Goal: Transaction & Acquisition: Book appointment/travel/reservation

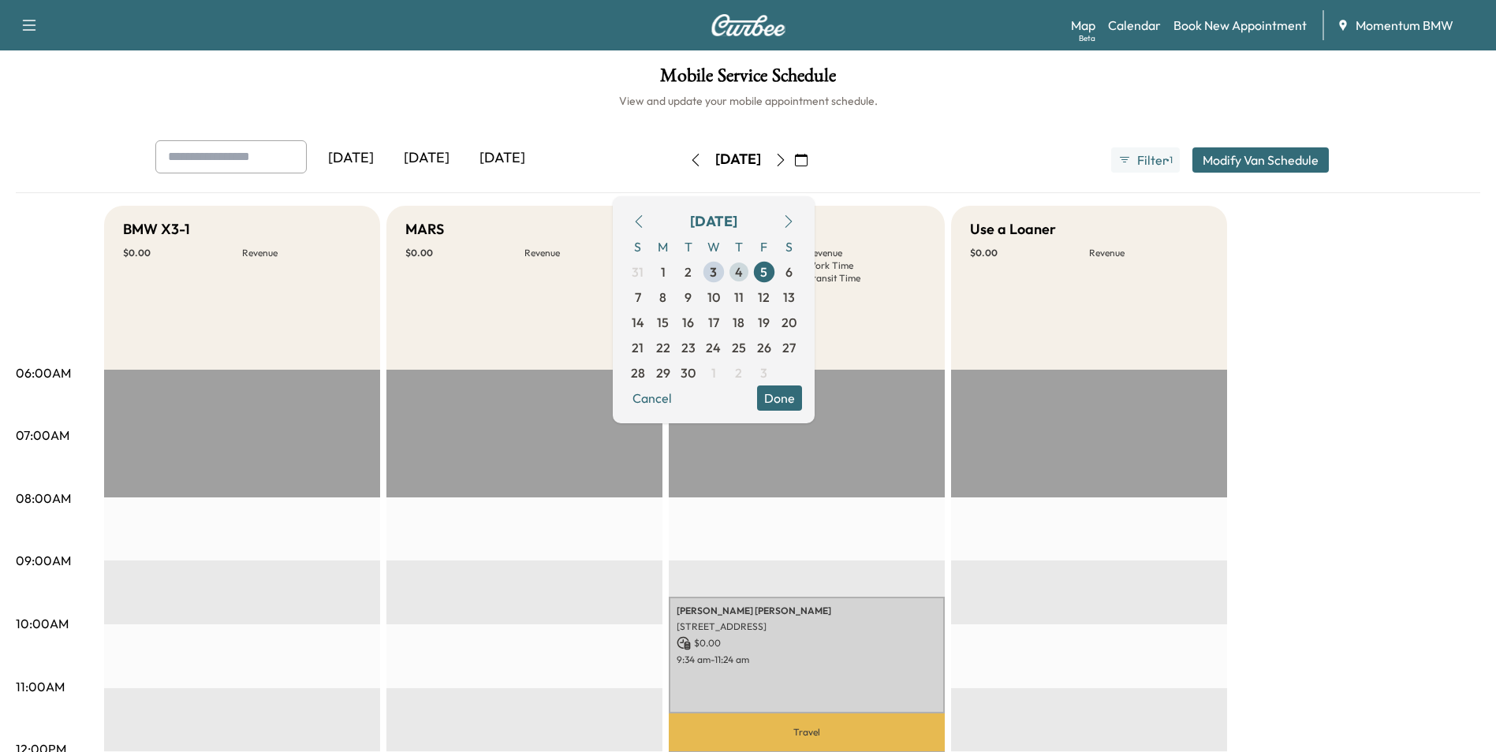
click at [743, 271] on span "4" at bounding box center [739, 272] width 8 height 19
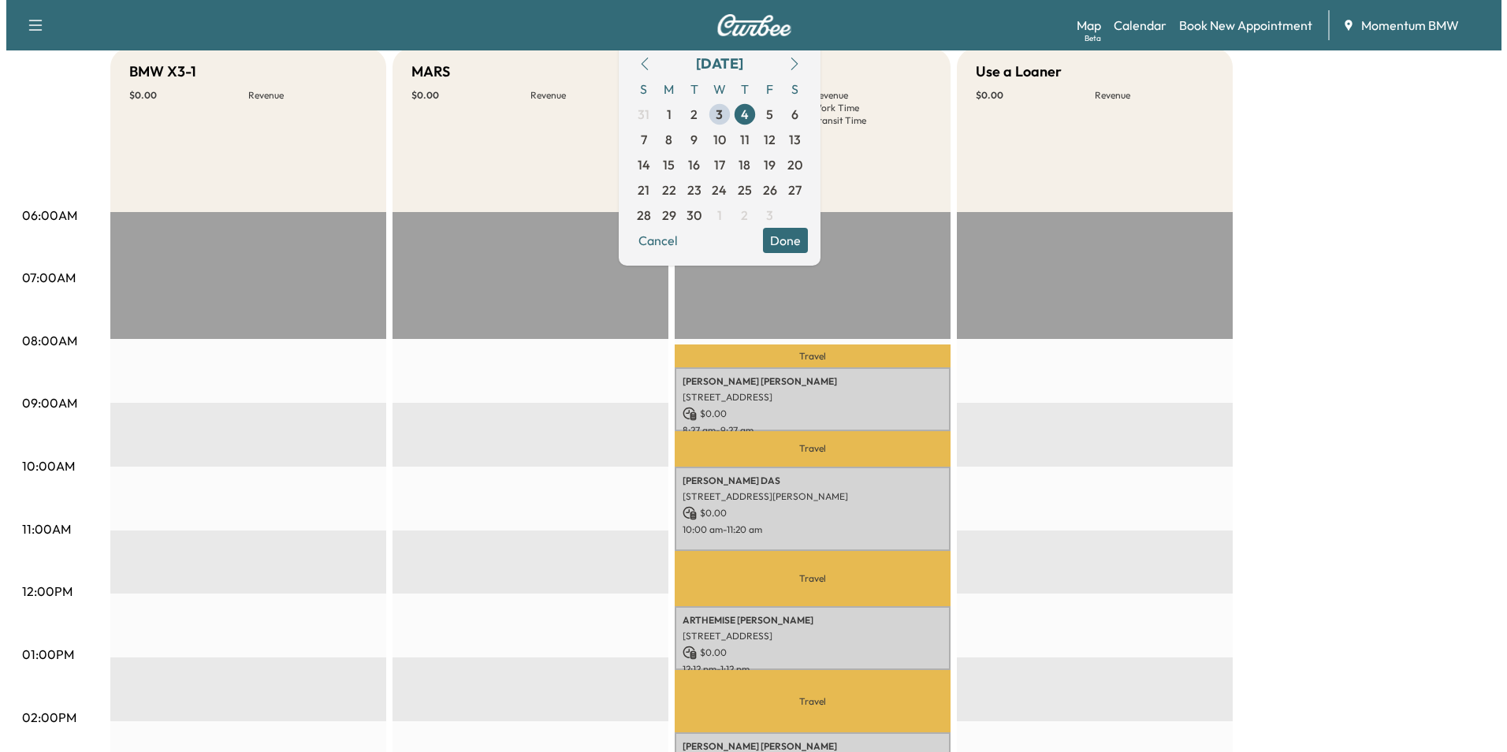
scroll to position [237, 0]
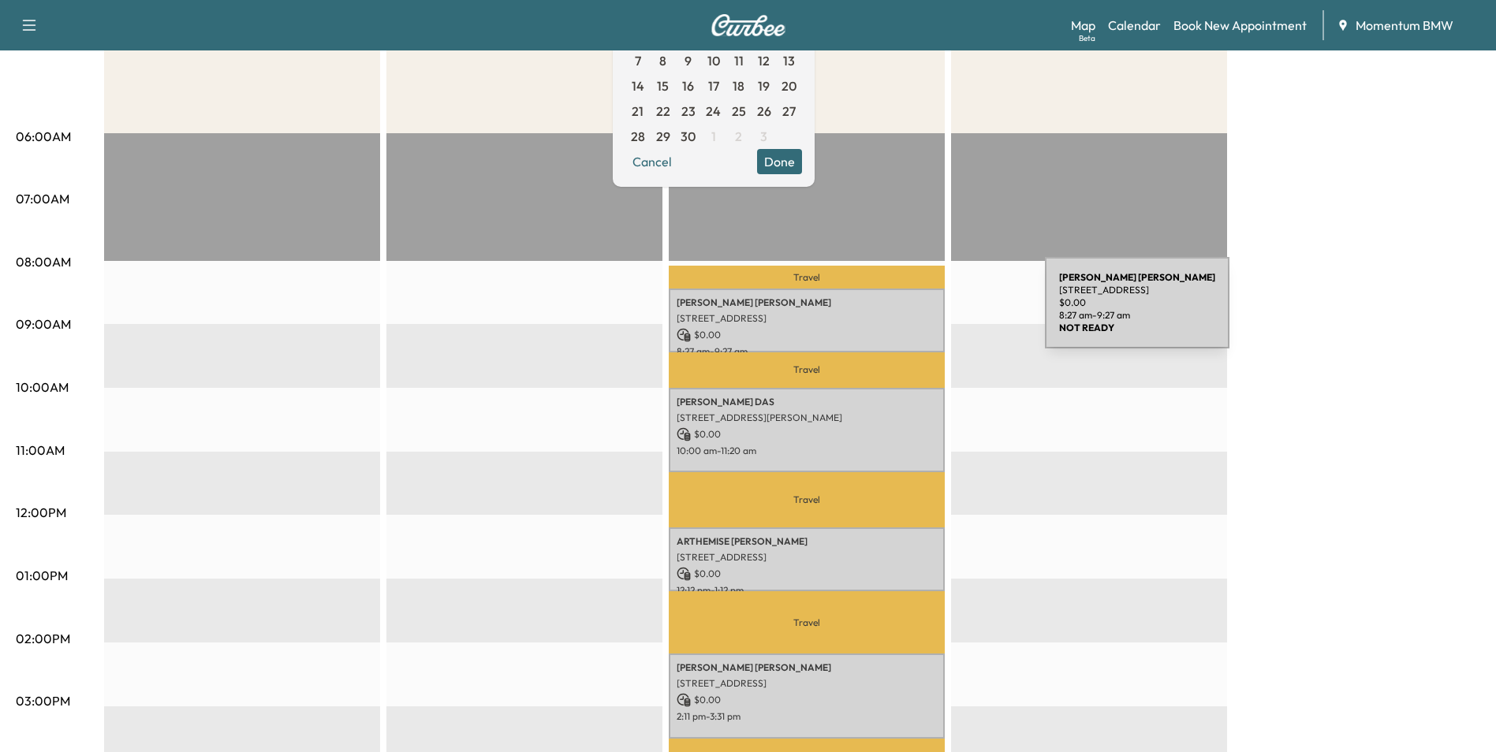
click at [926, 312] on p "[STREET_ADDRESS]" at bounding box center [806, 318] width 260 height 13
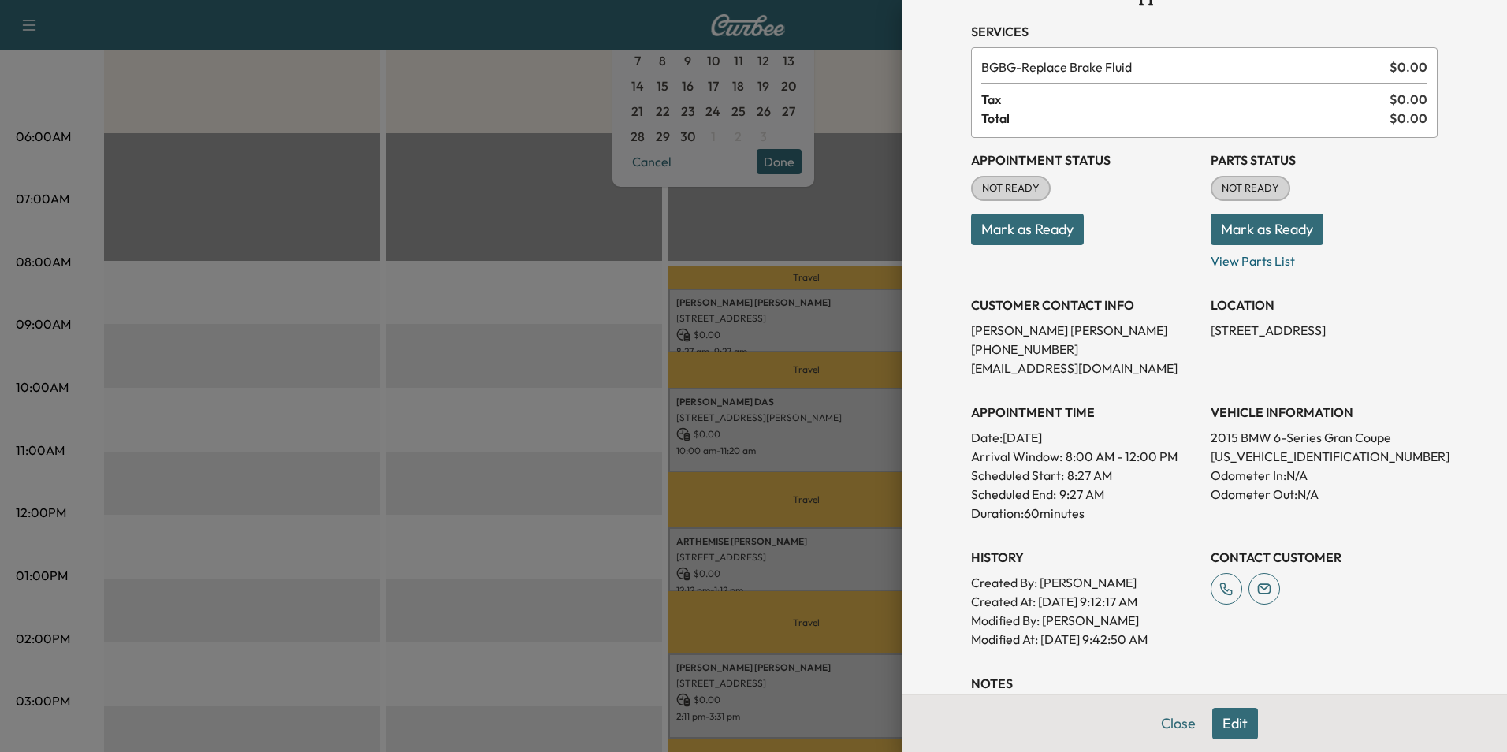
scroll to position [159, 0]
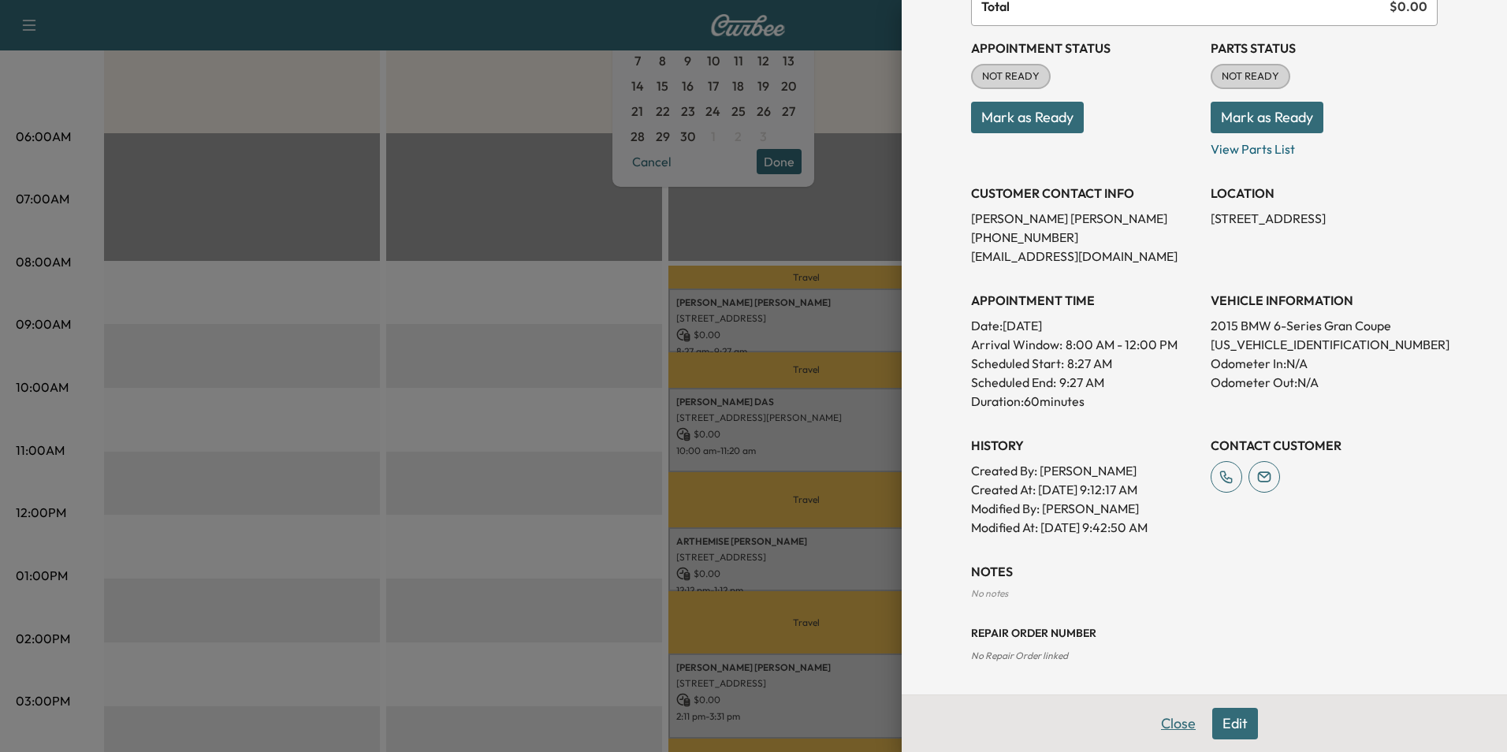
click at [1180, 722] on button "Close" at bounding box center [1178, 724] width 55 height 32
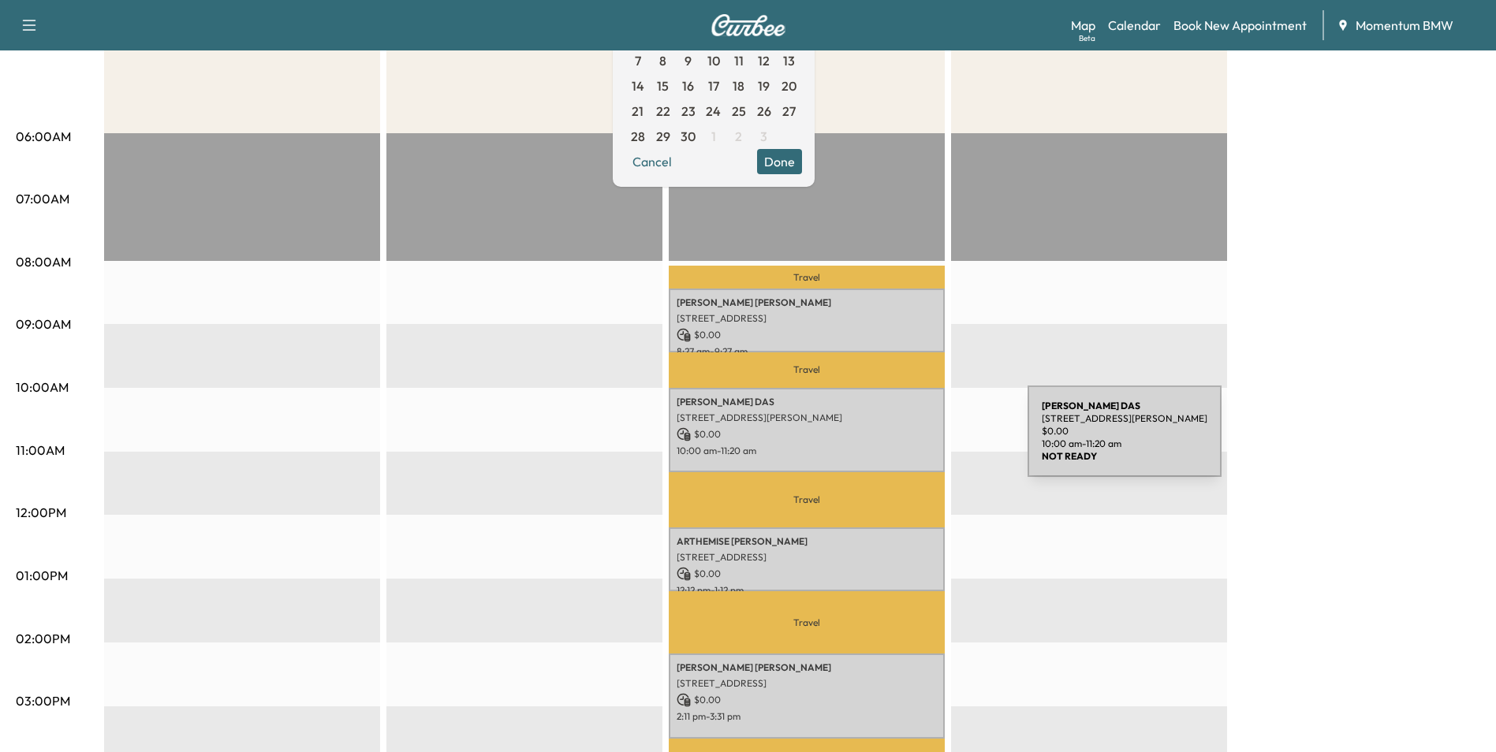
click at [909, 445] on p "10:00 am - 11:20 am" at bounding box center [806, 451] width 260 height 13
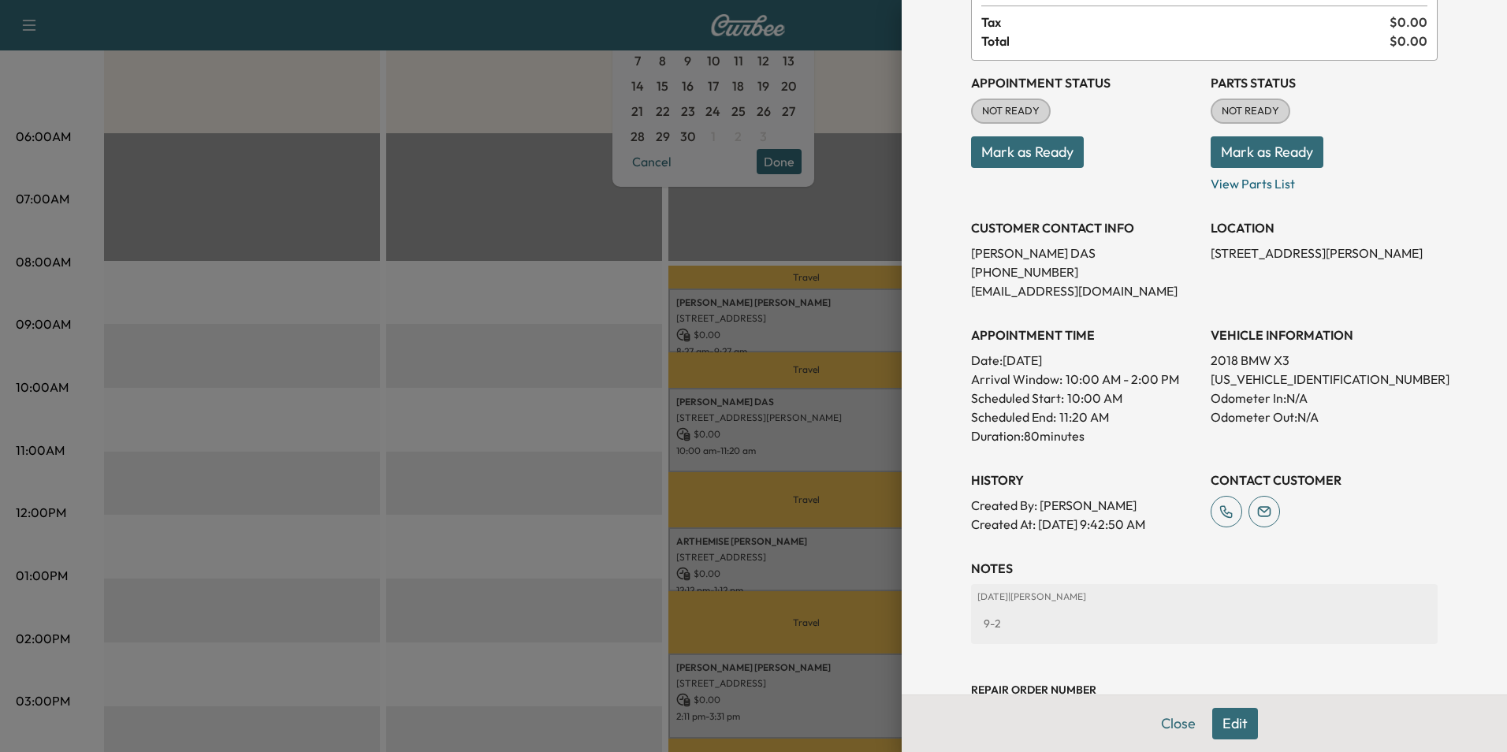
scroll to position [181, 0]
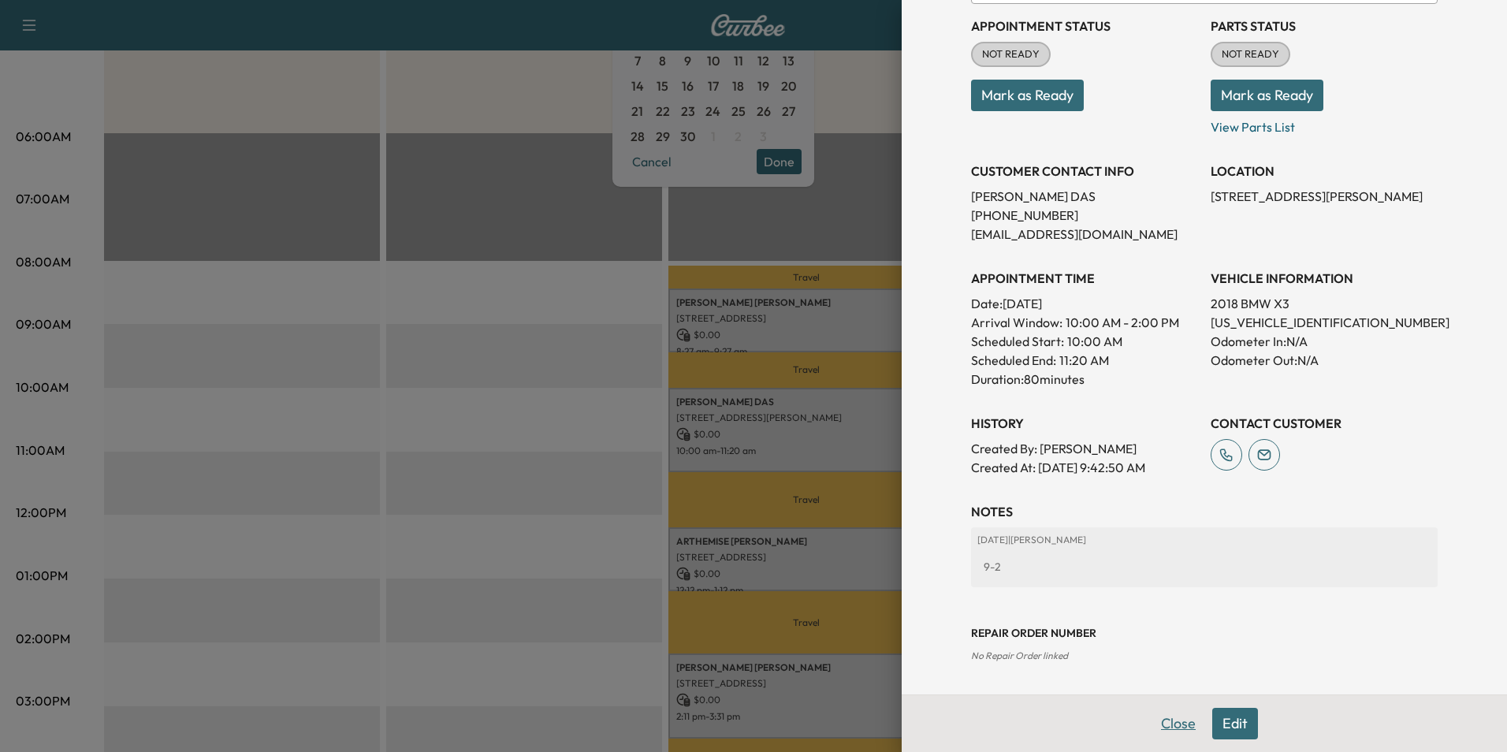
click at [1173, 722] on button "Close" at bounding box center [1178, 724] width 55 height 32
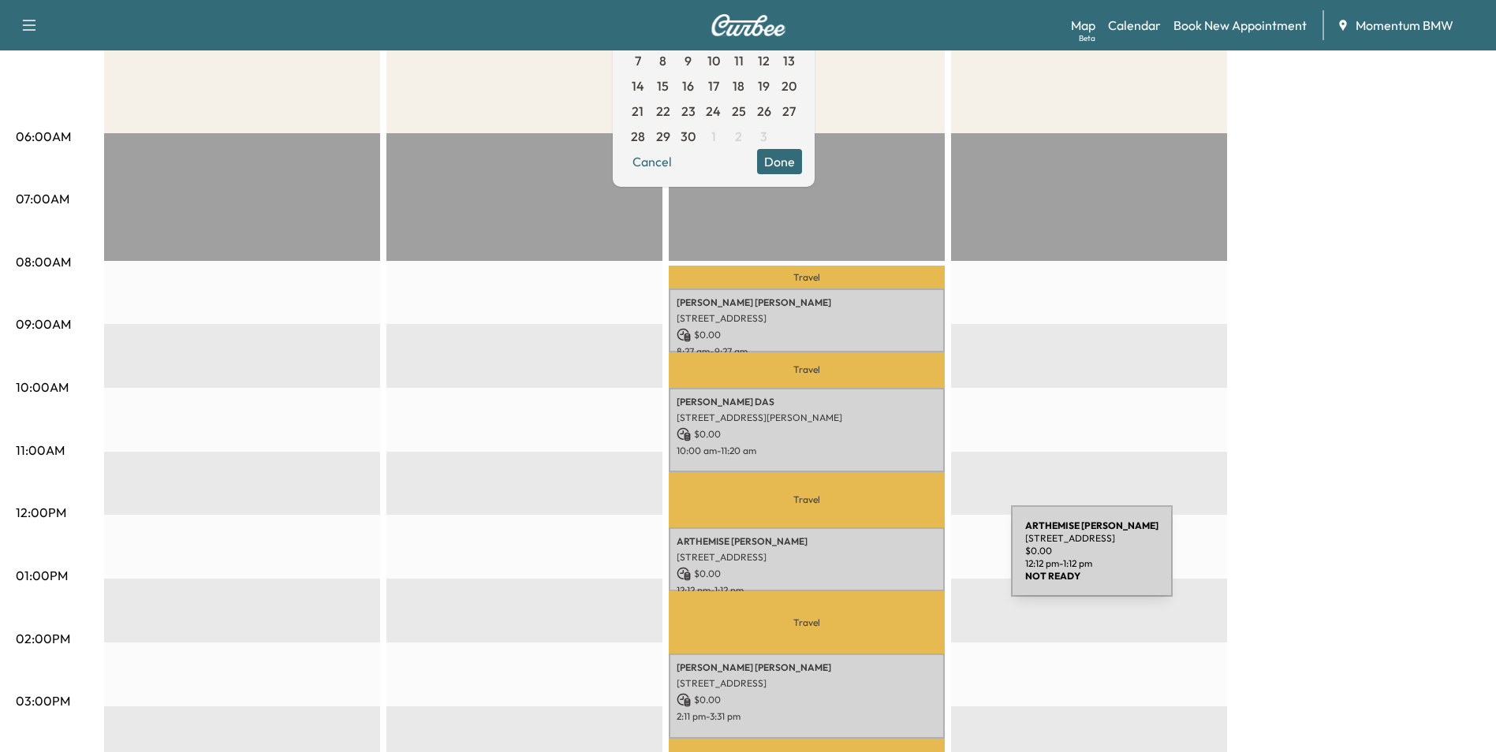
click at [893, 558] on p "[STREET_ADDRESS]" at bounding box center [806, 557] width 260 height 13
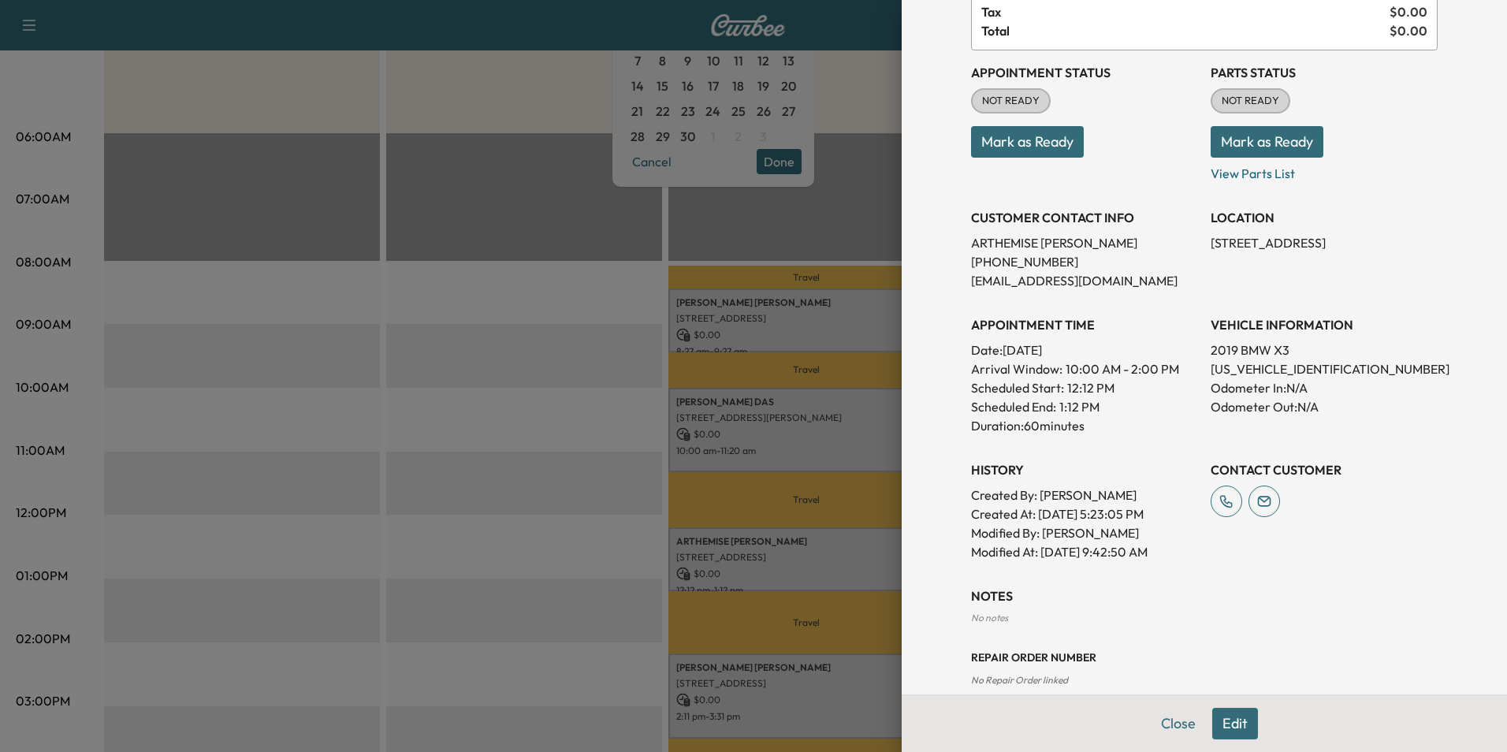
scroll to position [159, 0]
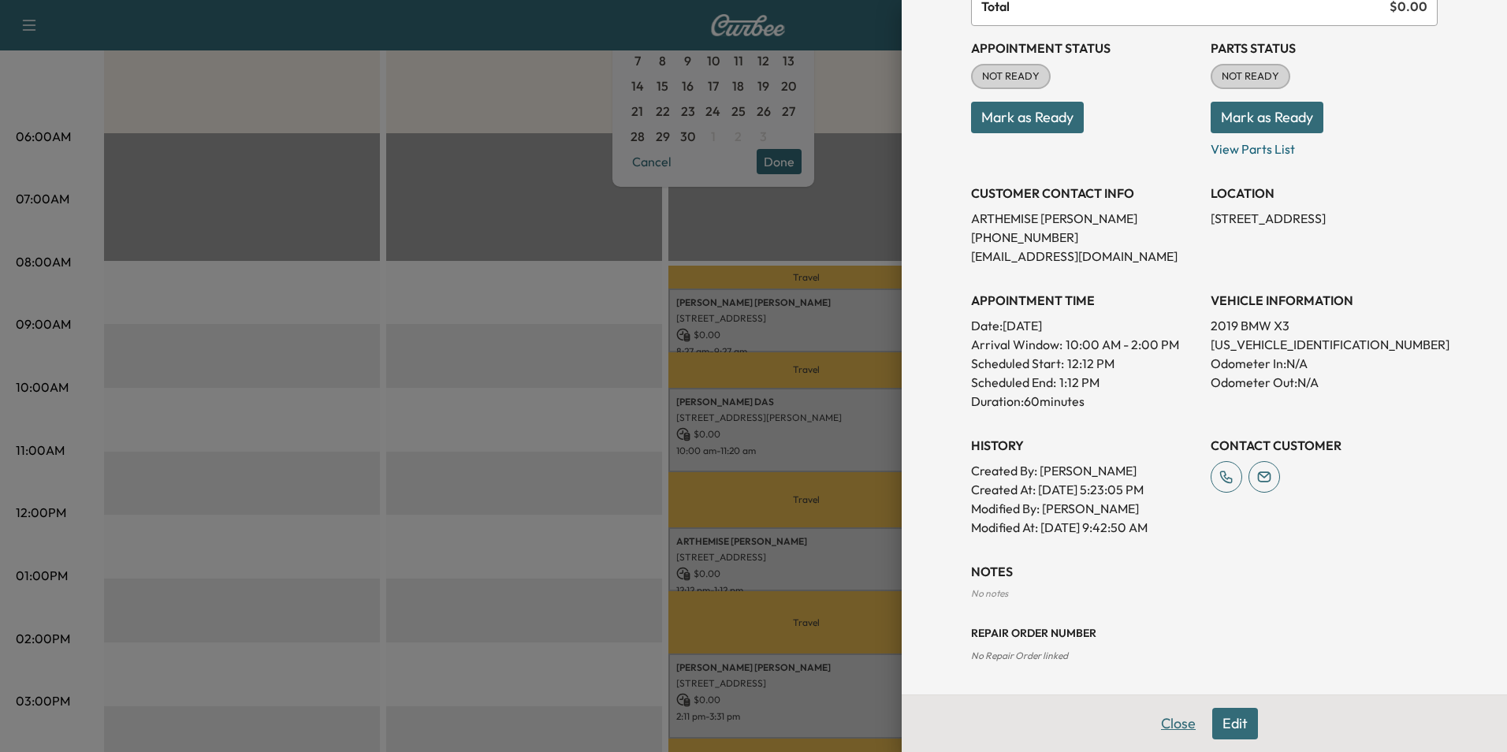
click at [1154, 721] on button "Close" at bounding box center [1178, 724] width 55 height 32
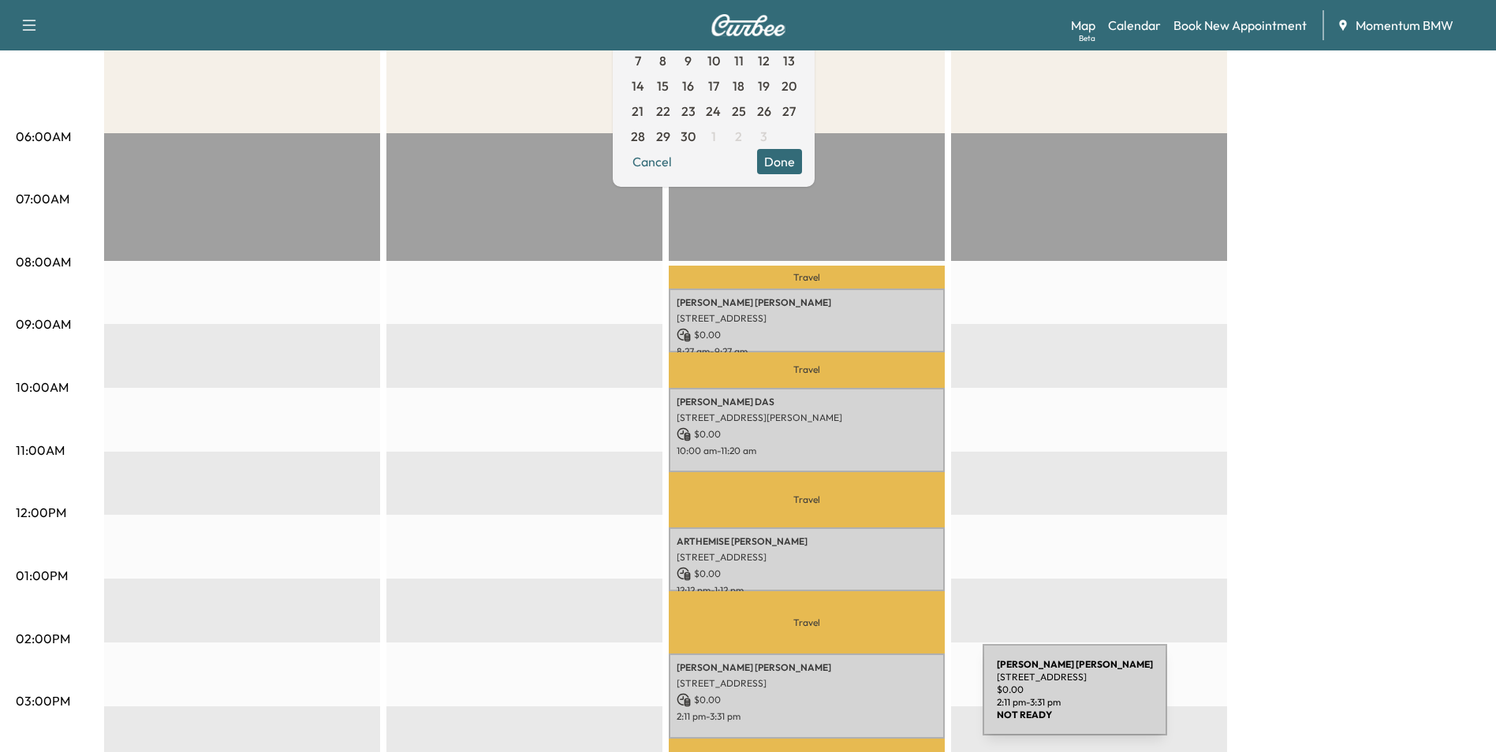
click at [875, 695] on p "$ 0.00" at bounding box center [806, 700] width 260 height 14
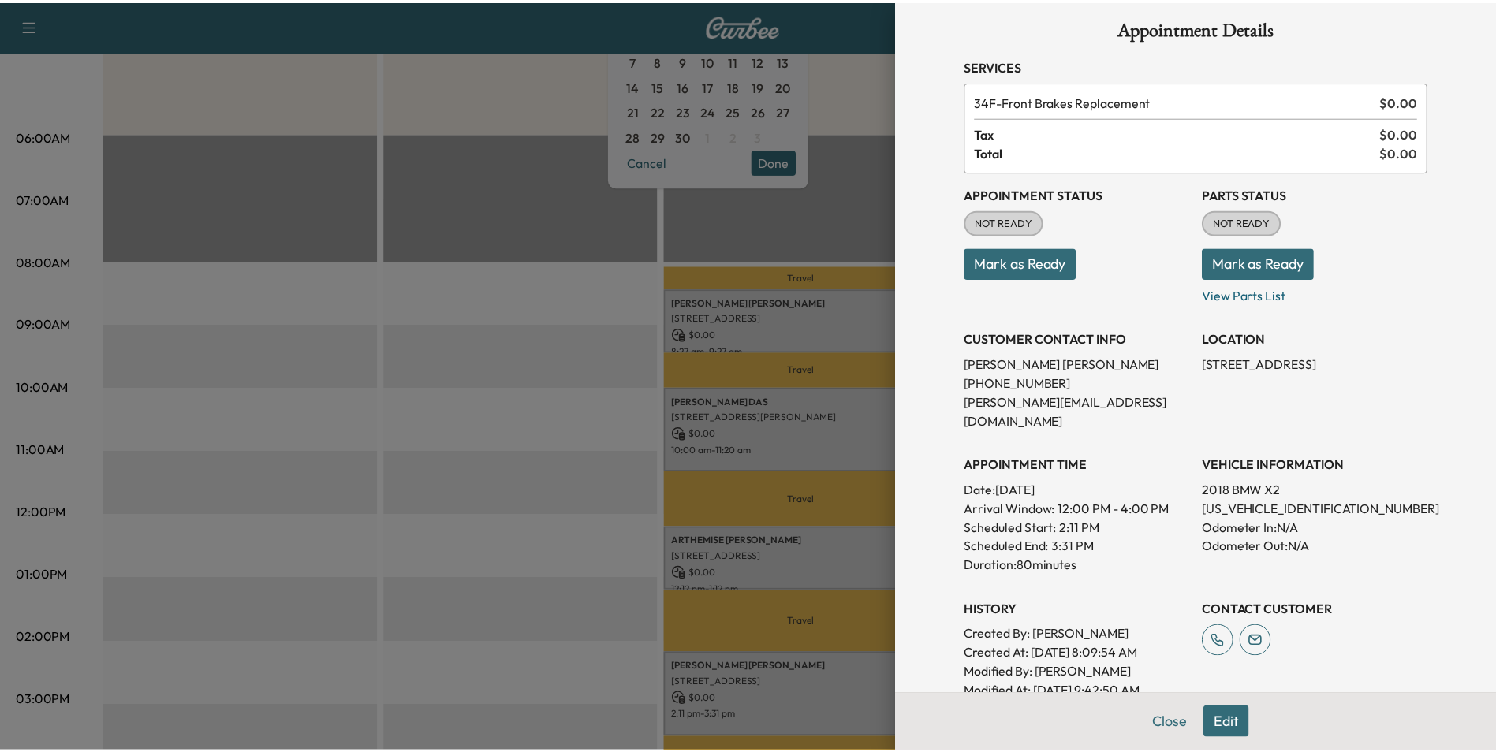
scroll to position [0, 0]
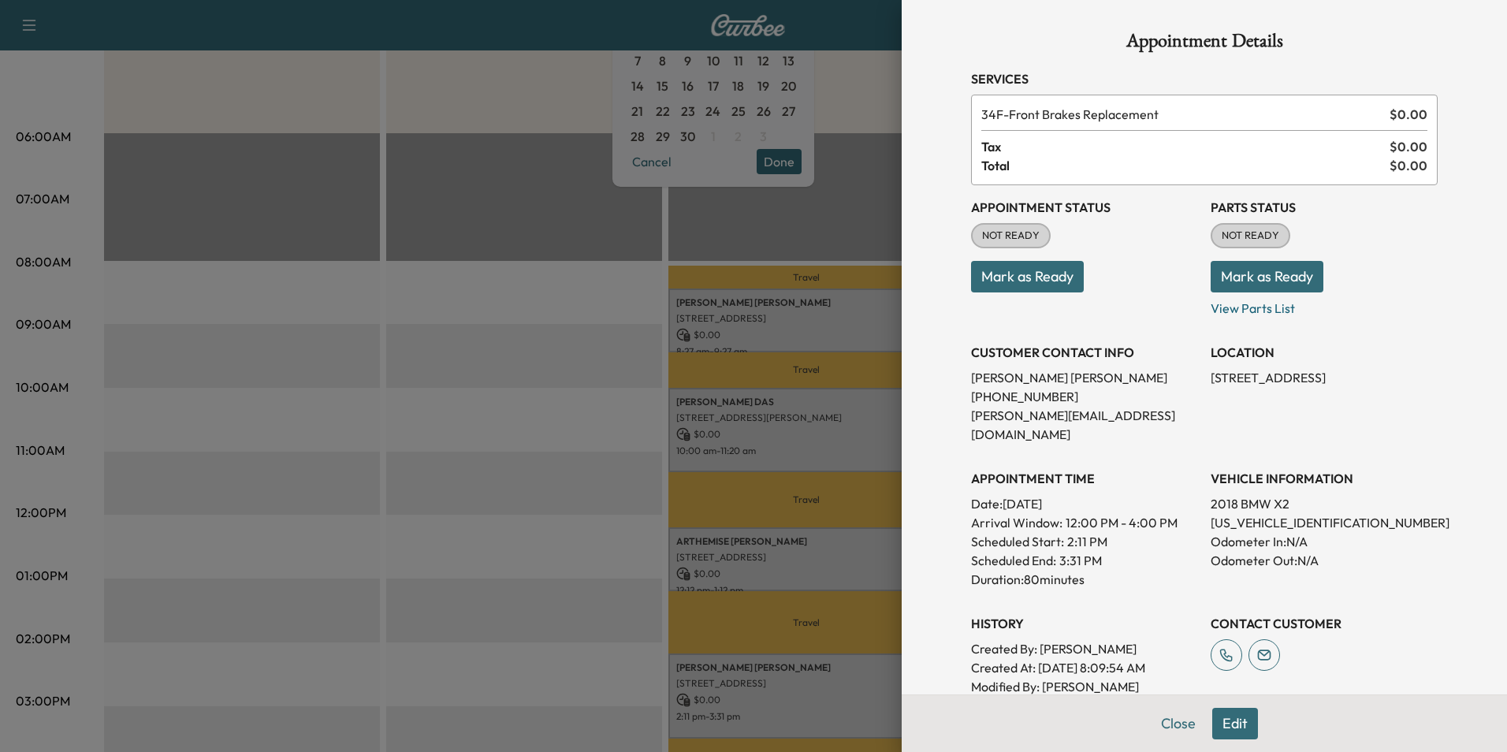
drag, startPoint x: 1318, startPoint y: 377, endPoint x: 1198, endPoint y: 382, distance: 120.0
click at [1198, 382] on div "Appointment Status NOT READY Mark as Ready Parts Status NOT READY Mark as Ready…" at bounding box center [1204, 450] width 467 height 530
drag, startPoint x: 1198, startPoint y: 382, endPoint x: 1274, endPoint y: 378, distance: 75.8
copy p "1019 Lieren Ln, Spring"
click at [1162, 717] on button "Close" at bounding box center [1178, 724] width 55 height 32
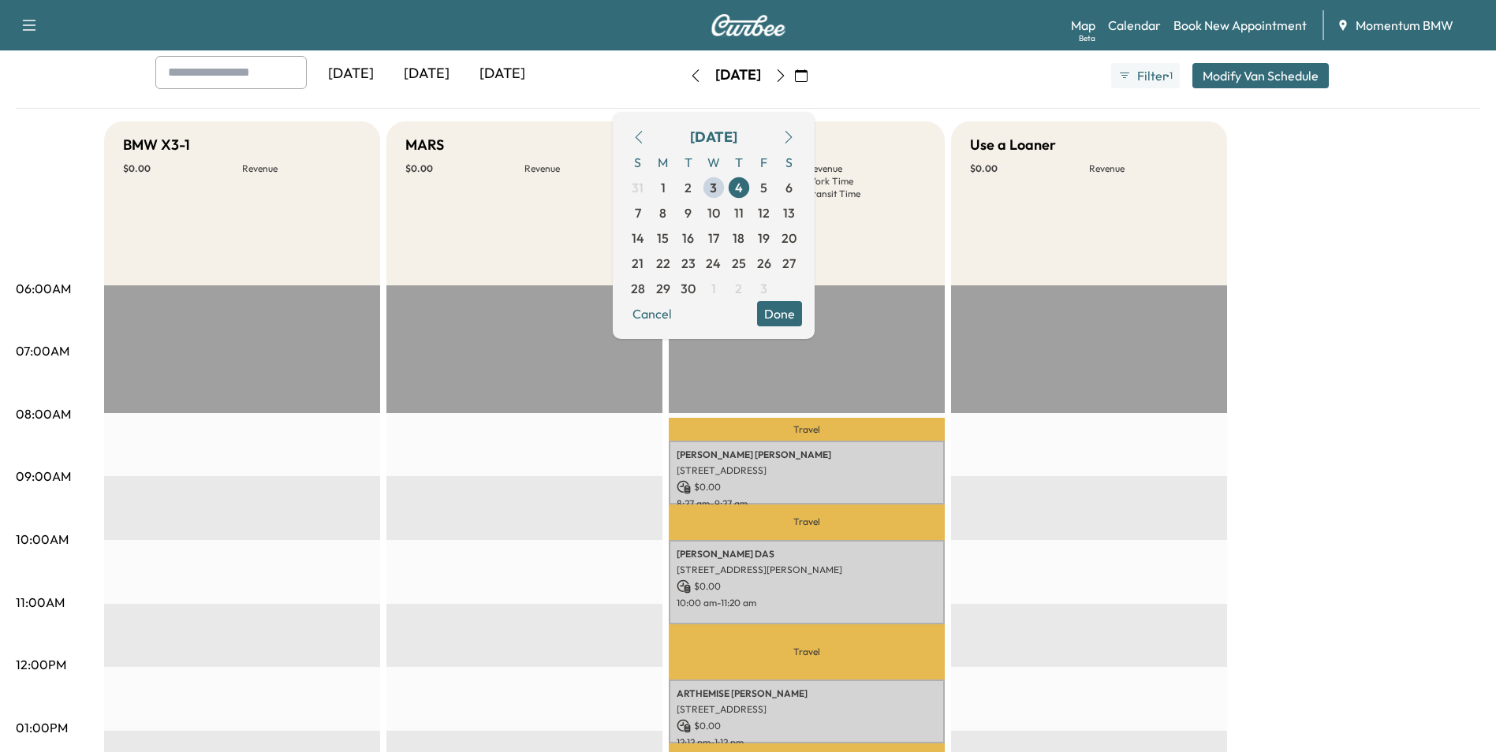
scroll to position [79, 0]
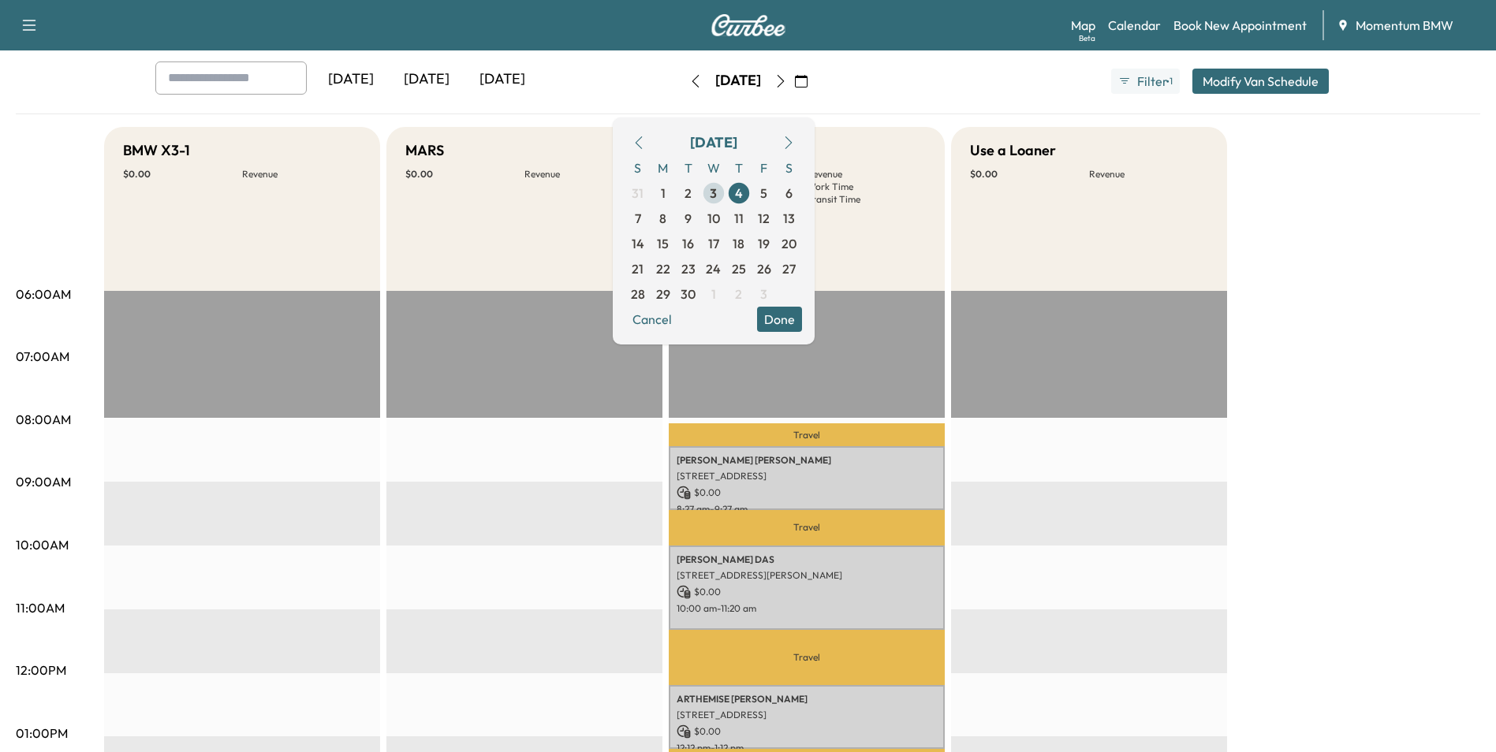
click at [717, 192] on span "3" at bounding box center [713, 193] width 7 height 19
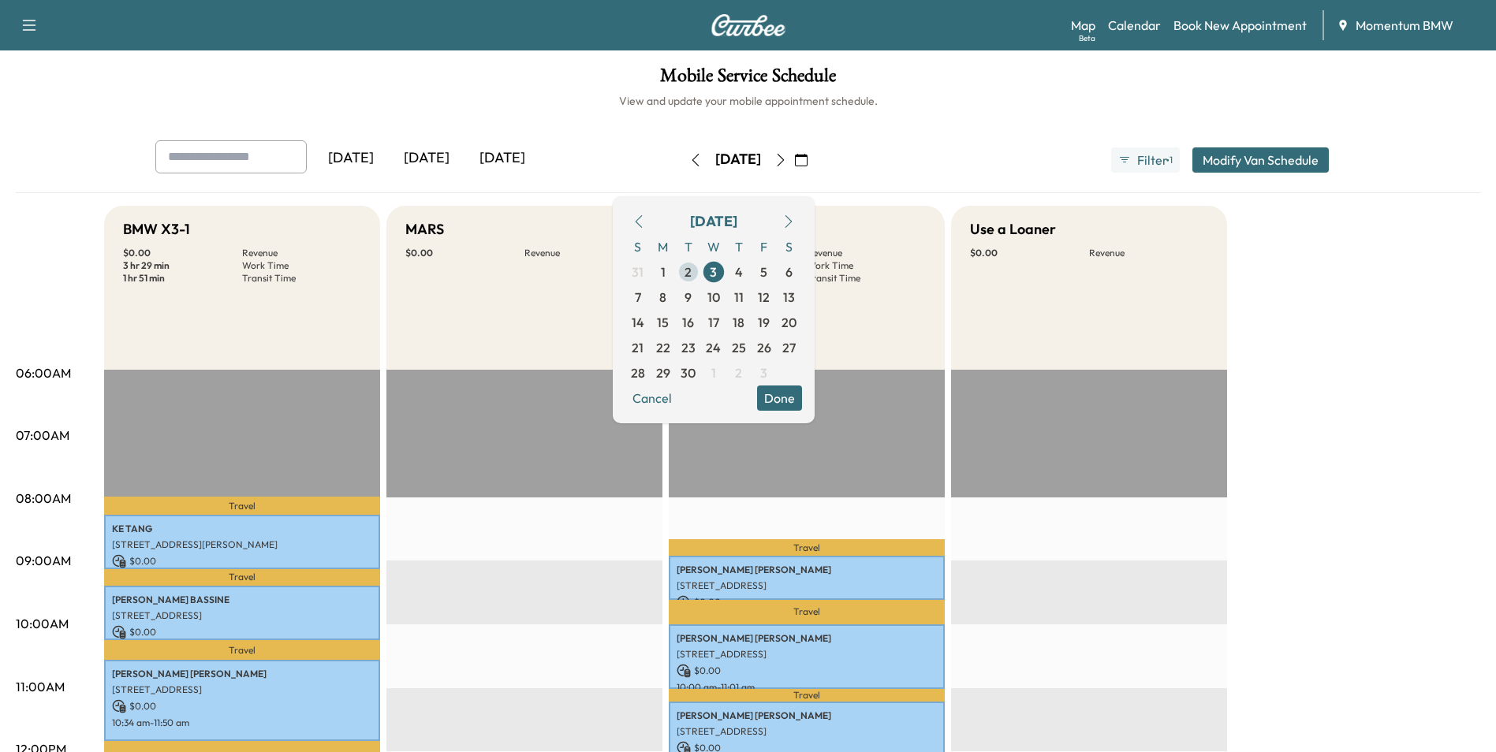
click at [691, 276] on span "2" at bounding box center [687, 272] width 7 height 19
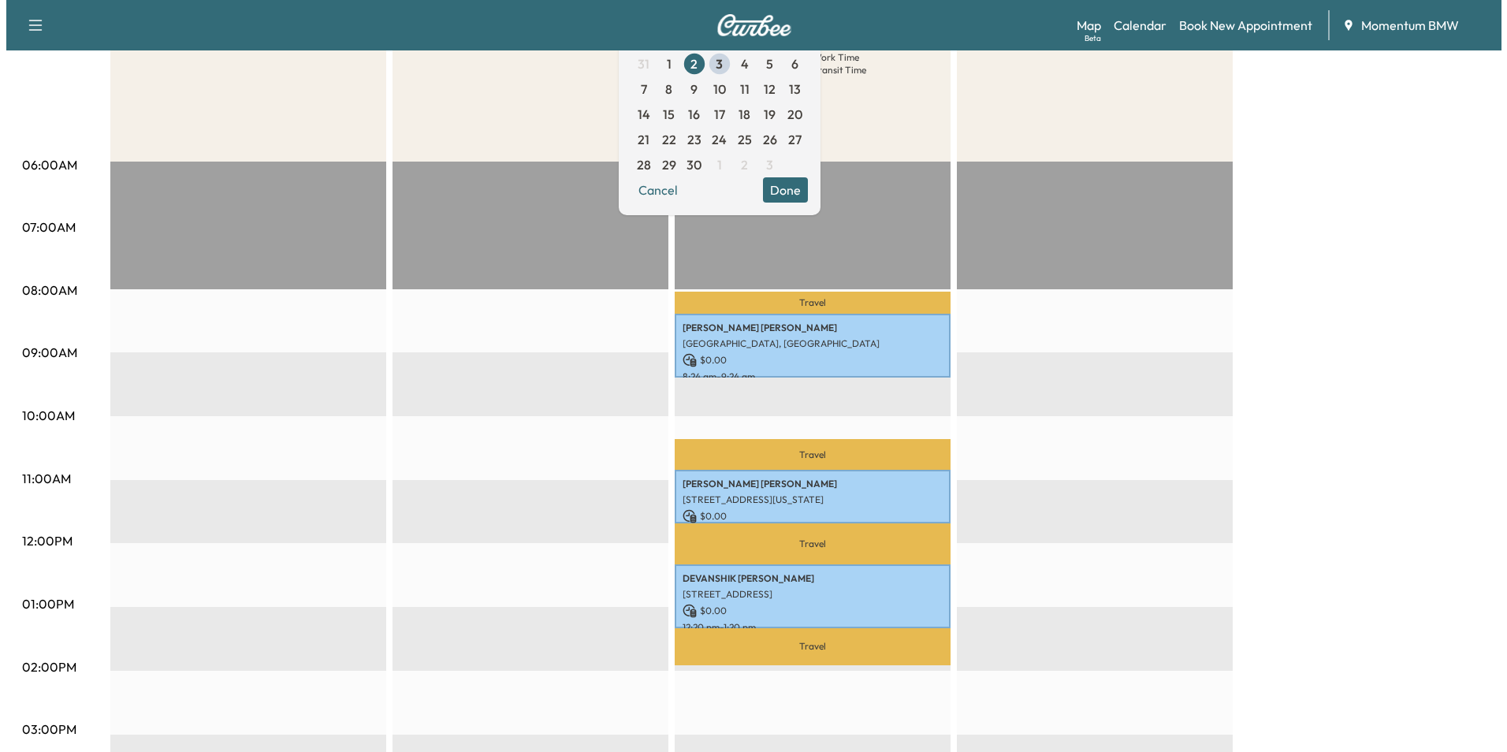
scroll to position [315, 0]
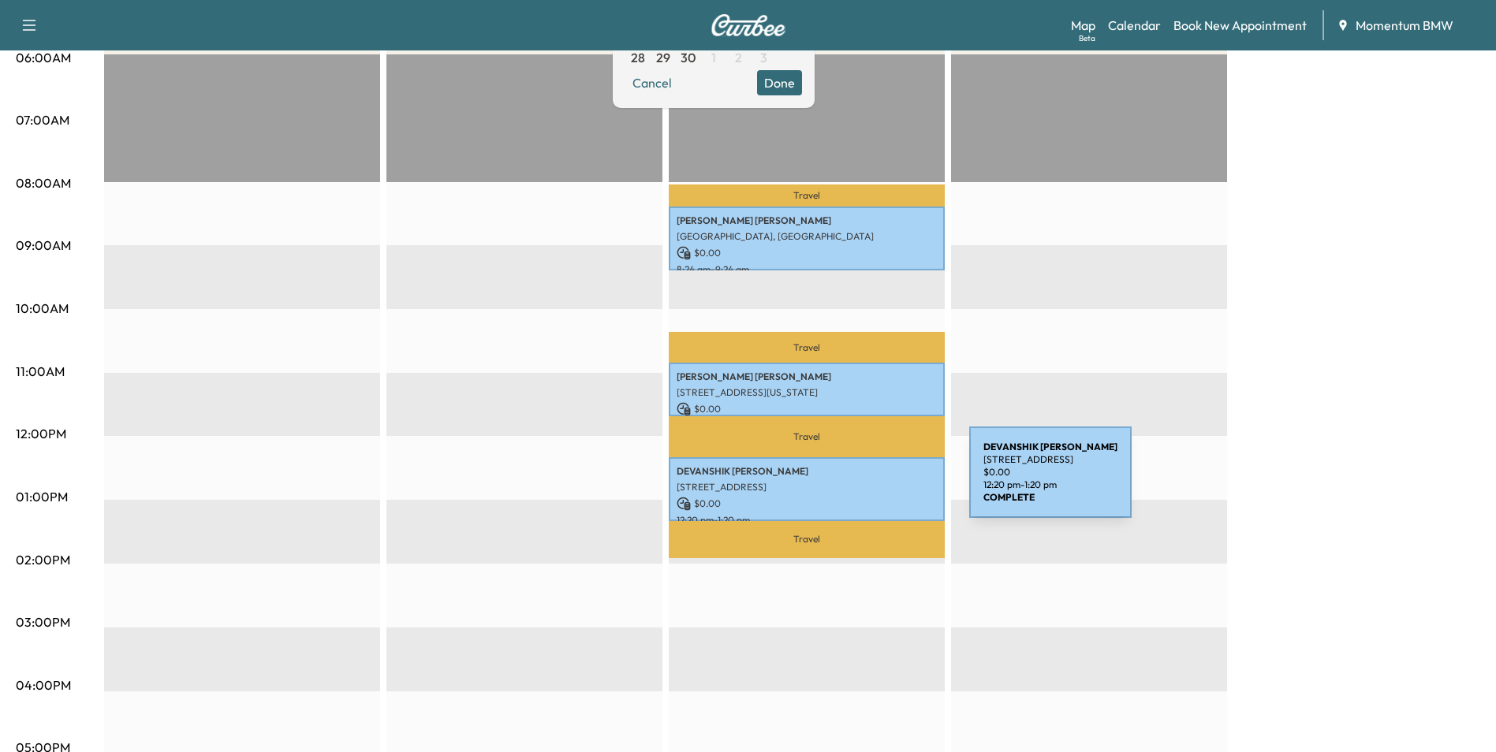
click at [851, 482] on p "[STREET_ADDRESS]" at bounding box center [806, 487] width 260 height 13
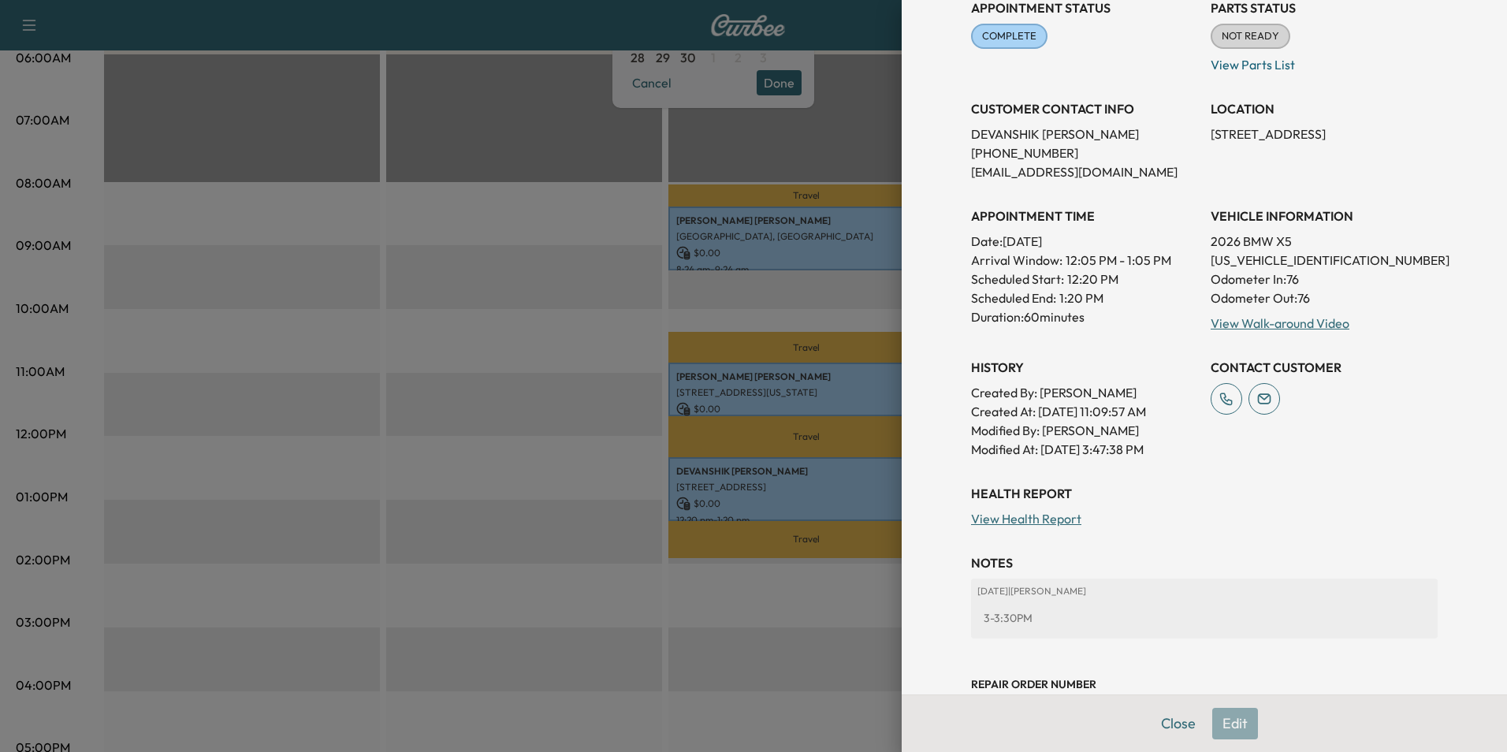
scroll to position [251, 0]
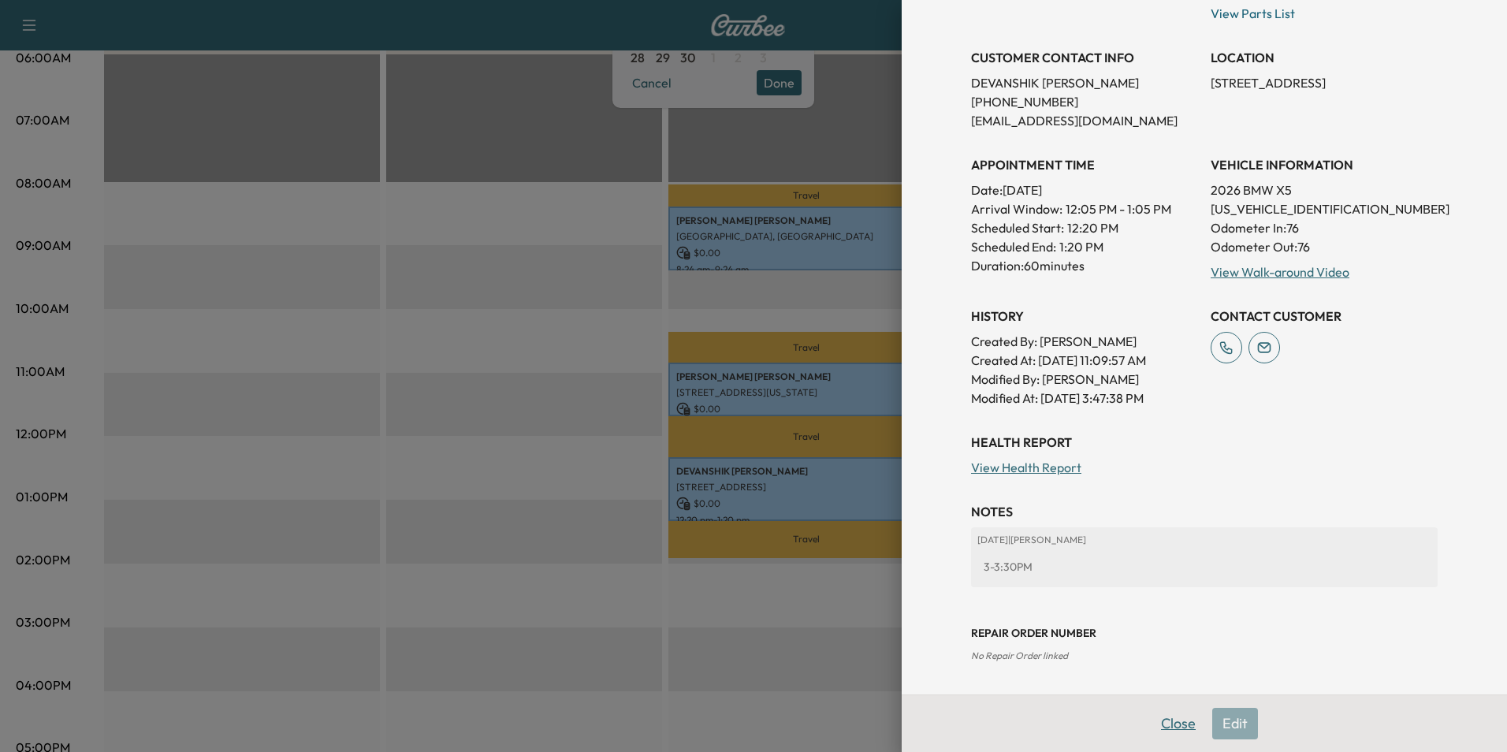
click at [1170, 725] on button "Close" at bounding box center [1178, 724] width 55 height 32
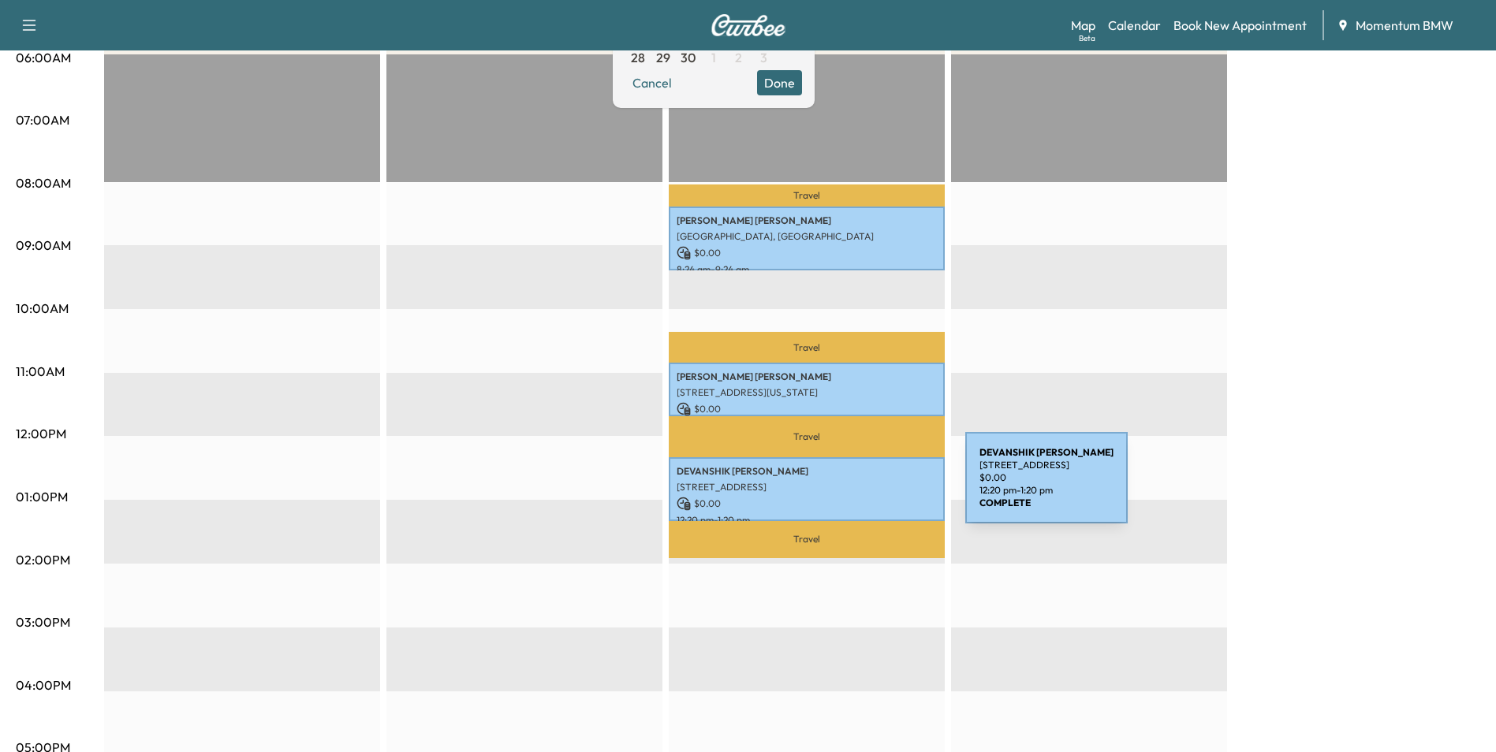
click at [847, 487] on p "[STREET_ADDRESS]" at bounding box center [806, 487] width 260 height 13
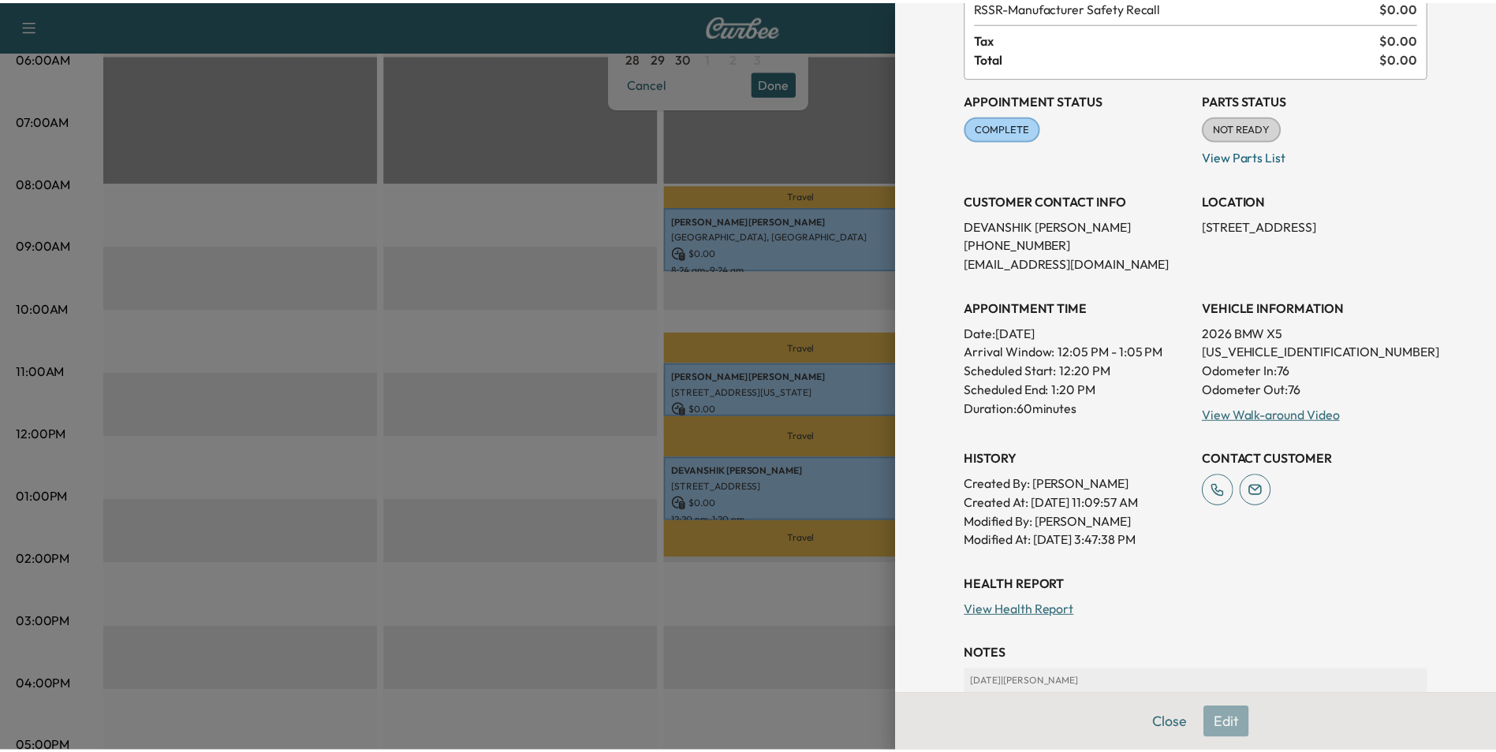
scroll to position [0, 0]
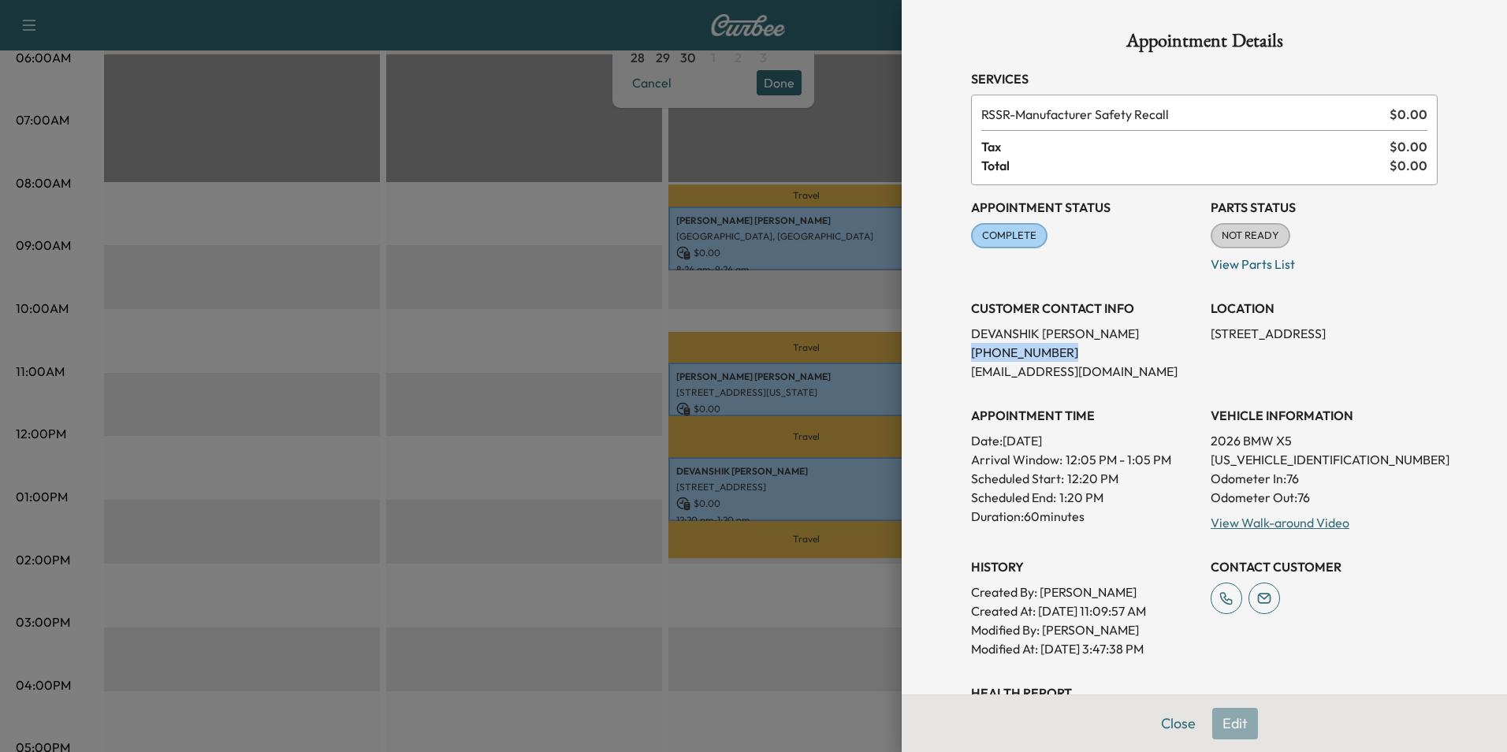
drag, startPoint x: 1050, startPoint y: 352, endPoint x: 961, endPoint y: 358, distance: 89.3
click at [971, 358] on p "[PHONE_NUMBER]" at bounding box center [1084, 352] width 227 height 19
drag, startPoint x: 961, startPoint y: 358, endPoint x: 1026, endPoint y: 356, distance: 64.7
copy p "[PHONE_NUMBER]"
click at [1169, 714] on button "Close" at bounding box center [1178, 724] width 55 height 32
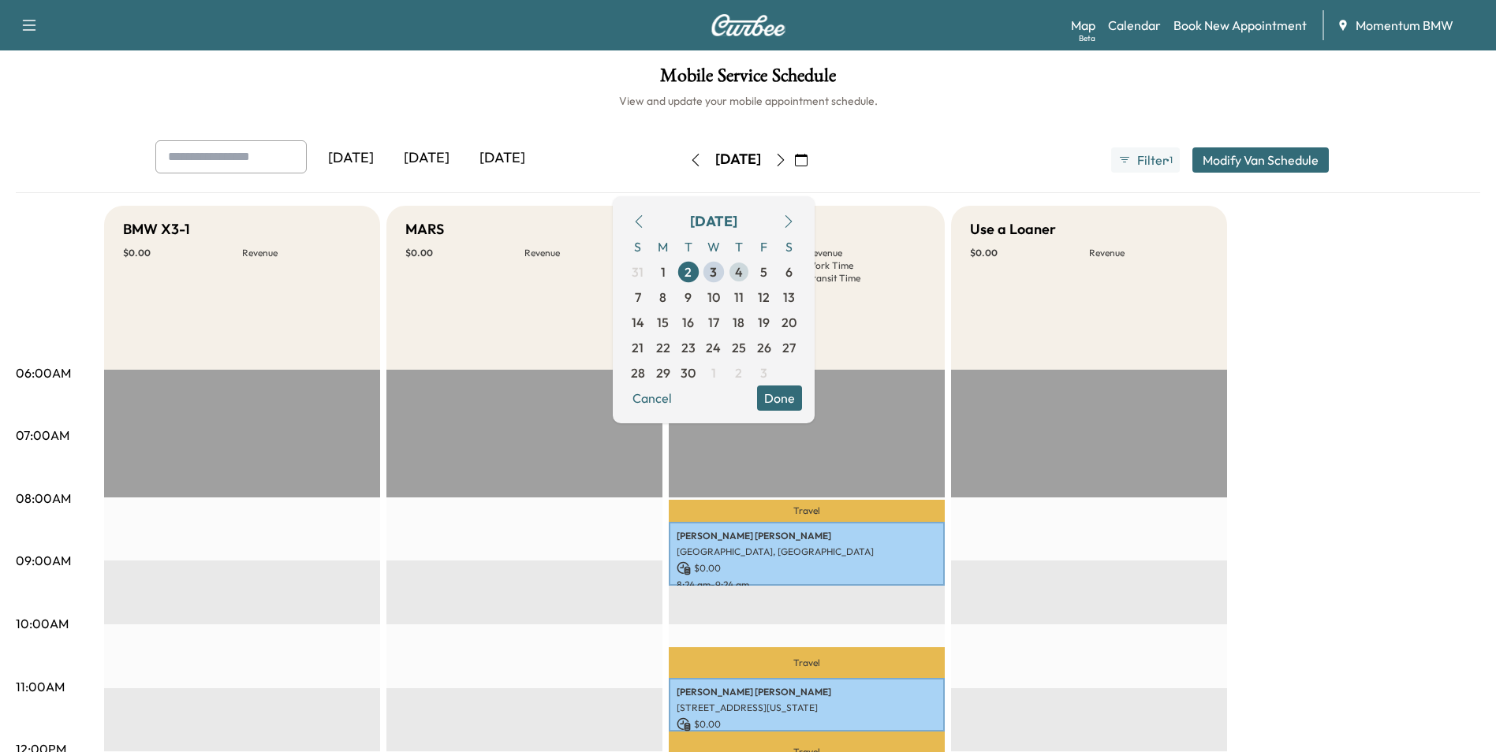
click at [743, 266] on span "4" at bounding box center [739, 272] width 8 height 19
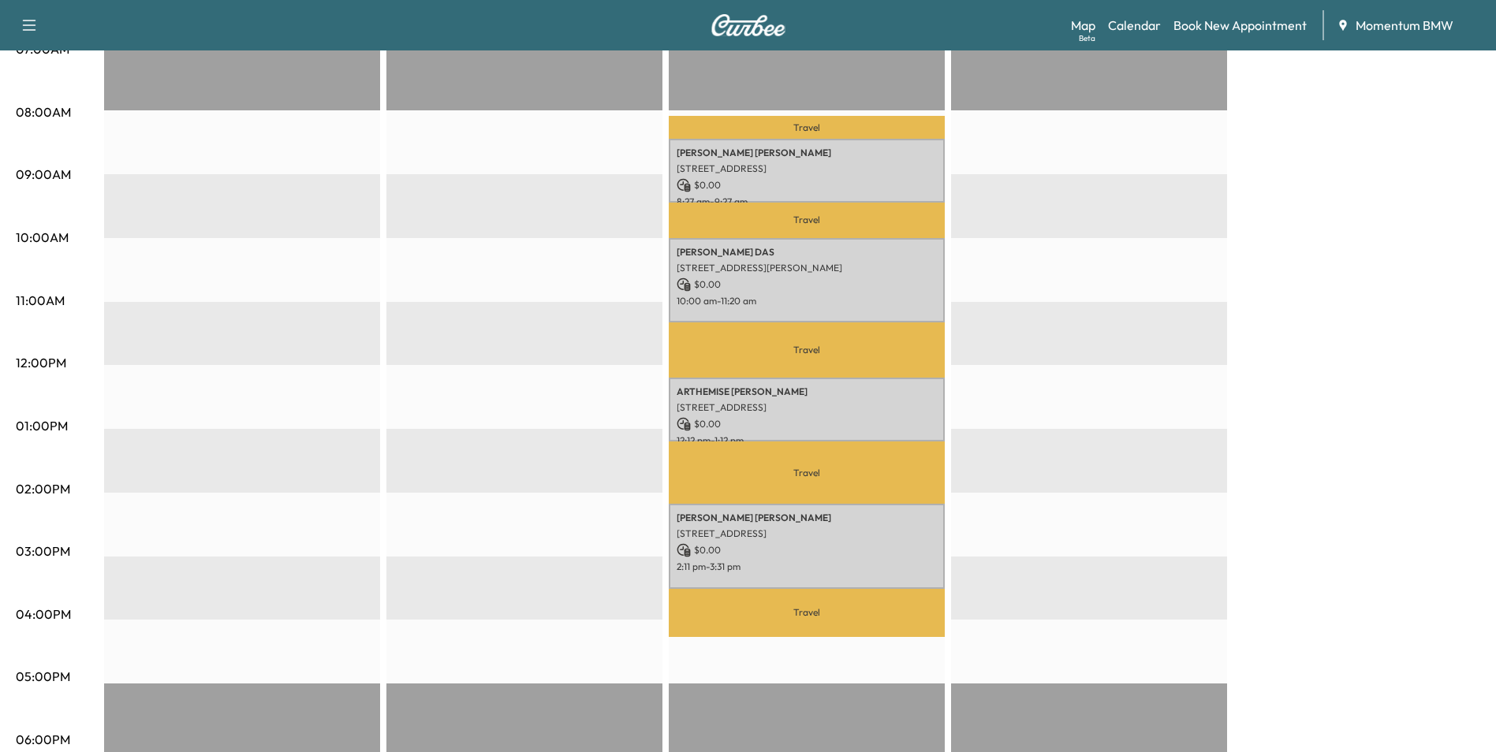
scroll to position [394, 0]
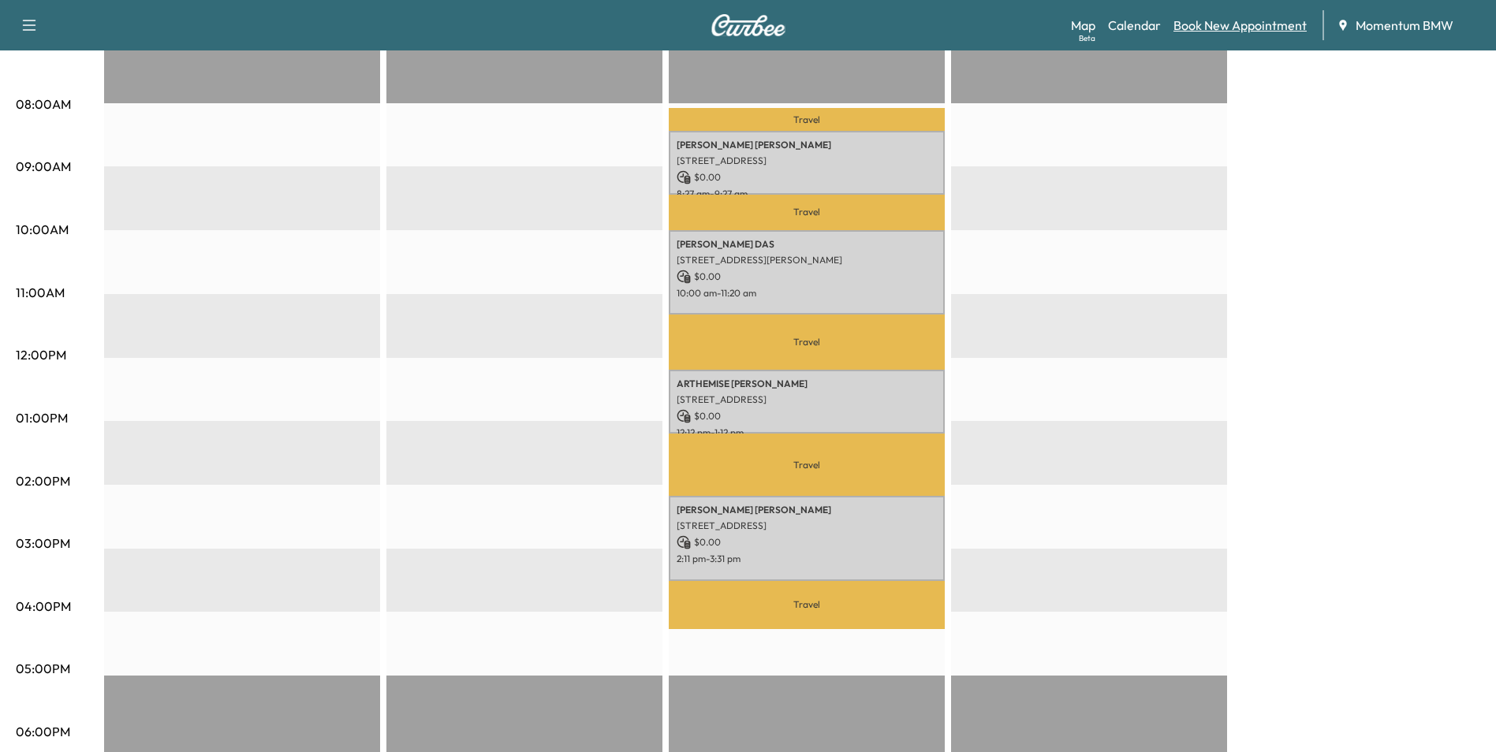
click at [1227, 19] on link "Book New Appointment" at bounding box center [1239, 25] width 133 height 19
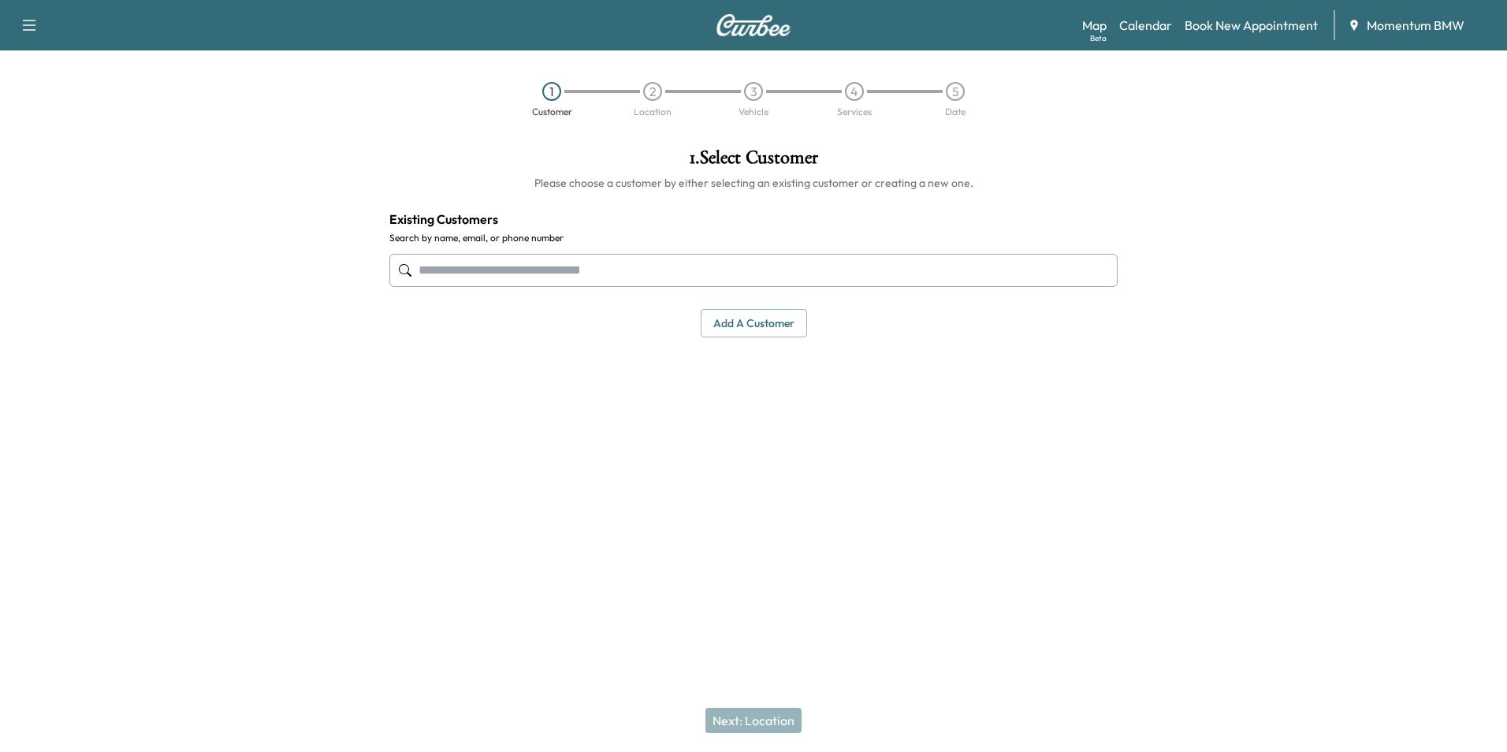
click at [663, 278] on input "text" at bounding box center [753, 270] width 728 height 33
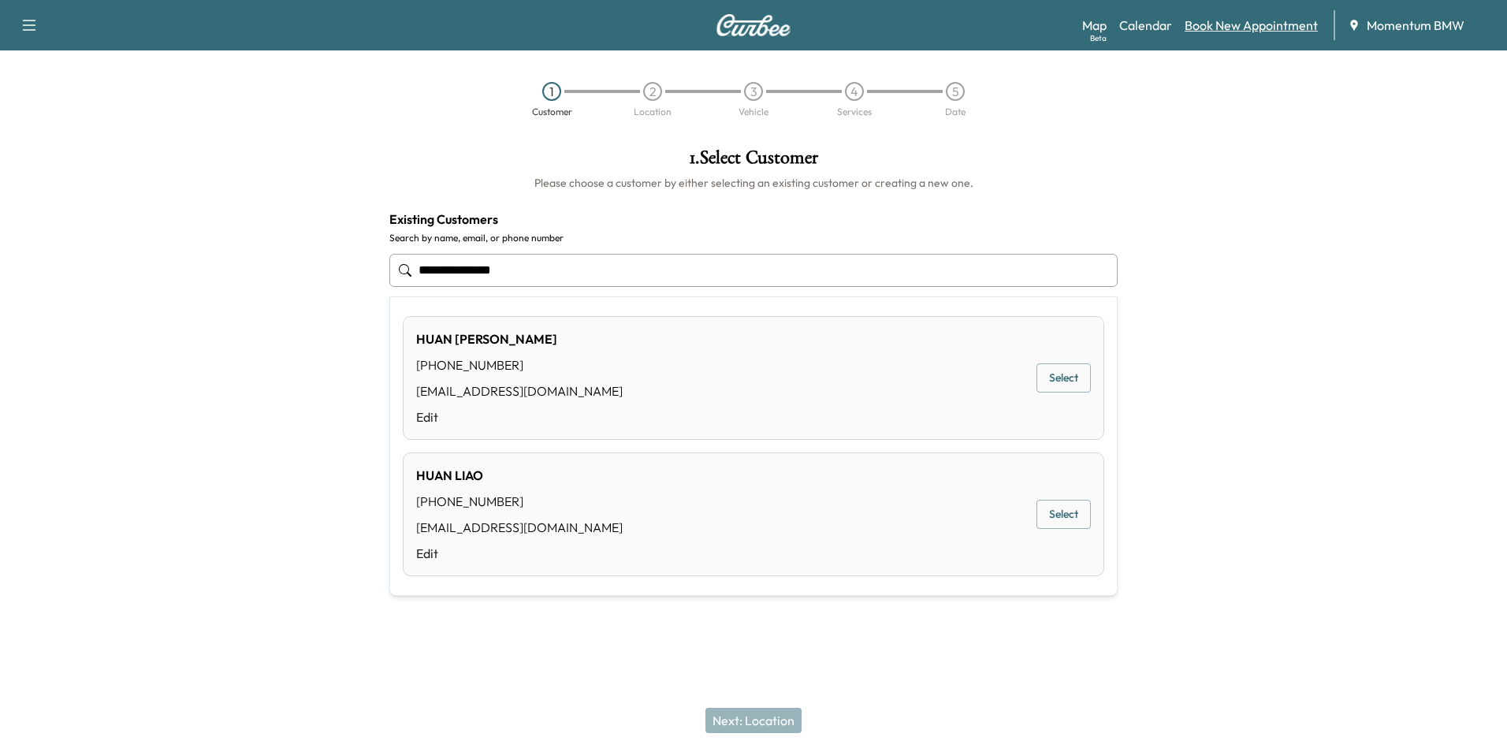
type input "**********"
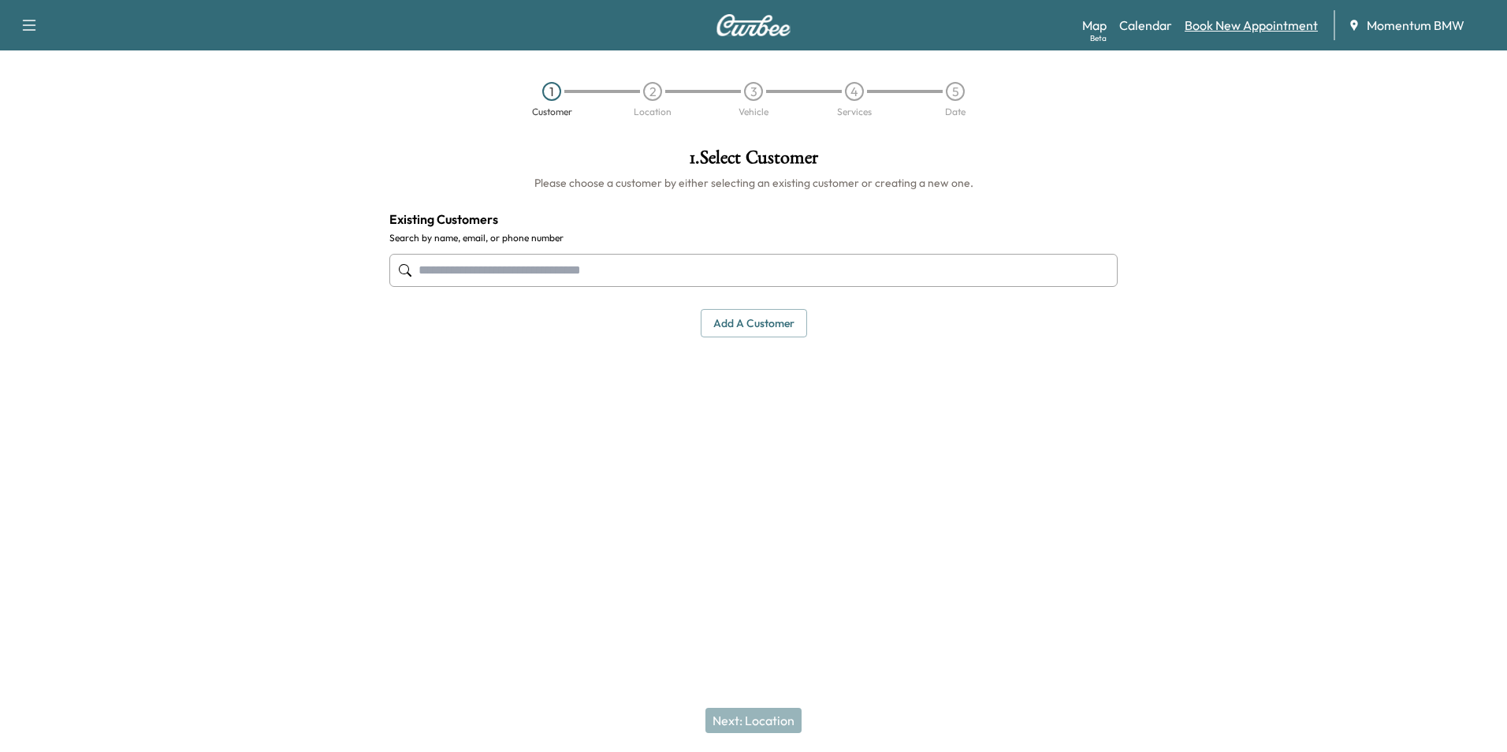
click at [1252, 24] on link "Book New Appointment" at bounding box center [1251, 25] width 133 height 19
click at [751, 321] on button "Add a customer" at bounding box center [754, 323] width 106 height 29
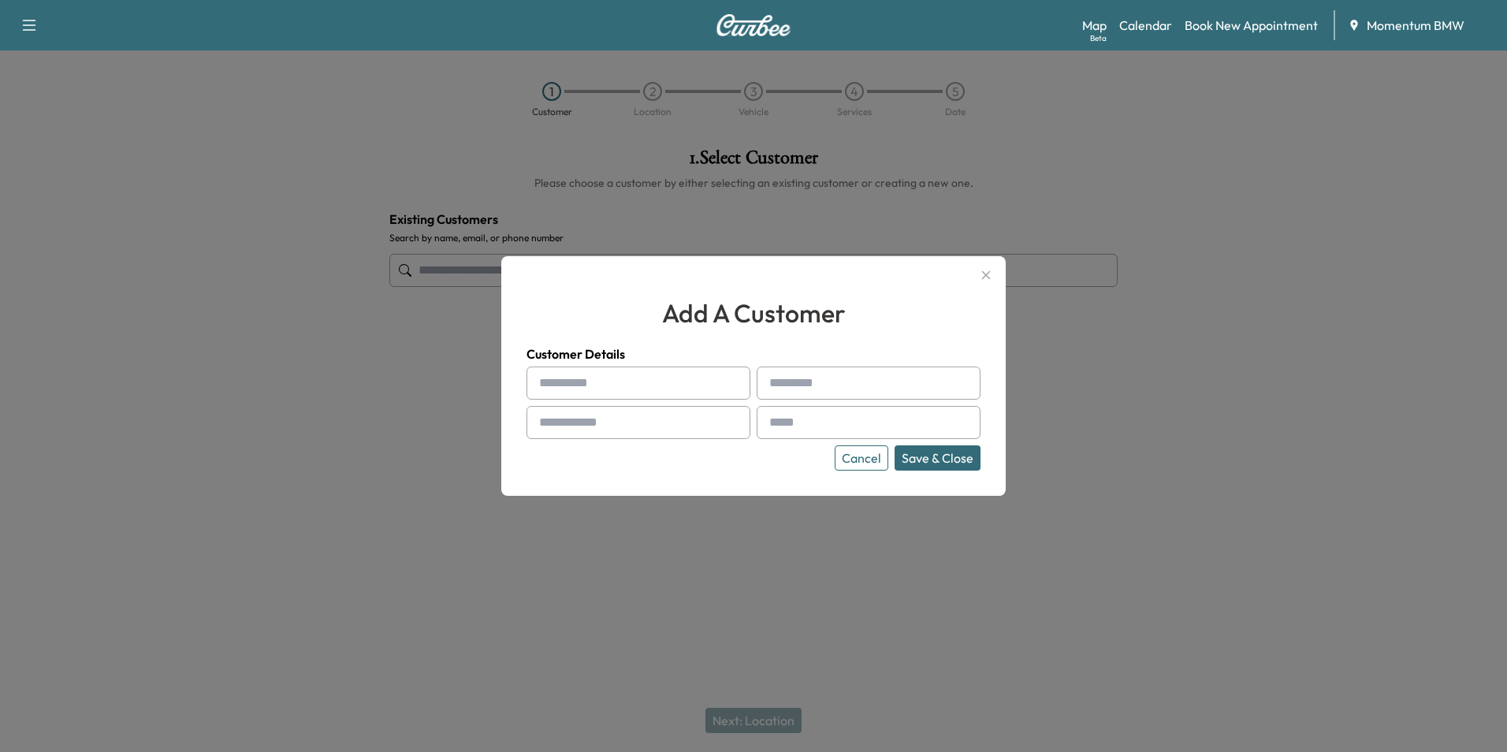
click at [679, 390] on input "text" at bounding box center [639, 383] width 224 height 33
type input "*"
type input "**********"
type input "****"
click at [669, 421] on input "text" at bounding box center [639, 422] width 224 height 33
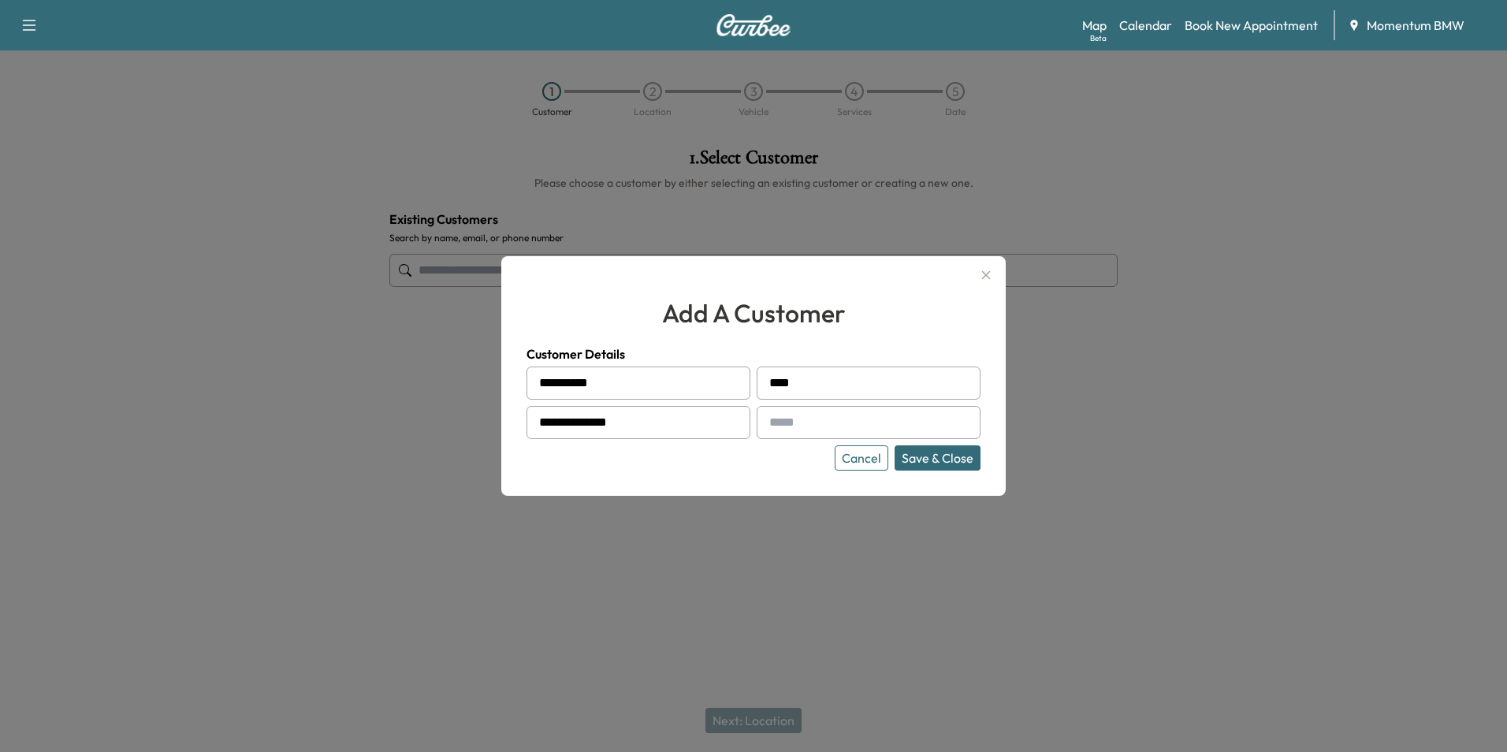
type input "**********"
click at [829, 423] on input "text" at bounding box center [869, 422] width 224 height 33
type input "**********"
click at [949, 459] on button "Save & Close" at bounding box center [938, 457] width 86 height 25
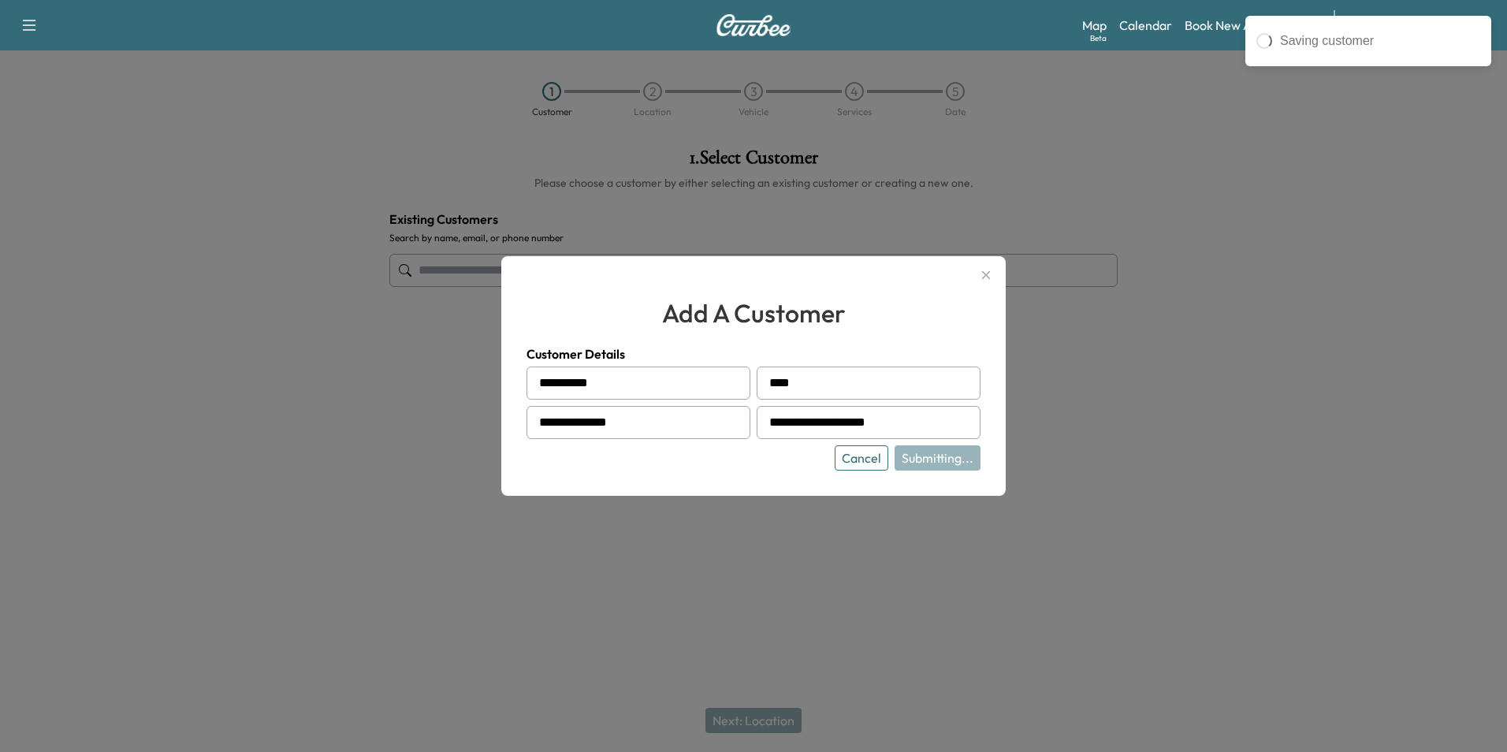
type input "**********"
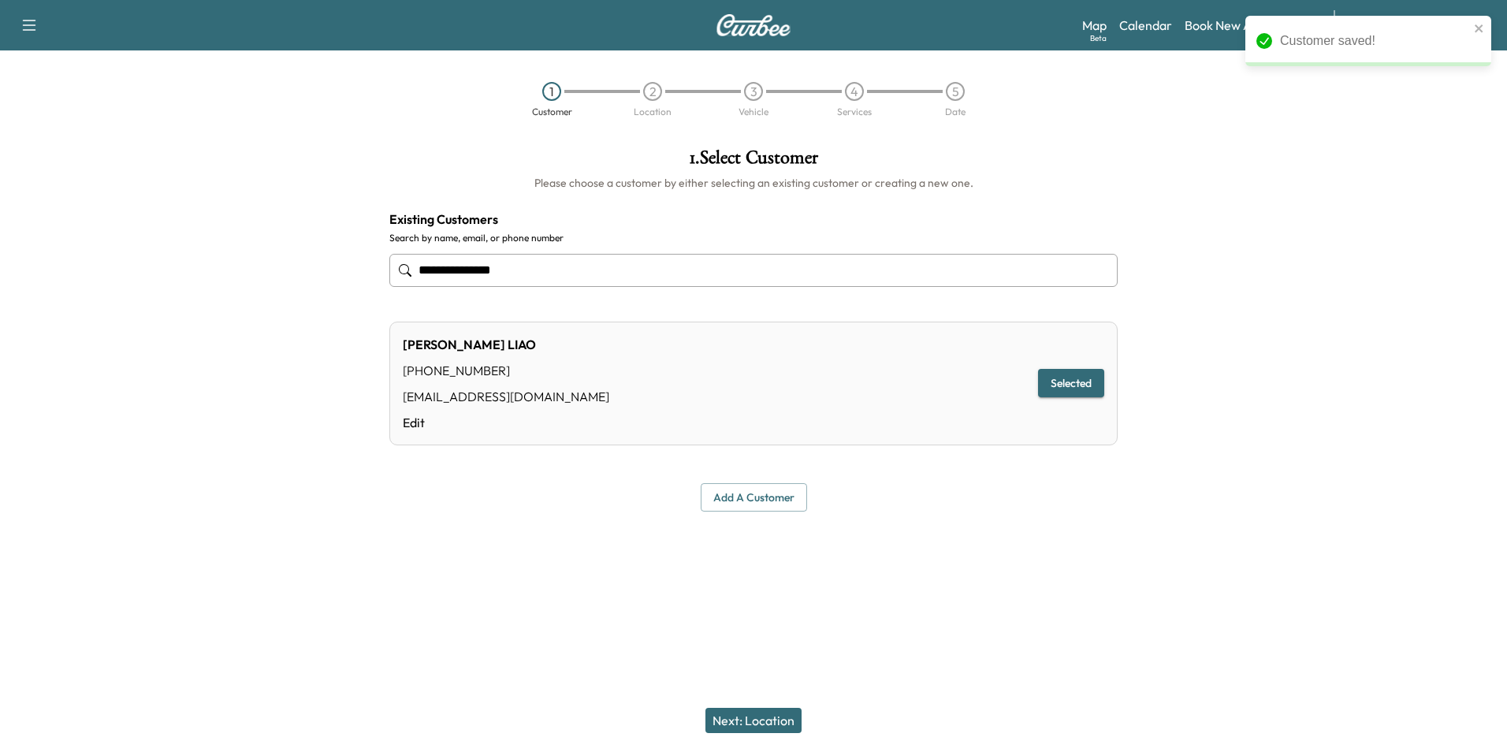
click at [788, 722] on button "Next: Location" at bounding box center [754, 720] width 96 height 25
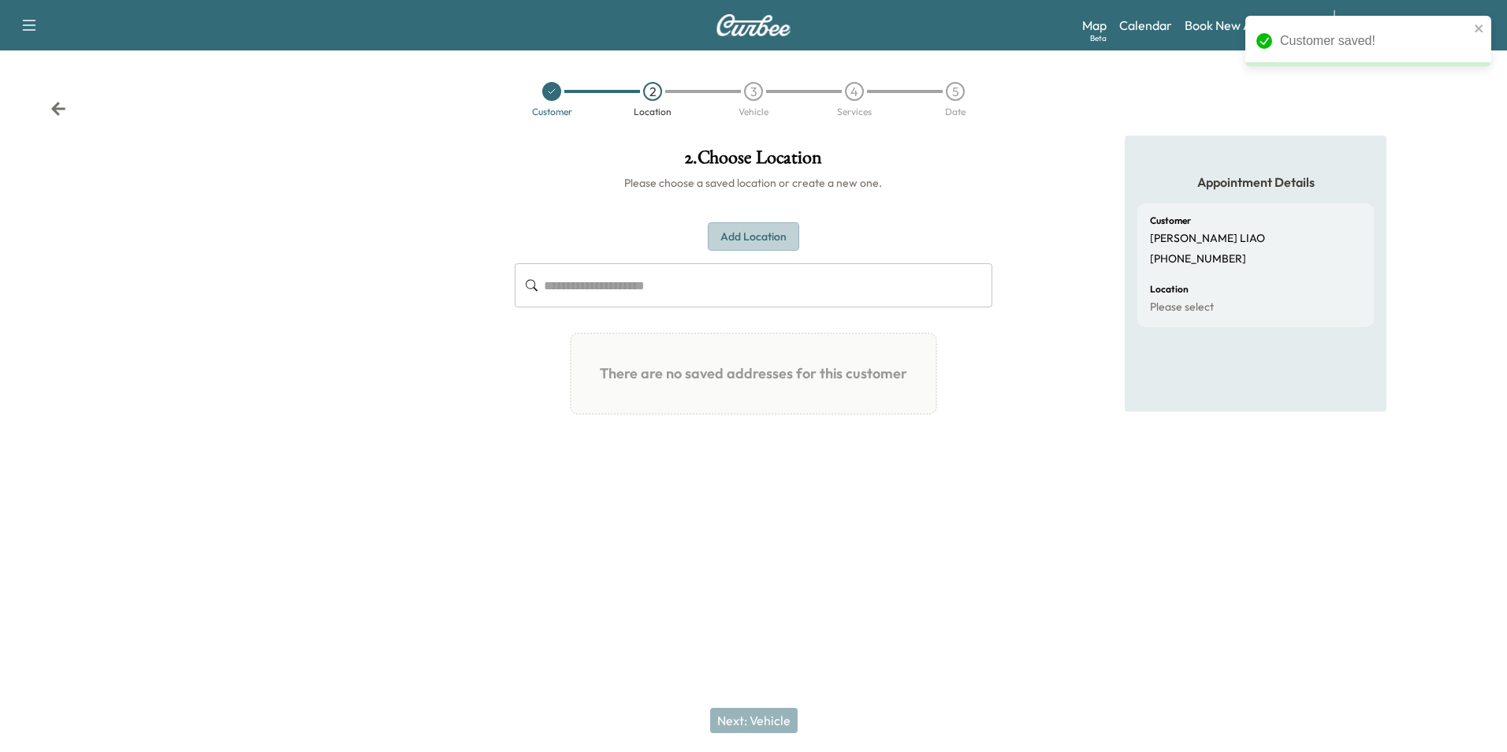
click at [758, 241] on button "Add Location" at bounding box center [753, 236] width 91 height 29
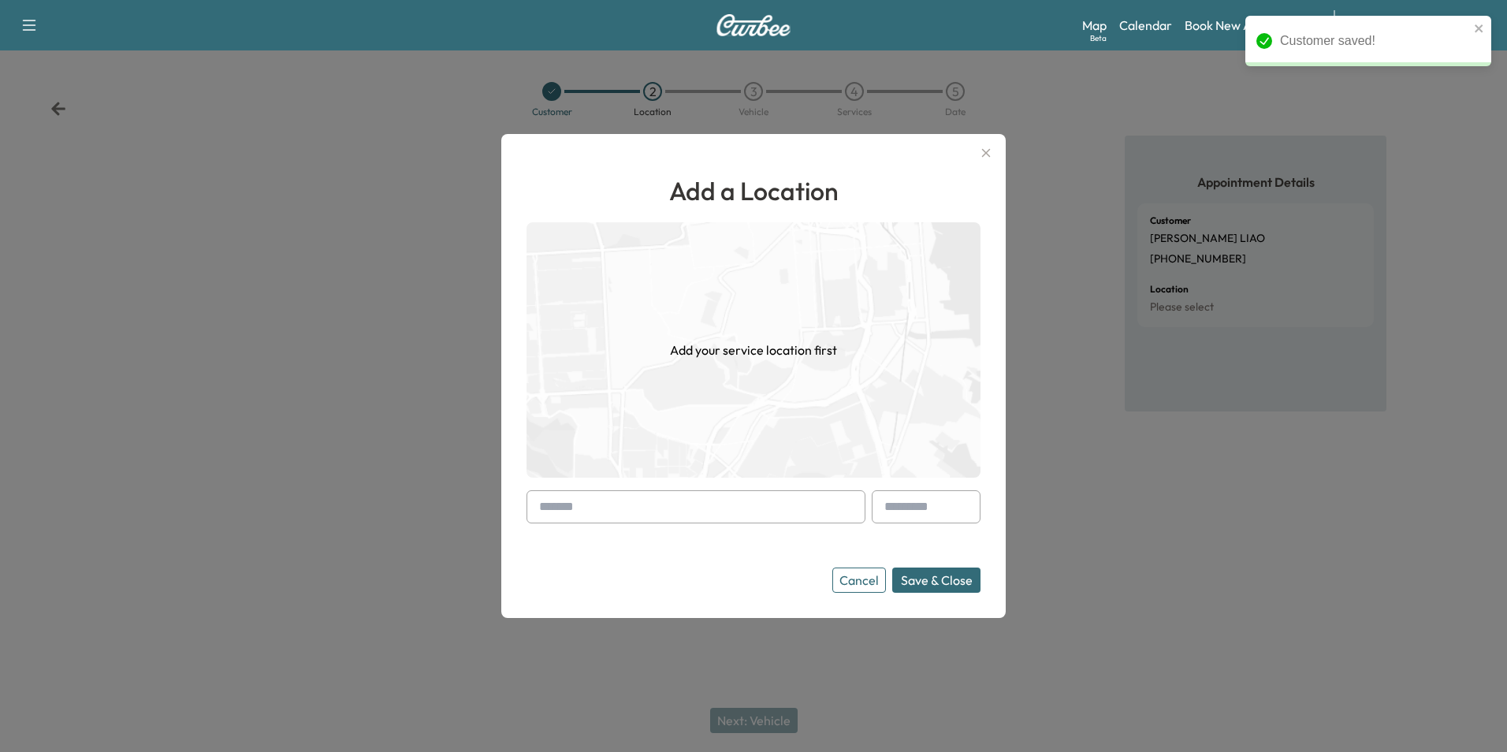
click at [768, 513] on input "text" at bounding box center [696, 506] width 339 height 33
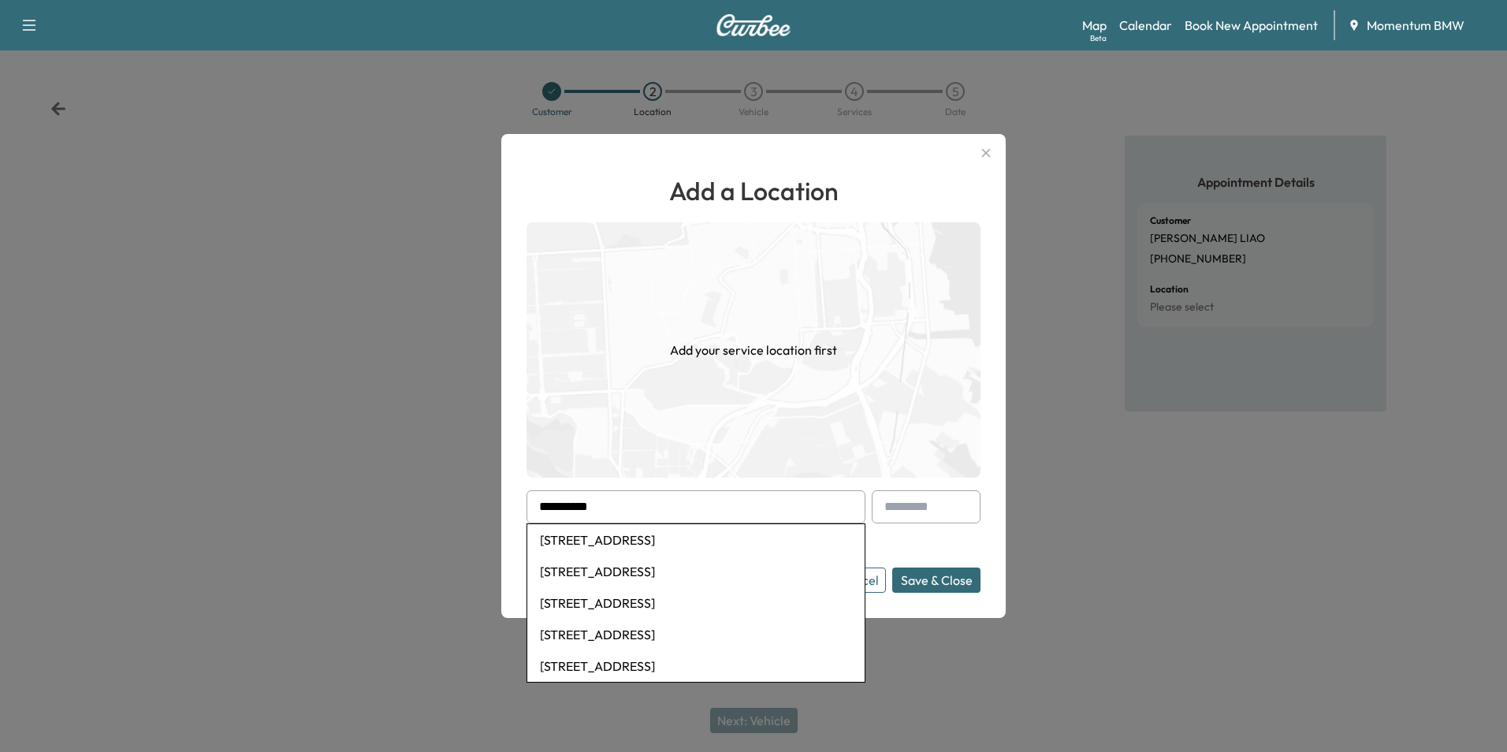
click at [717, 575] on li "[STREET_ADDRESS]" at bounding box center [695, 572] width 337 height 32
type input "**********"
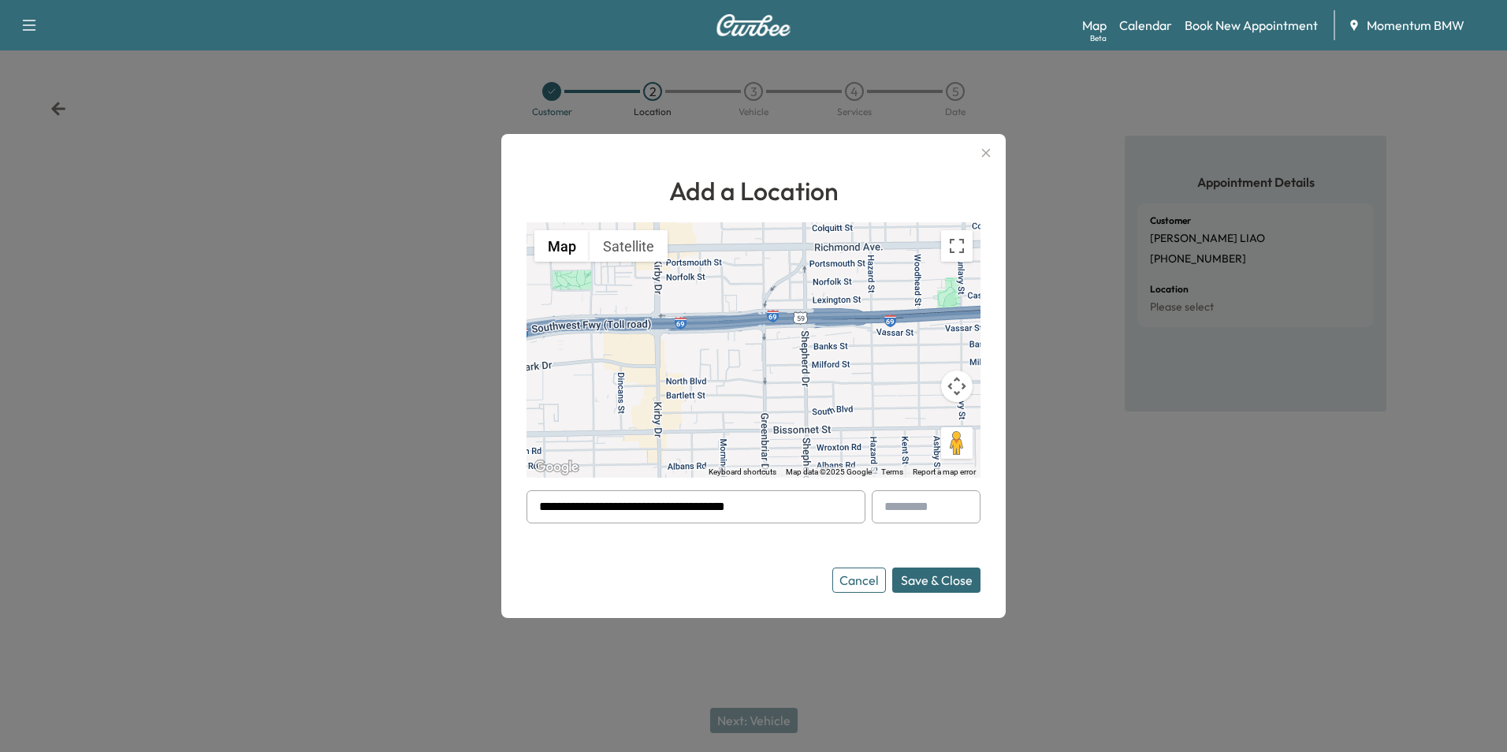
click at [919, 512] on input "text" at bounding box center [926, 506] width 109 height 33
type input "***"
click at [962, 579] on button "Save & Close" at bounding box center [936, 580] width 88 height 25
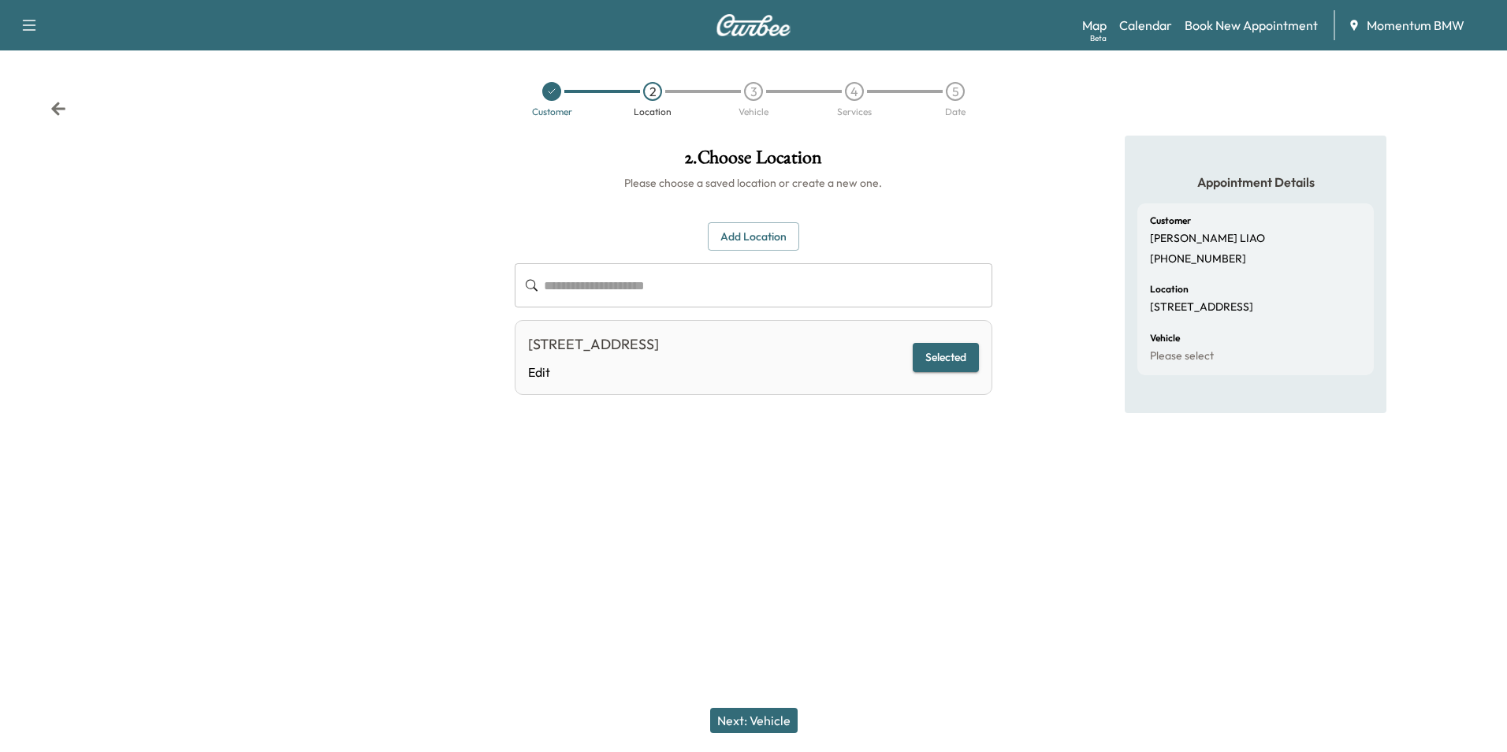
click at [770, 717] on button "Next: Vehicle" at bounding box center [754, 720] width 88 height 25
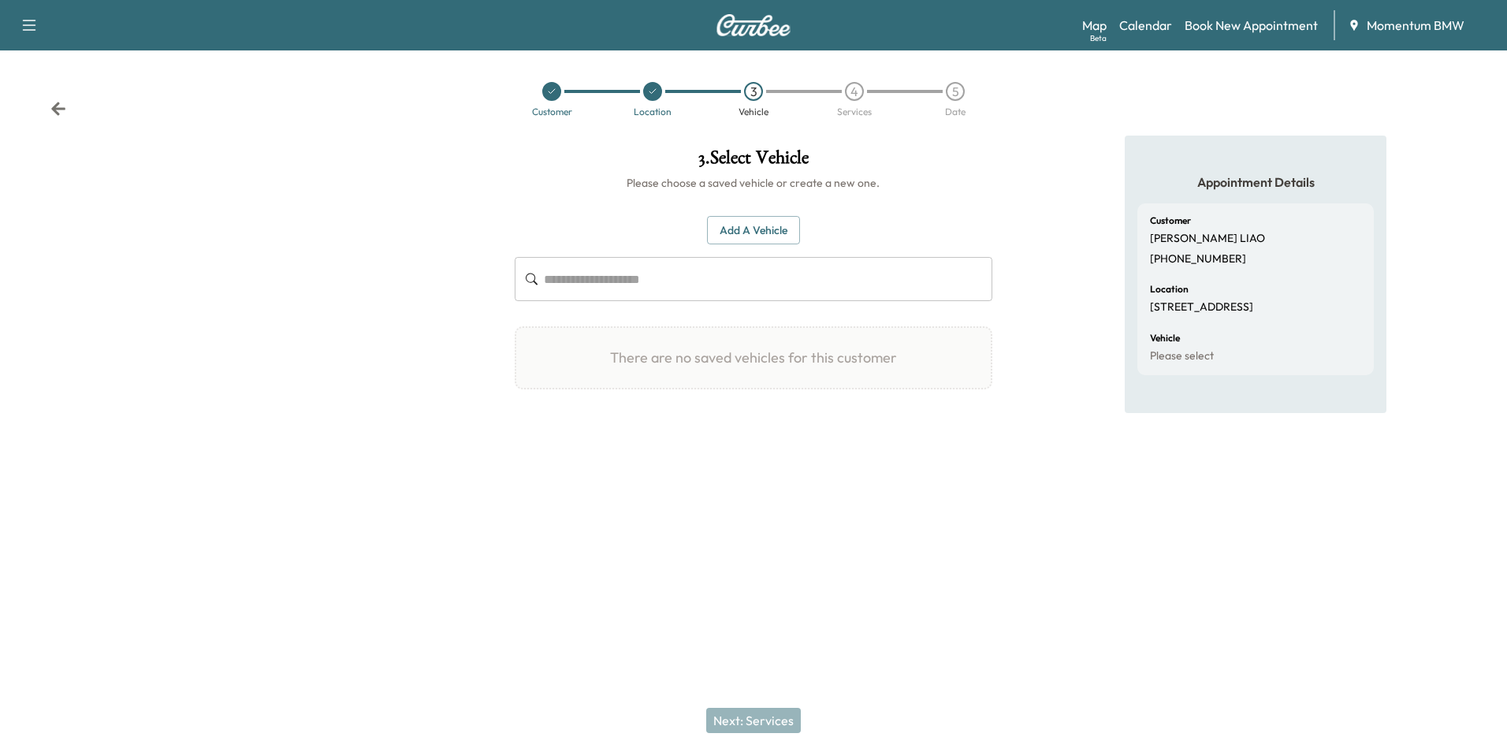
click at [766, 225] on button "Add a Vehicle" at bounding box center [753, 230] width 93 height 29
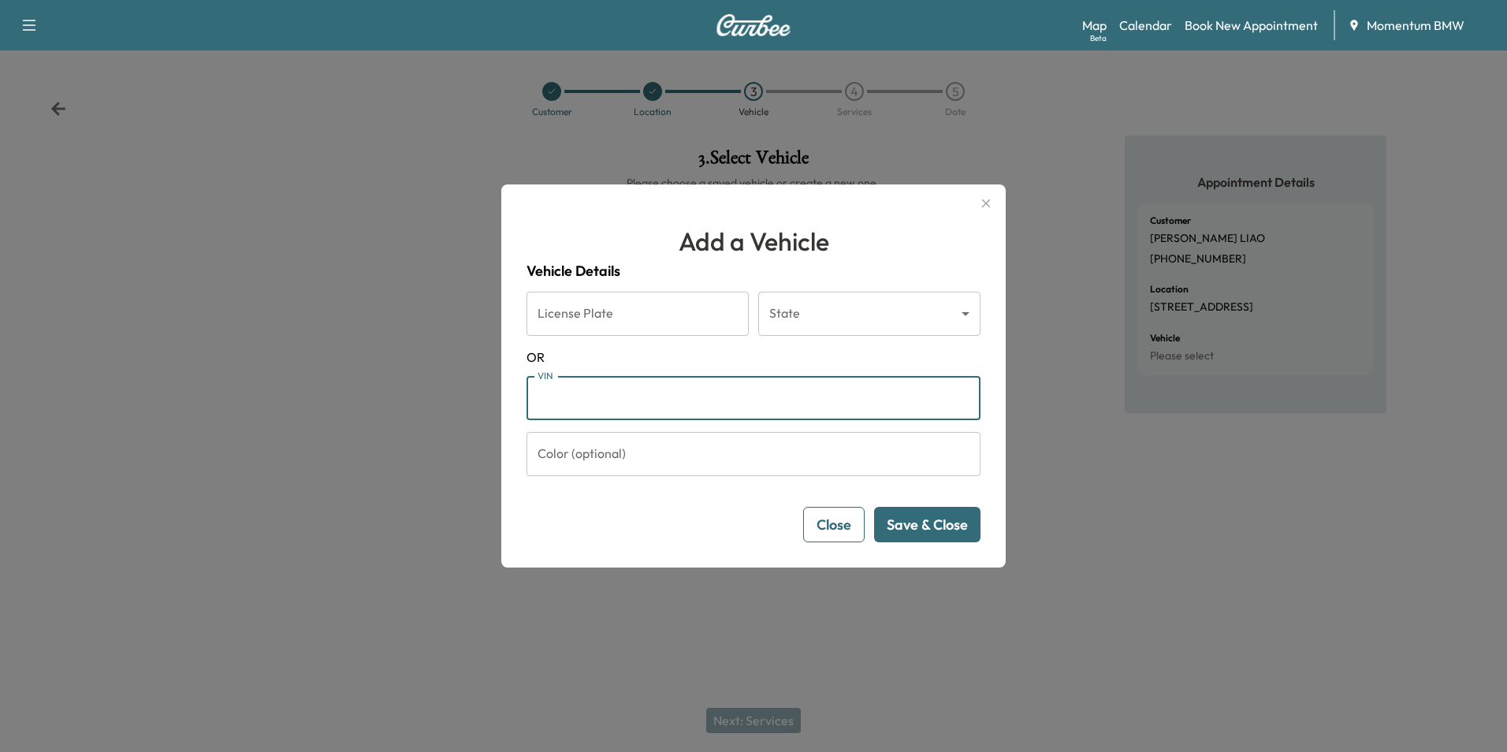
paste input "**********"
type input "**********"
click at [952, 534] on button "Save & Close" at bounding box center [927, 524] width 106 height 35
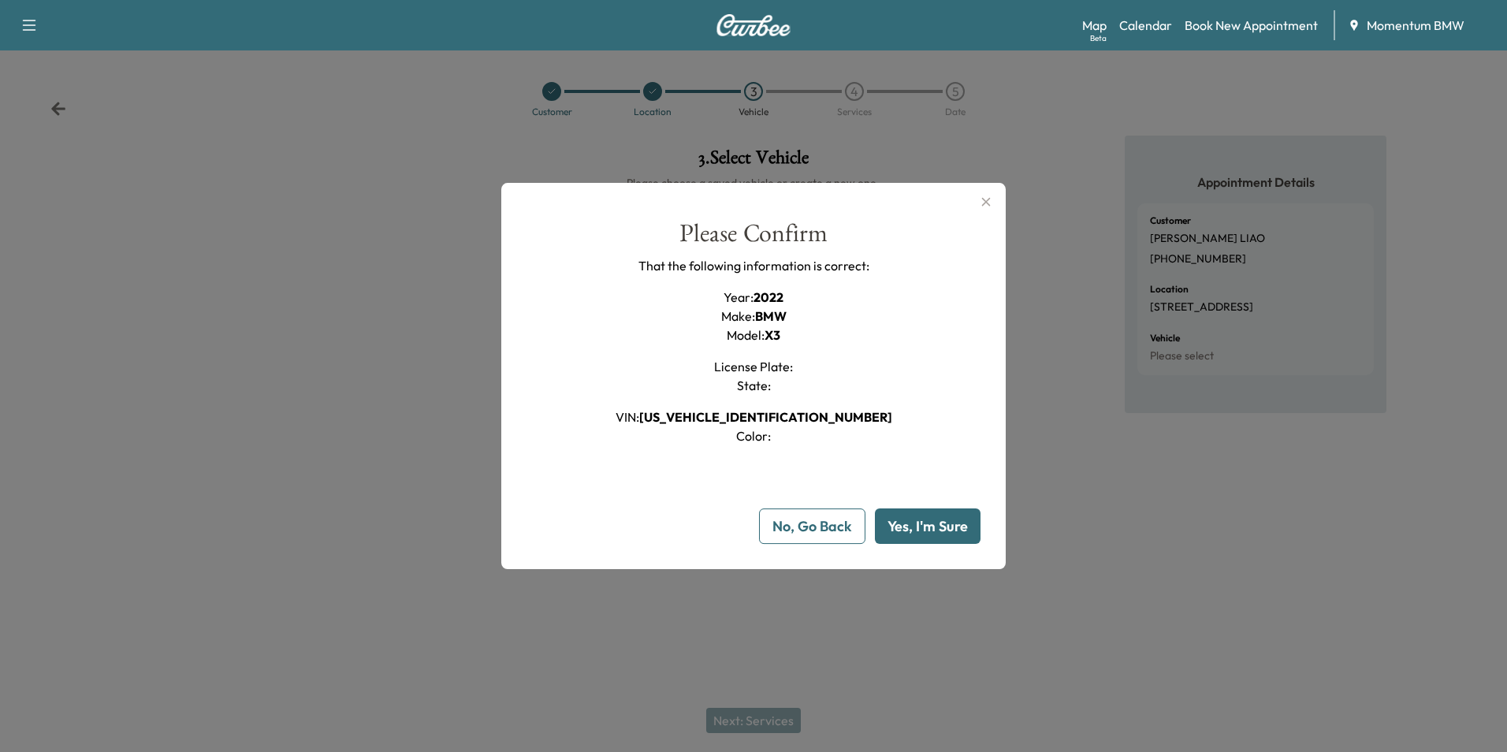
click at [952, 535] on button "Yes, I'm Sure" at bounding box center [928, 526] width 106 height 35
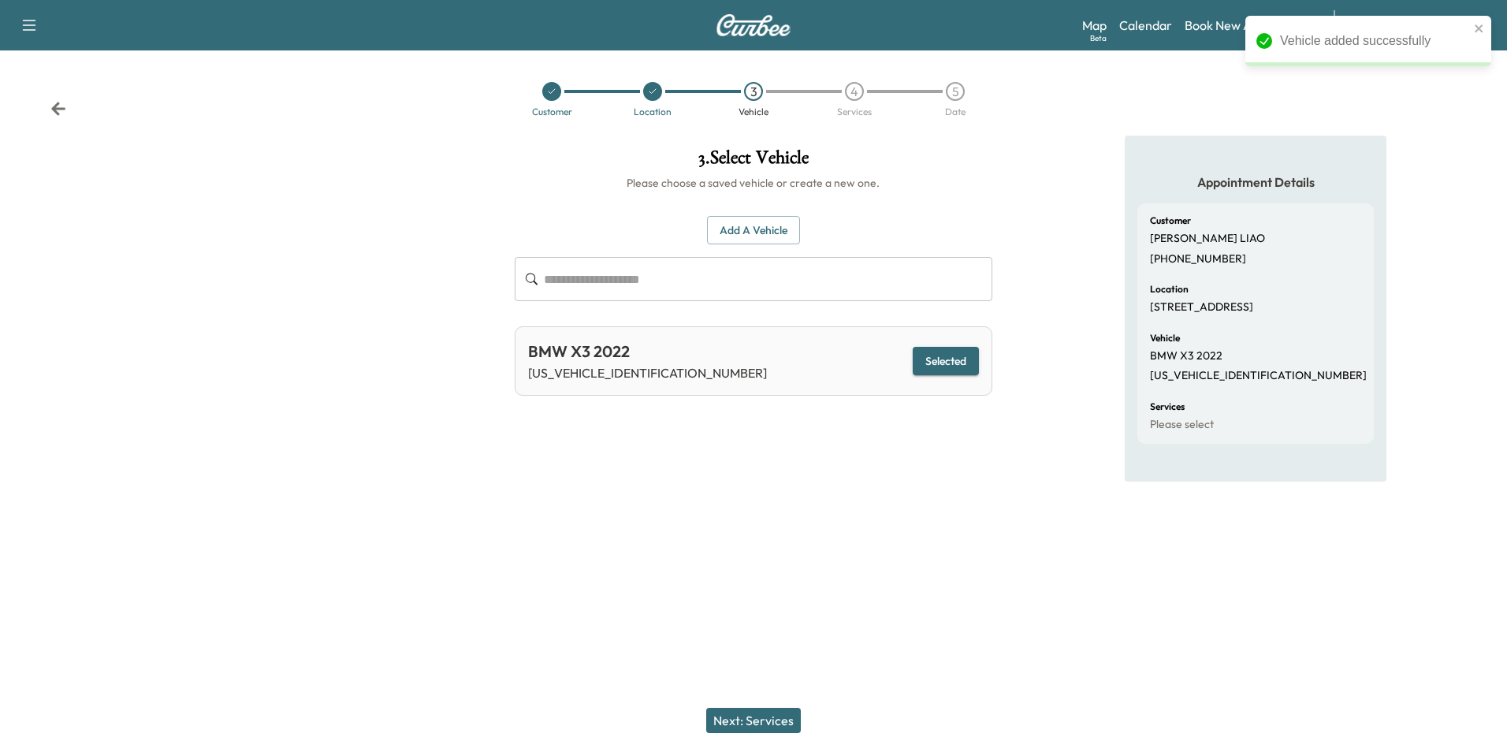
click at [764, 719] on button "Next: Services" at bounding box center [753, 720] width 95 height 25
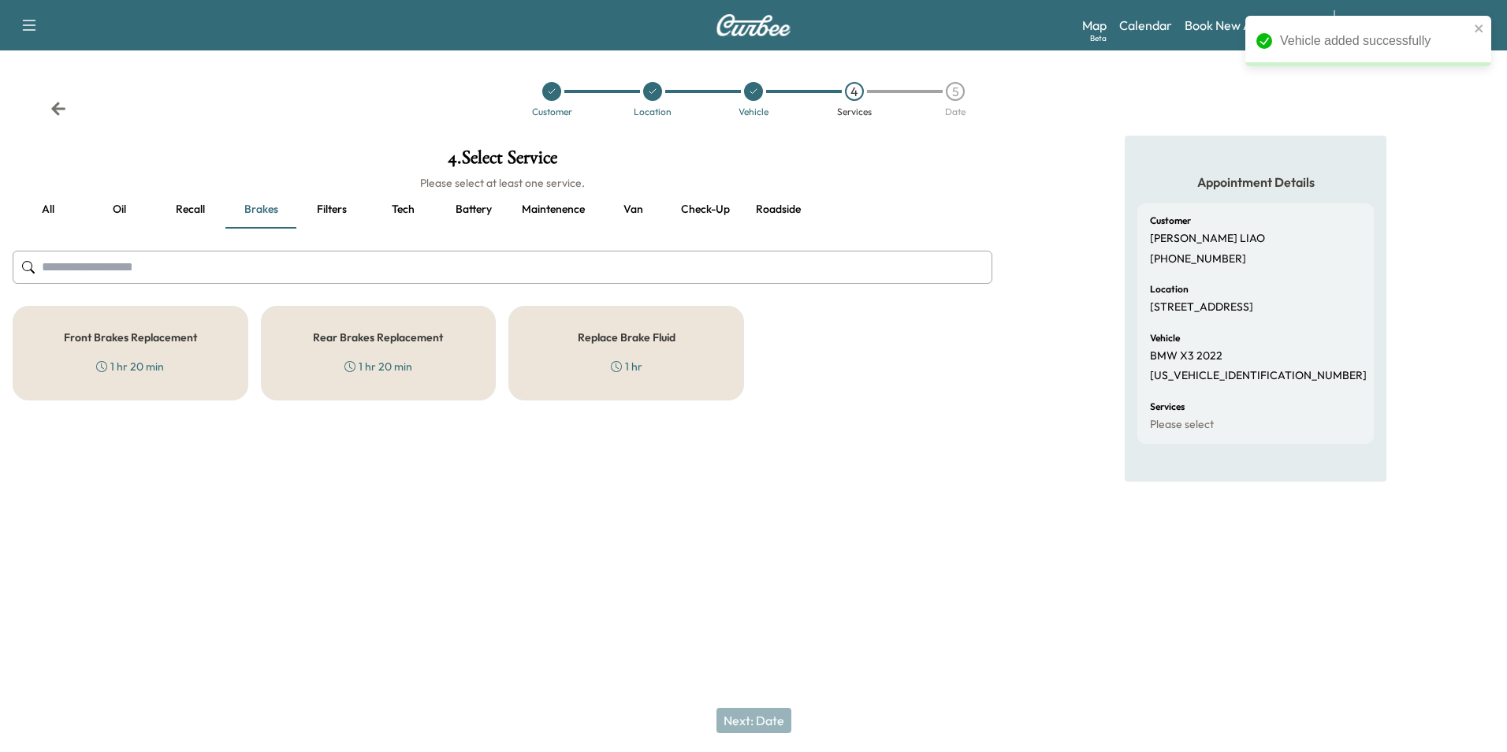
click at [189, 208] on button "Recall" at bounding box center [190, 210] width 71 height 38
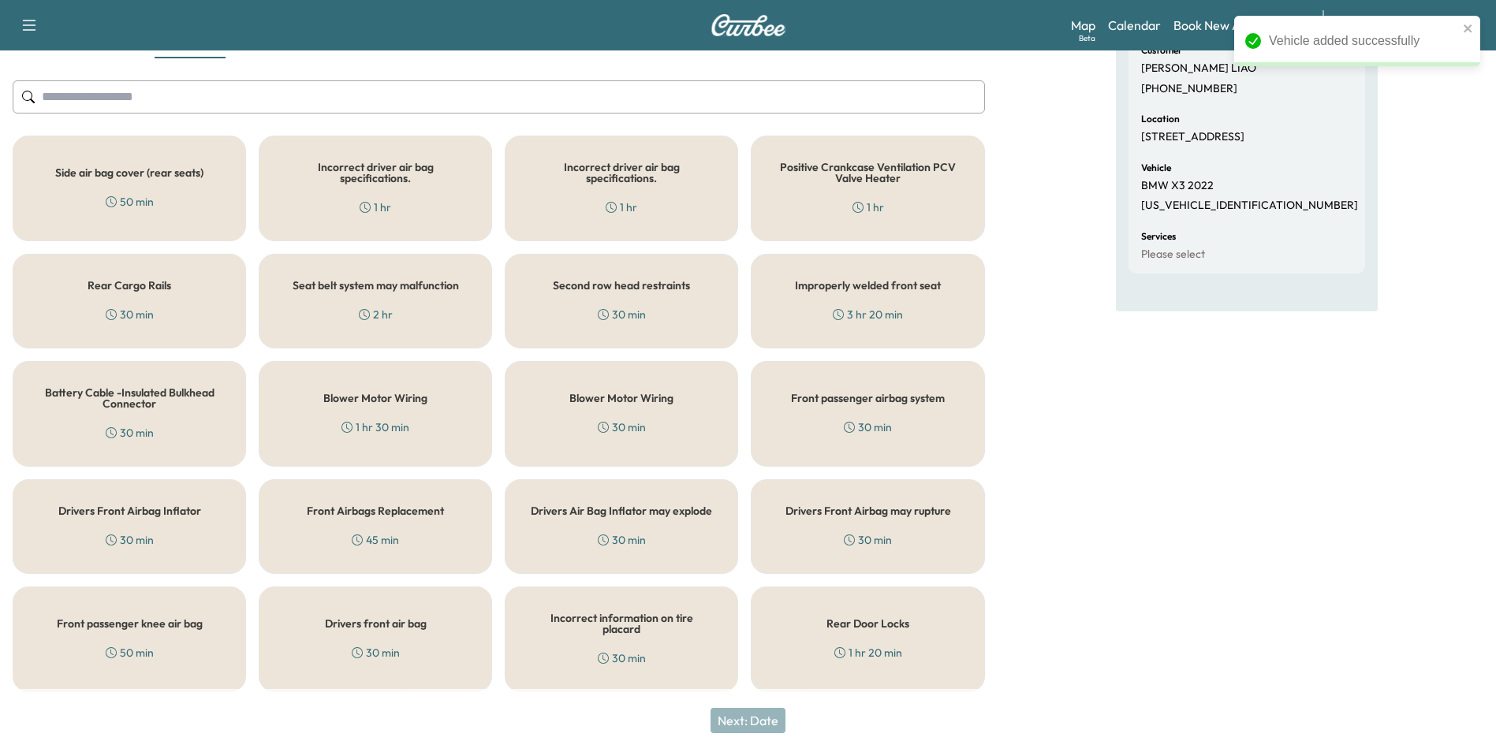
scroll to position [173, 0]
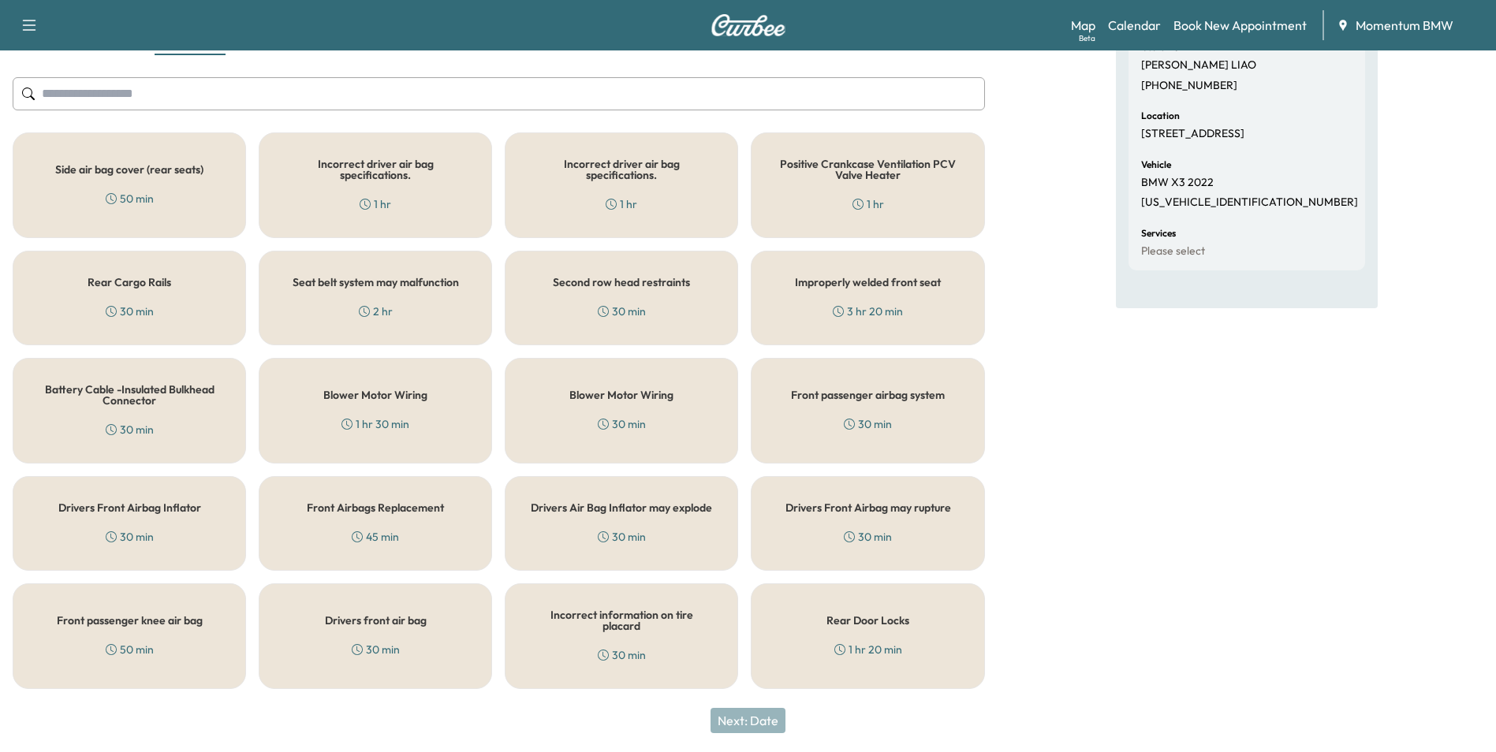
click at [149, 304] on div "30 min" at bounding box center [130, 312] width 48 height 16
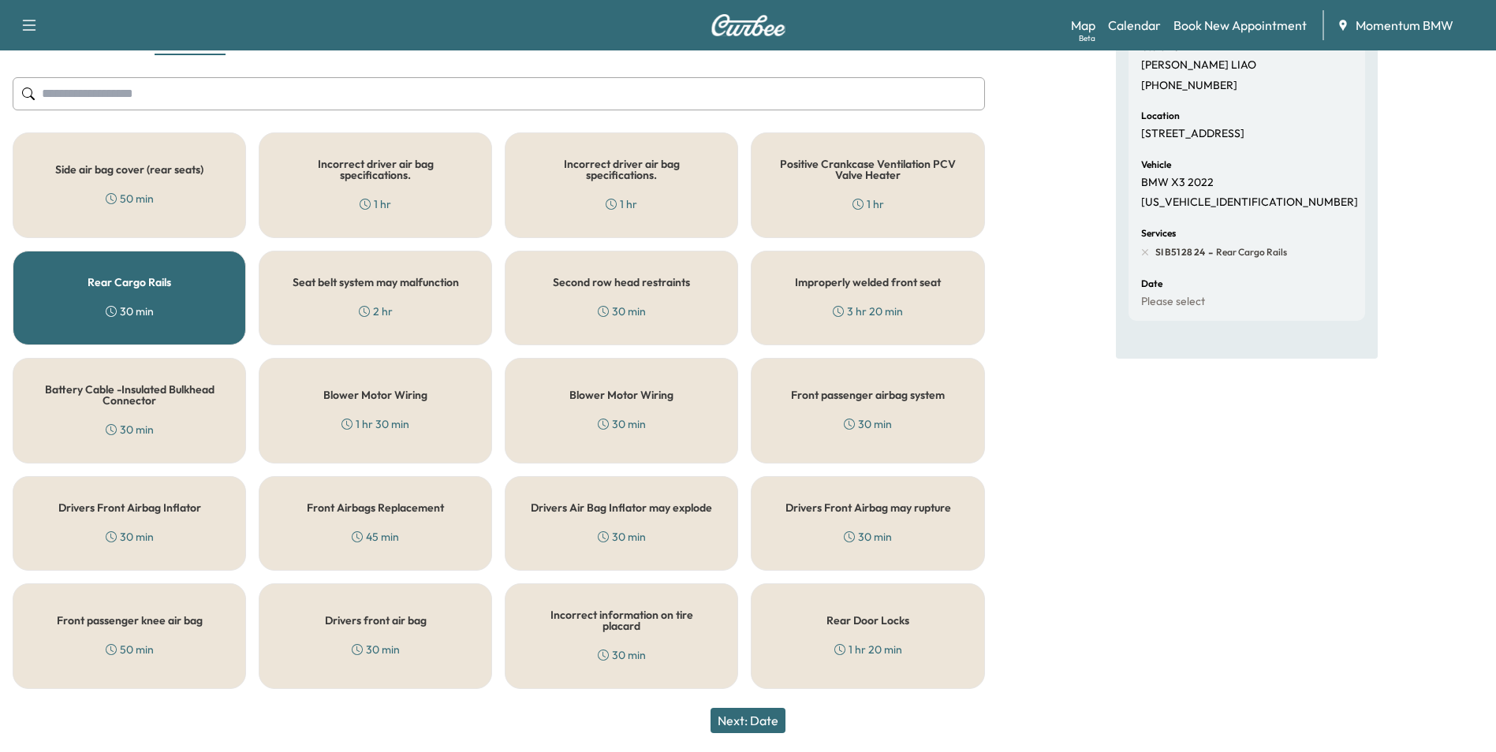
click at [768, 720] on button "Next: Date" at bounding box center [747, 720] width 75 height 25
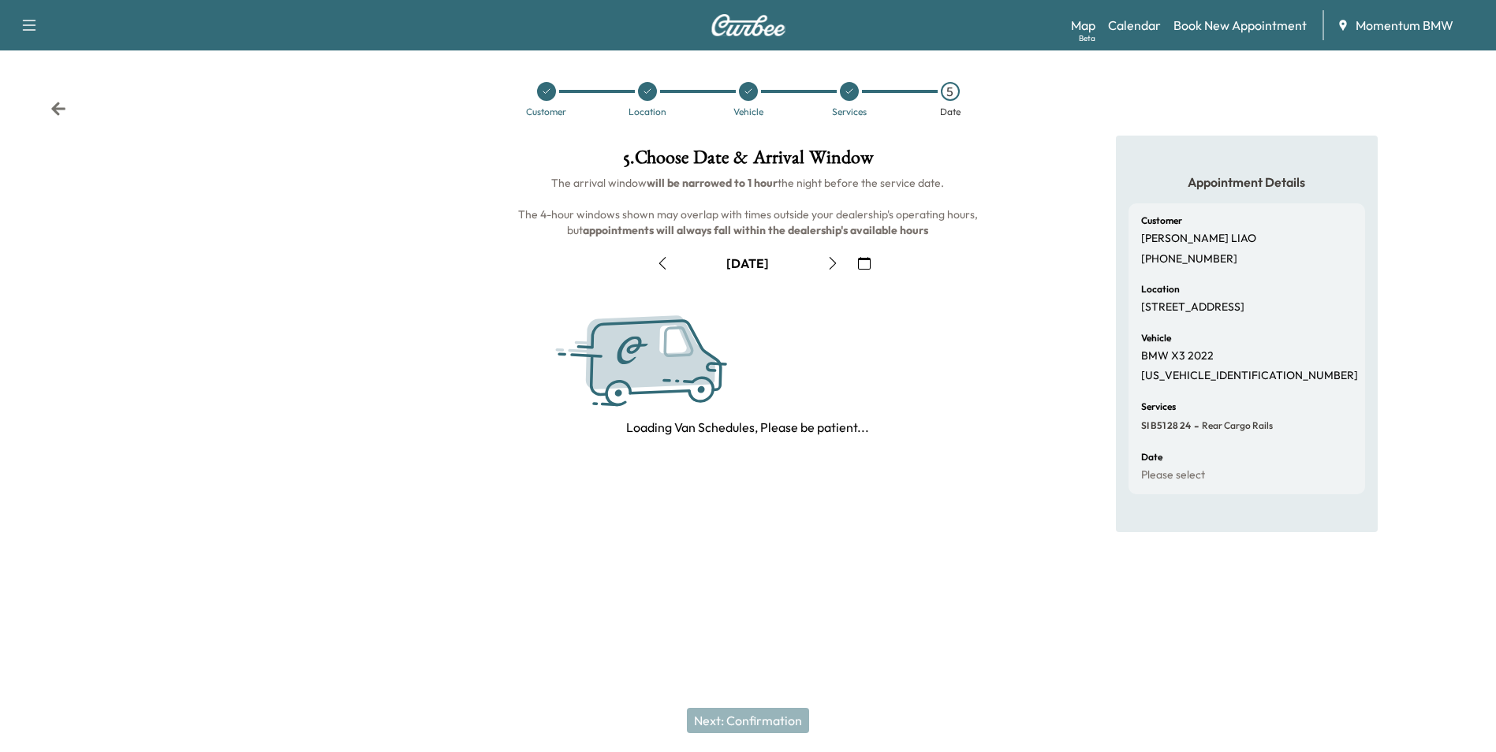
scroll to position [0, 0]
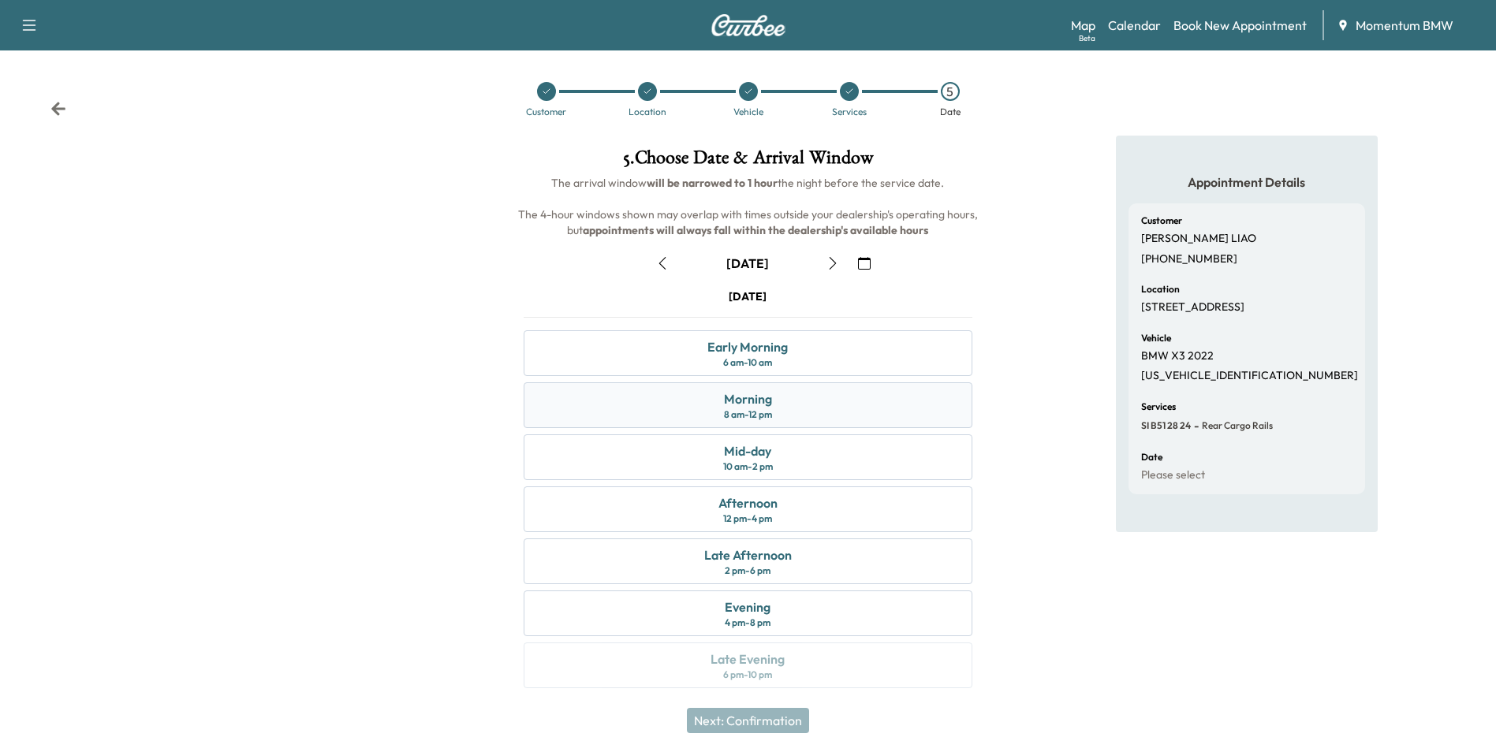
click at [883, 409] on div "Morning 8 am - 12 pm" at bounding box center [748, 405] width 448 height 46
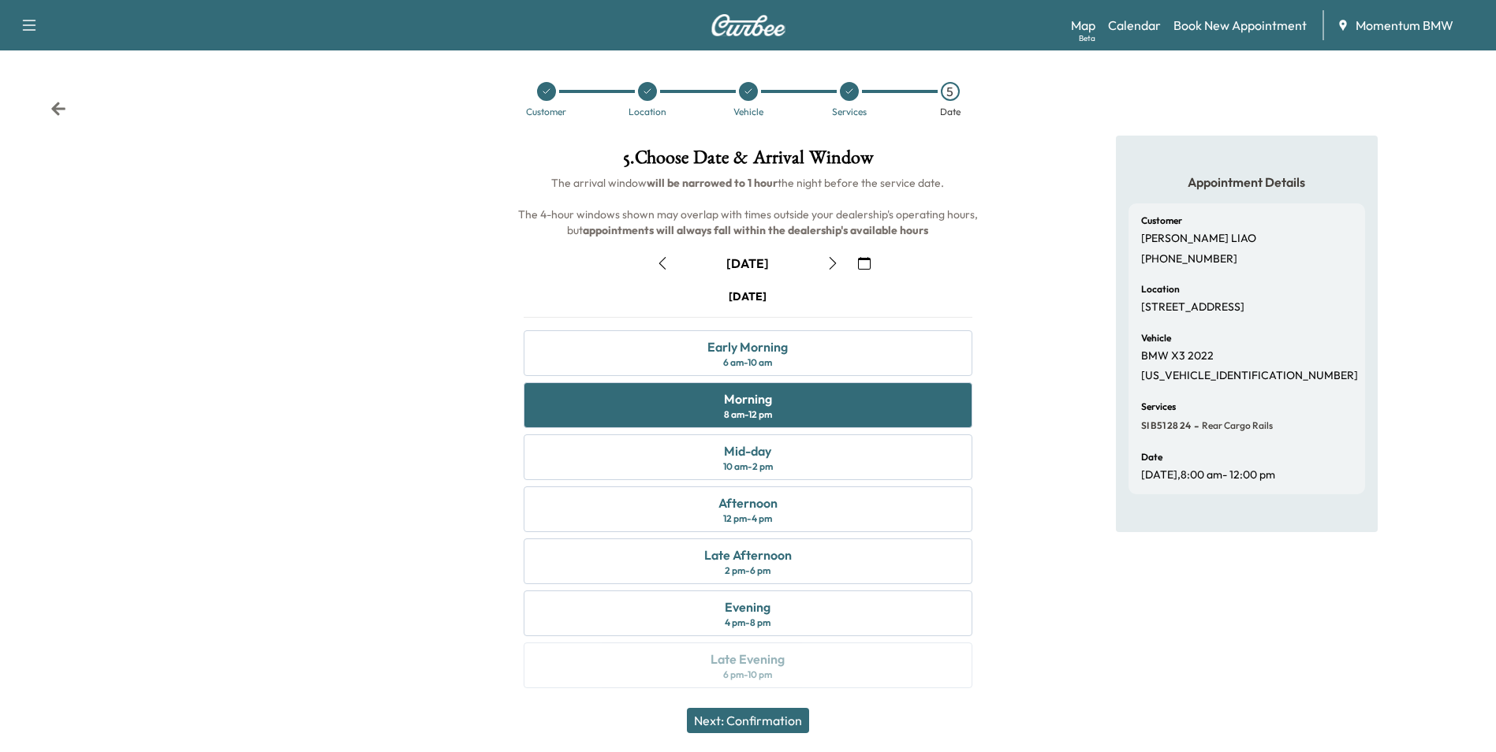
click at [778, 716] on button "Next: Confirmation" at bounding box center [748, 720] width 122 height 25
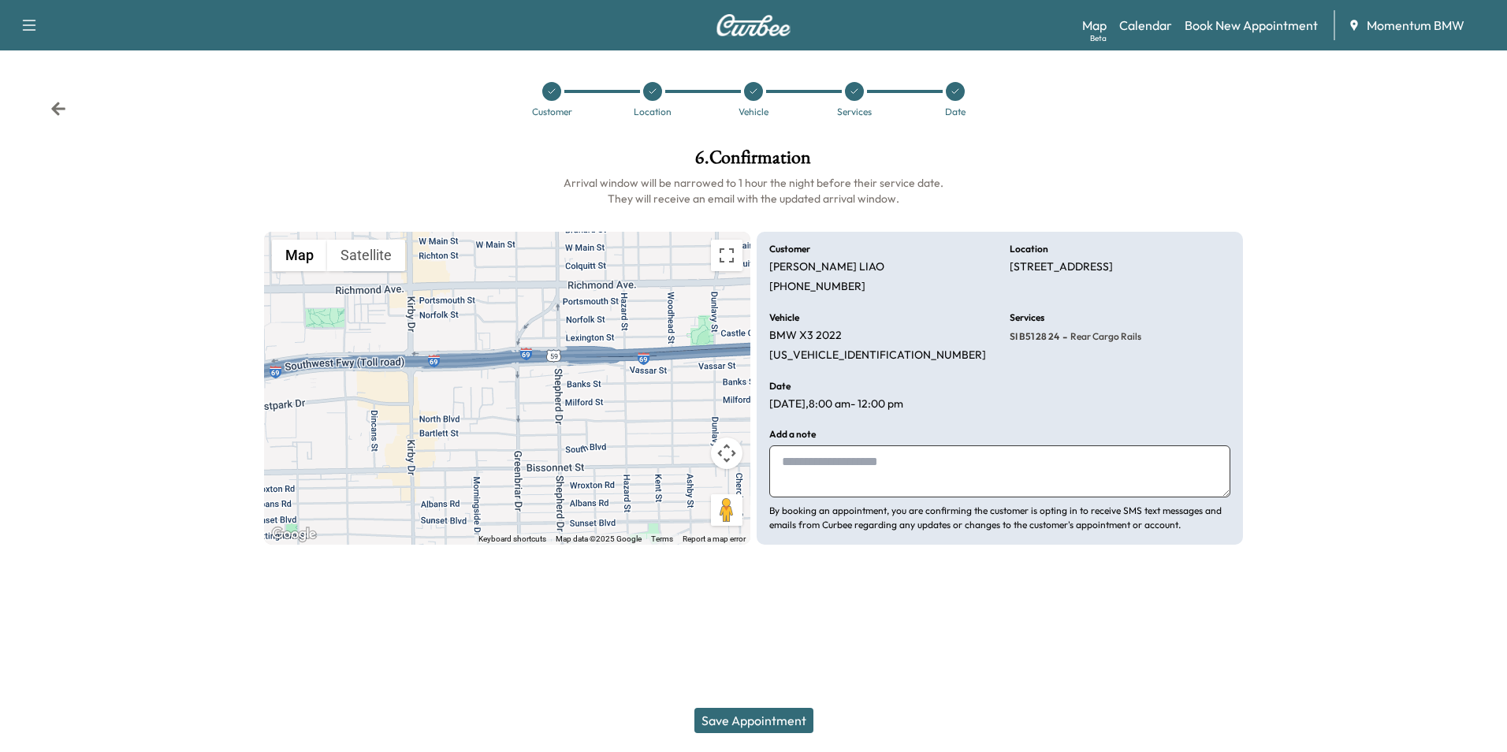
click at [918, 477] on textarea at bounding box center [999, 471] width 461 height 52
type textarea "*****"
click at [767, 726] on button "Save Appointment" at bounding box center [754, 720] width 119 height 25
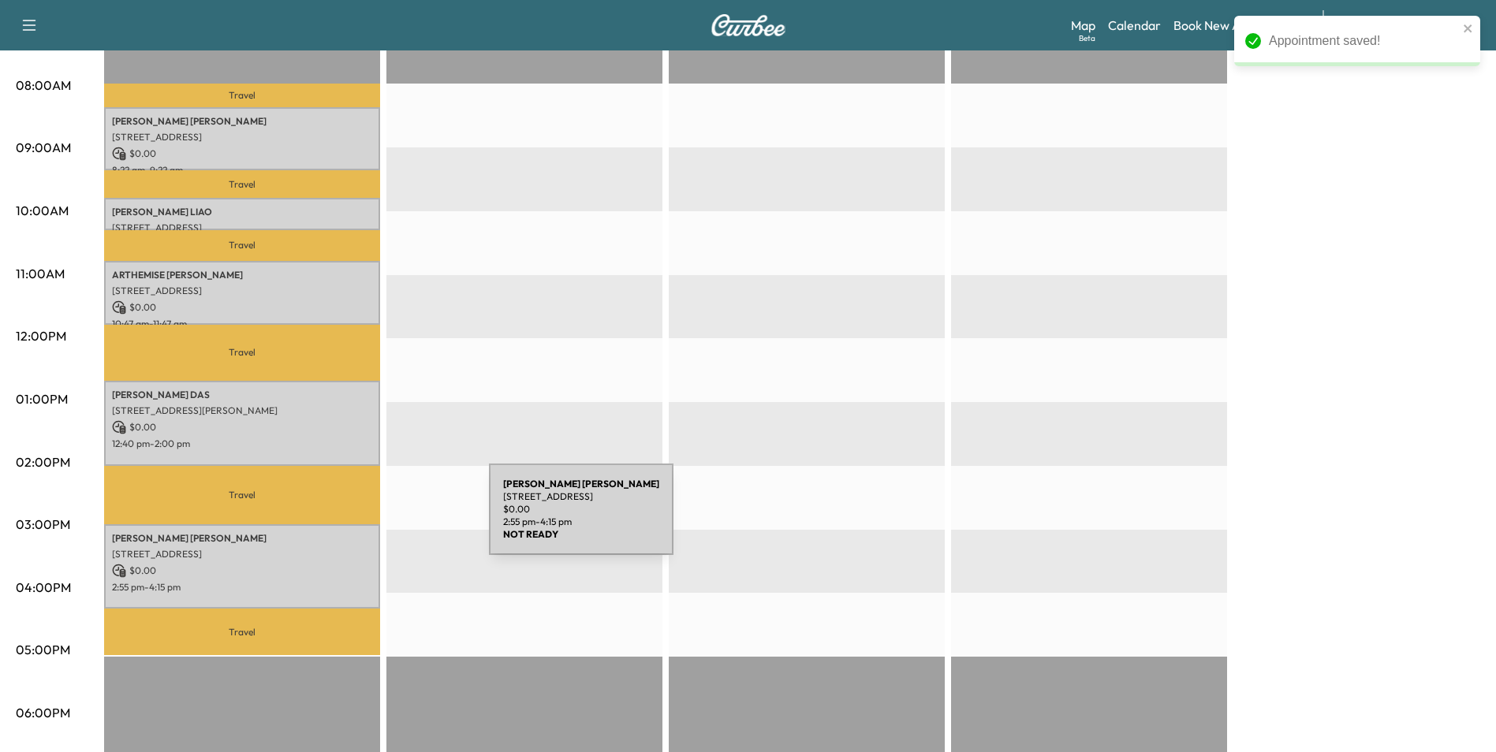
scroll to position [237, 0]
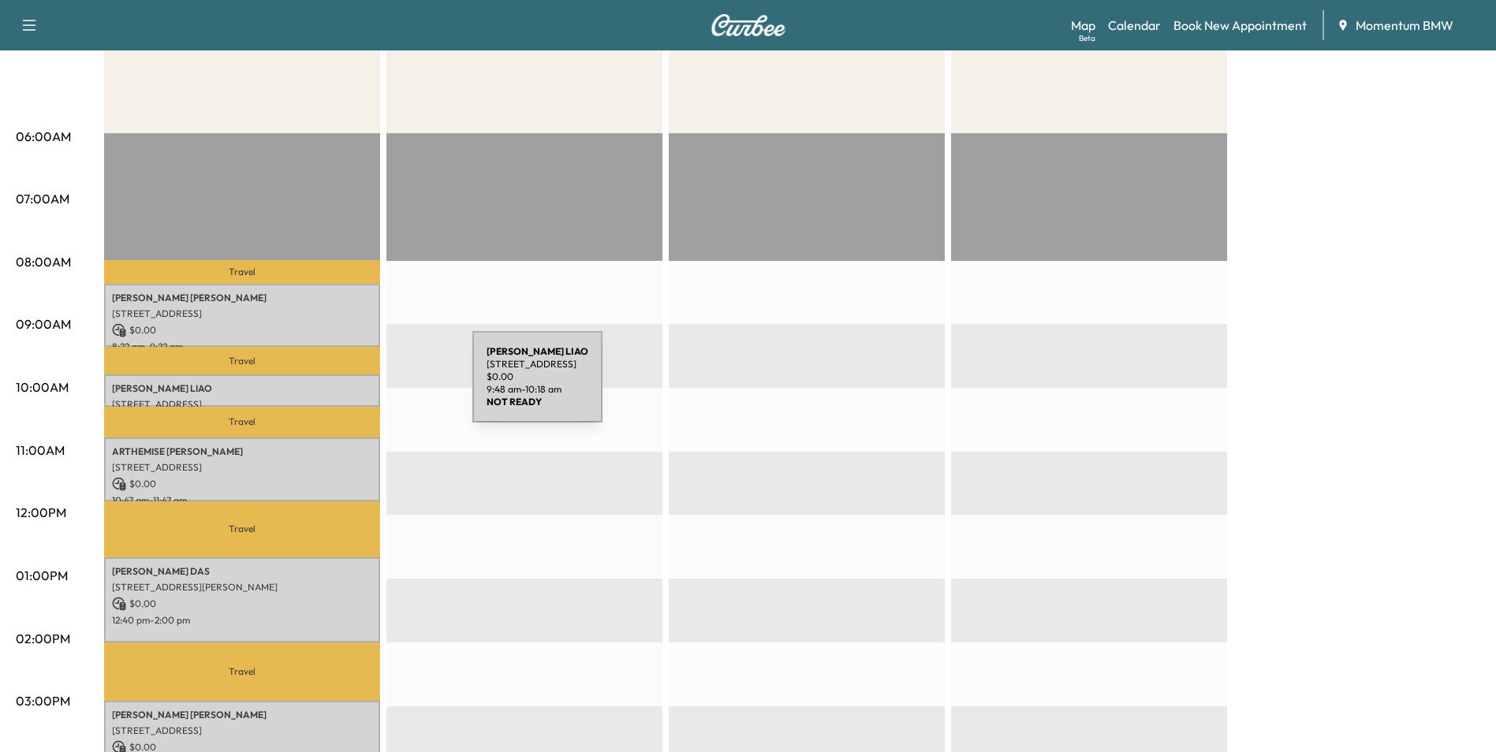
click at [354, 386] on p "[PERSON_NAME]" at bounding box center [242, 388] width 260 height 13
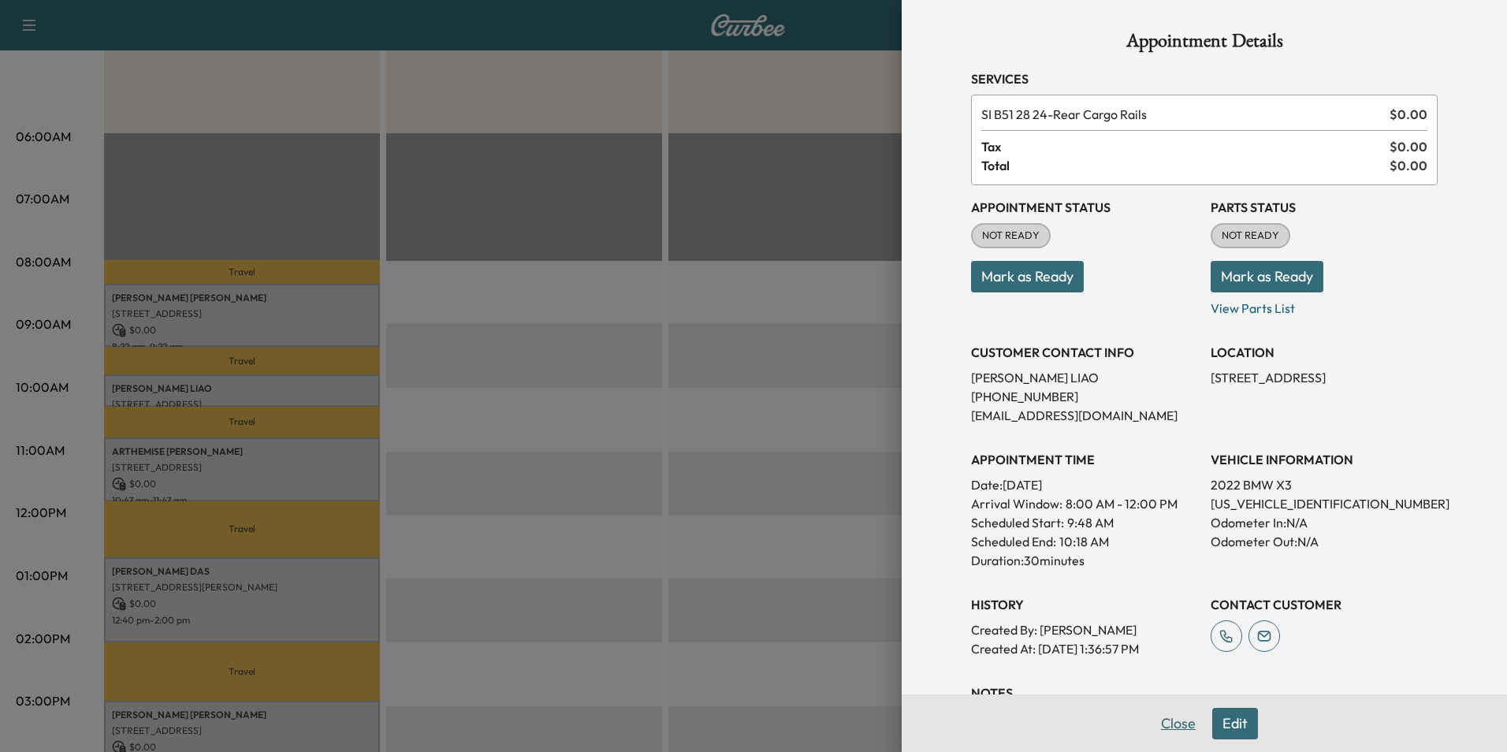
click at [1180, 721] on button "Close" at bounding box center [1178, 724] width 55 height 32
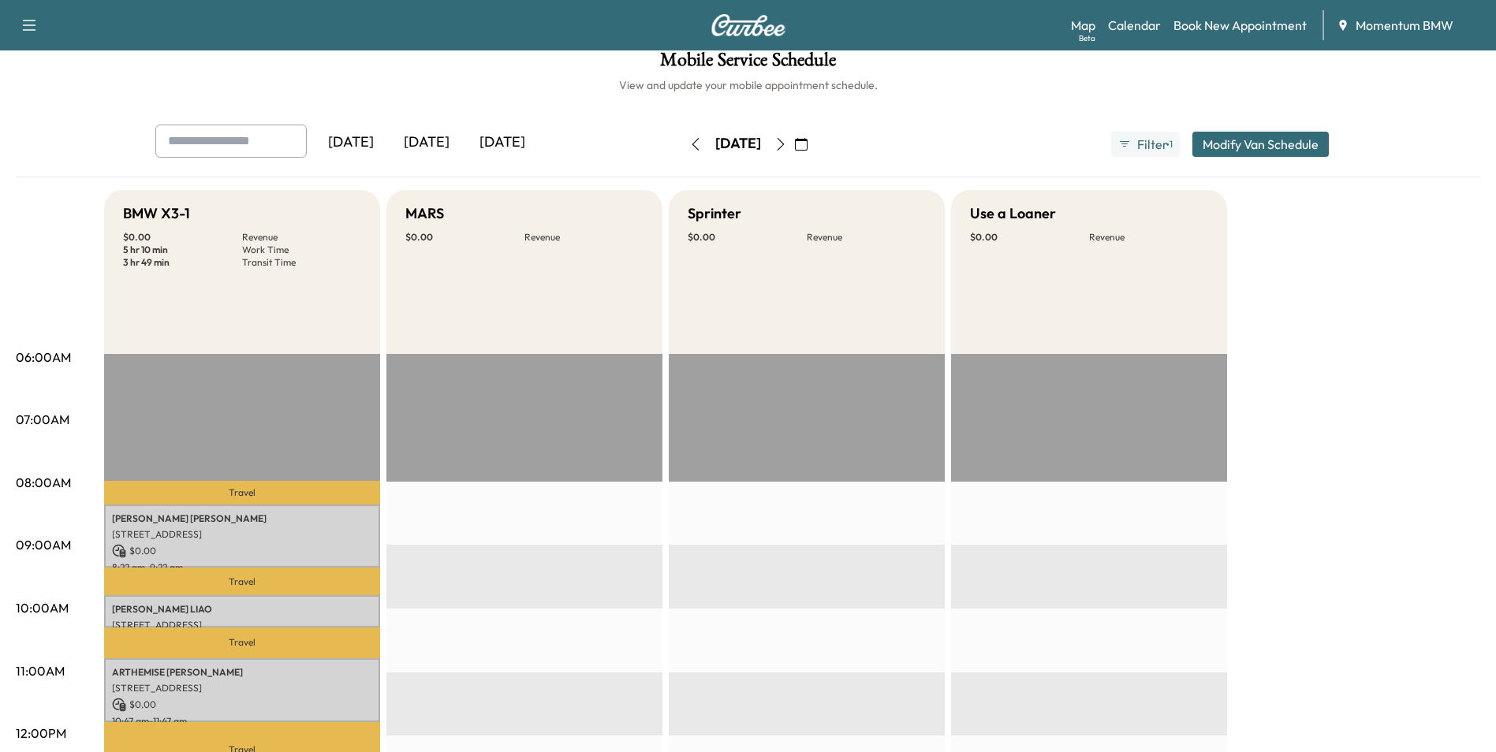
scroll to position [0, 0]
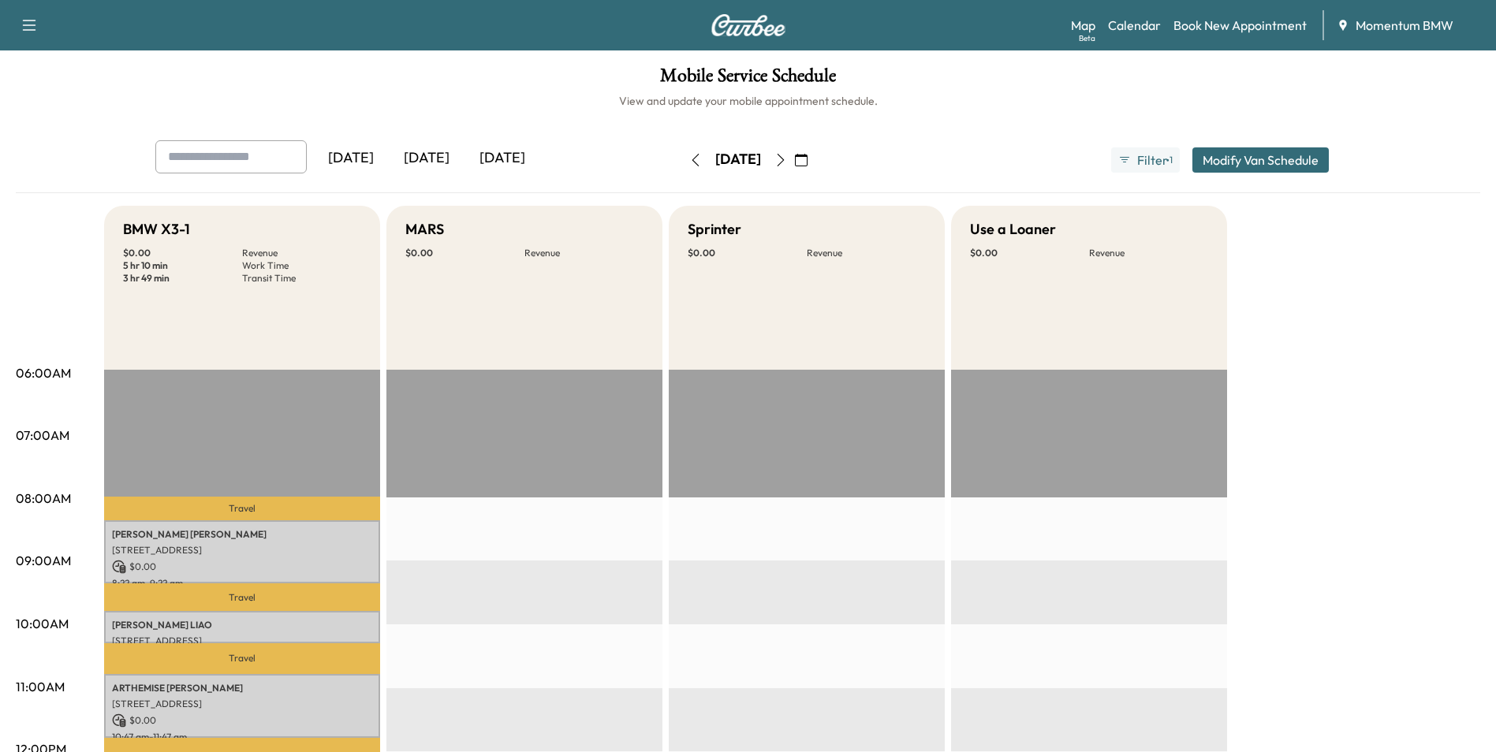
click at [807, 158] on icon "button" at bounding box center [801, 160] width 13 height 13
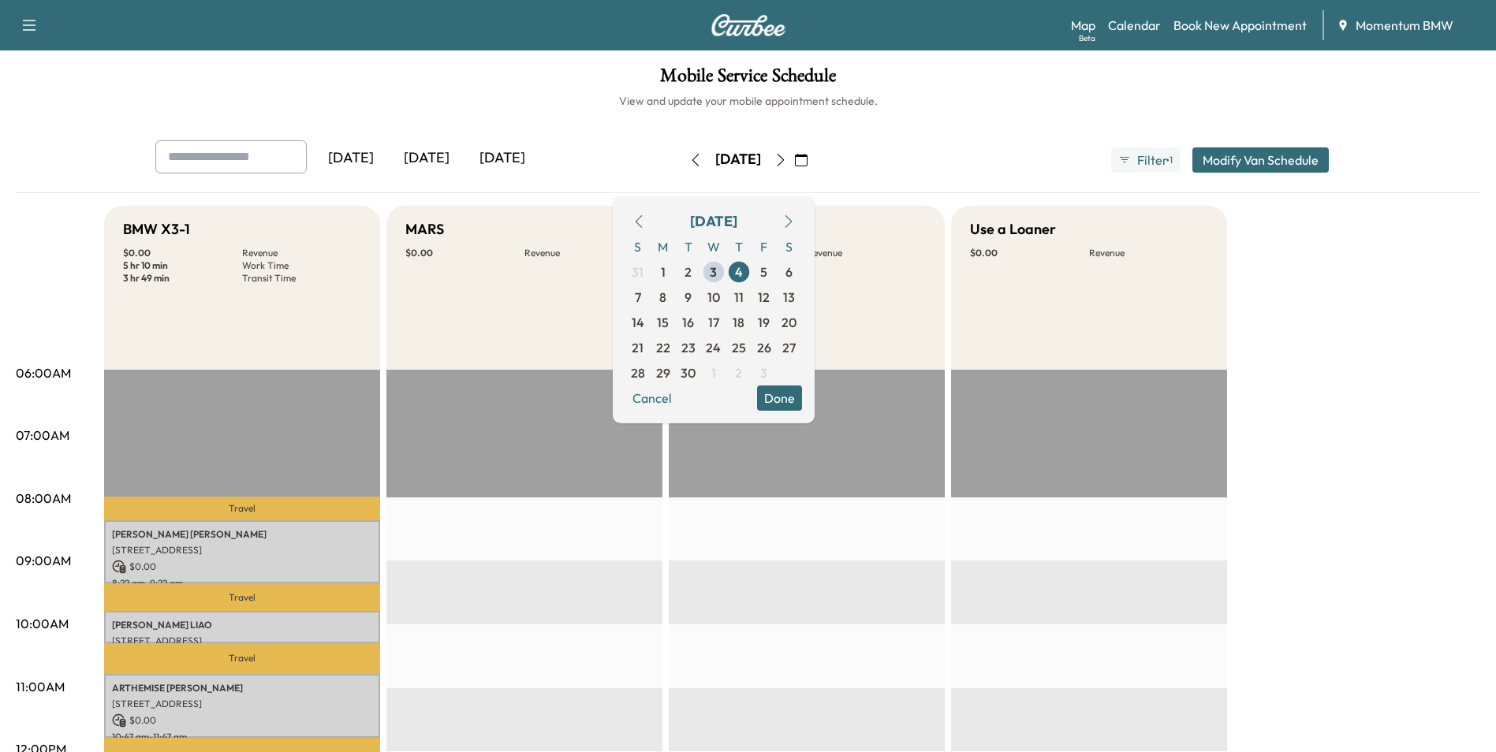
click at [645, 222] on icon "button" at bounding box center [638, 221] width 13 height 13
click at [771, 370] on span "29" at bounding box center [764, 372] width 14 height 19
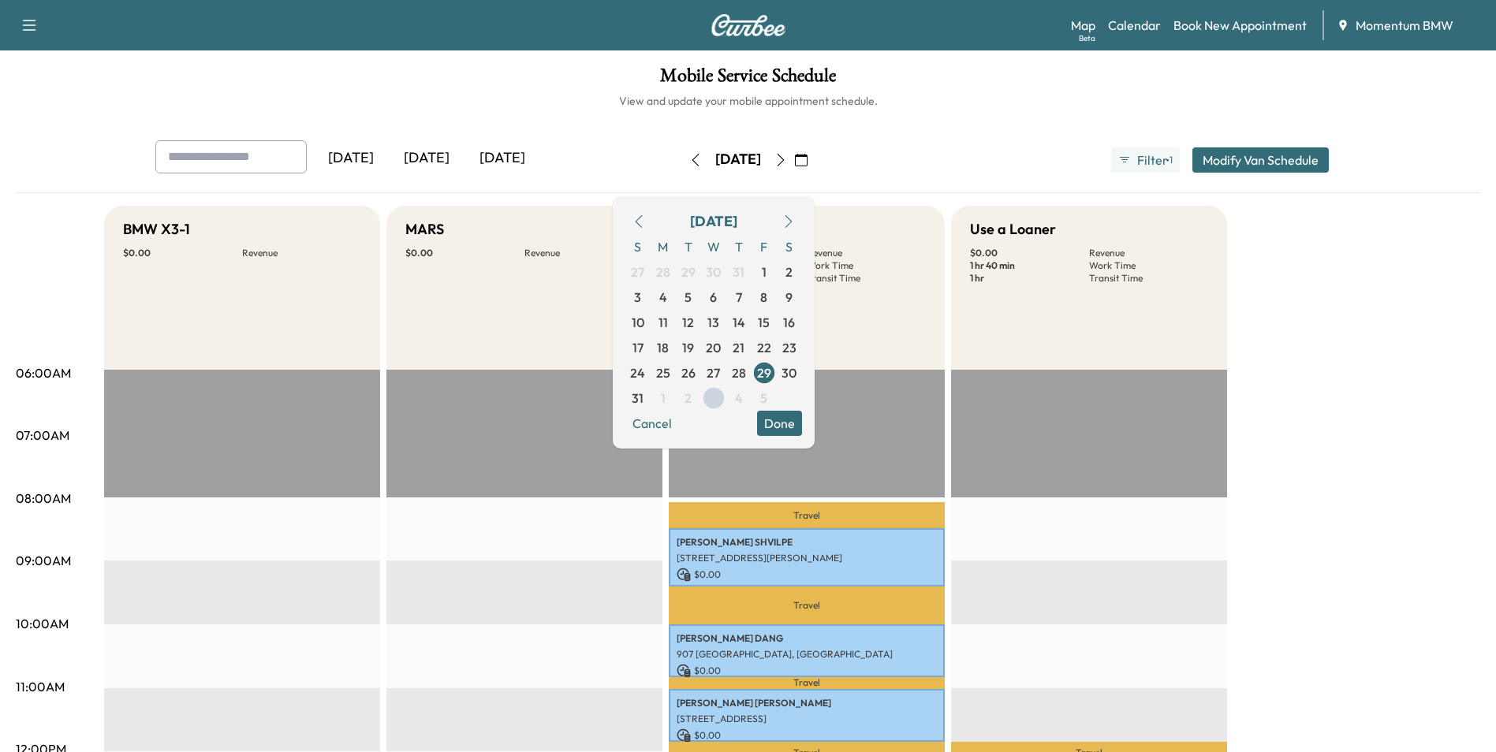
click at [802, 417] on button "Done" at bounding box center [779, 423] width 45 height 25
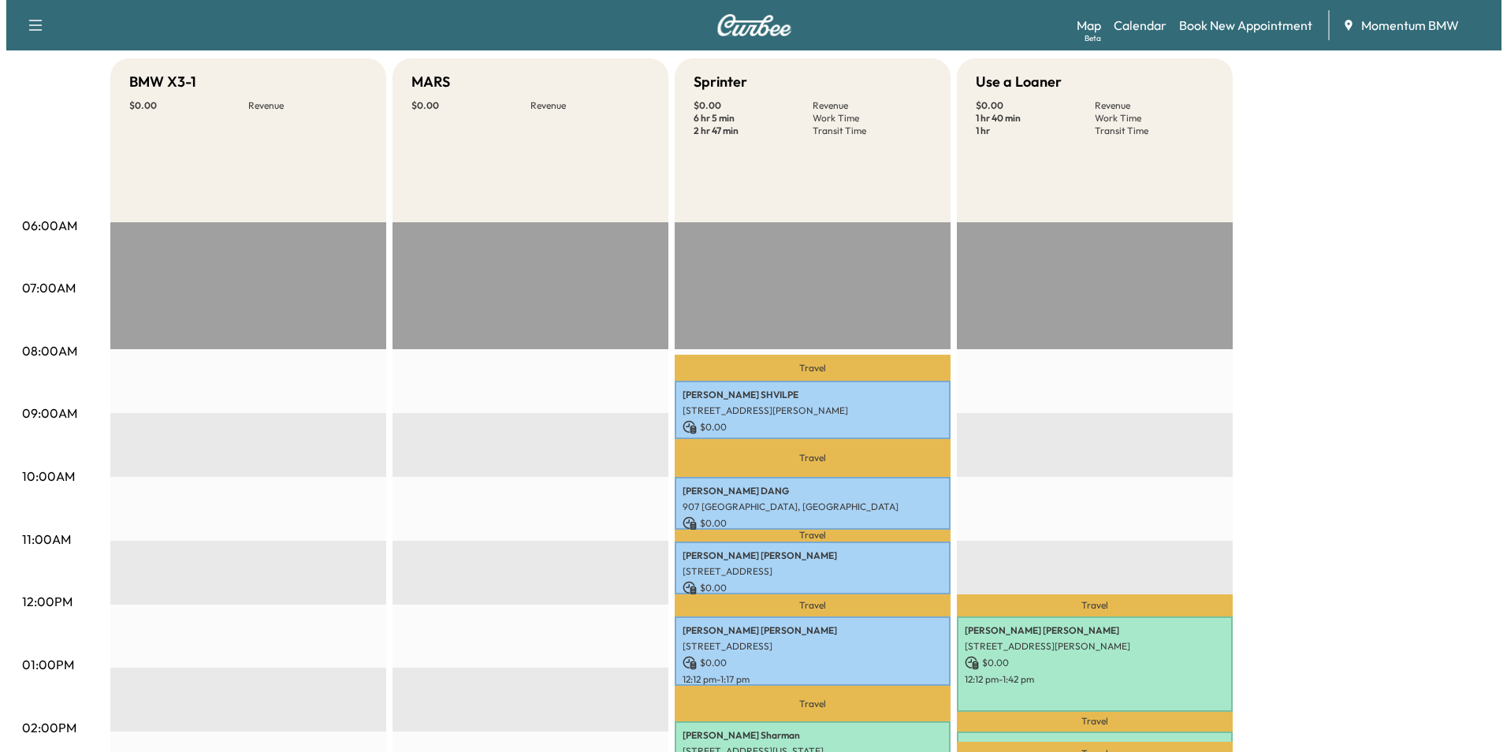
scroll to position [158, 0]
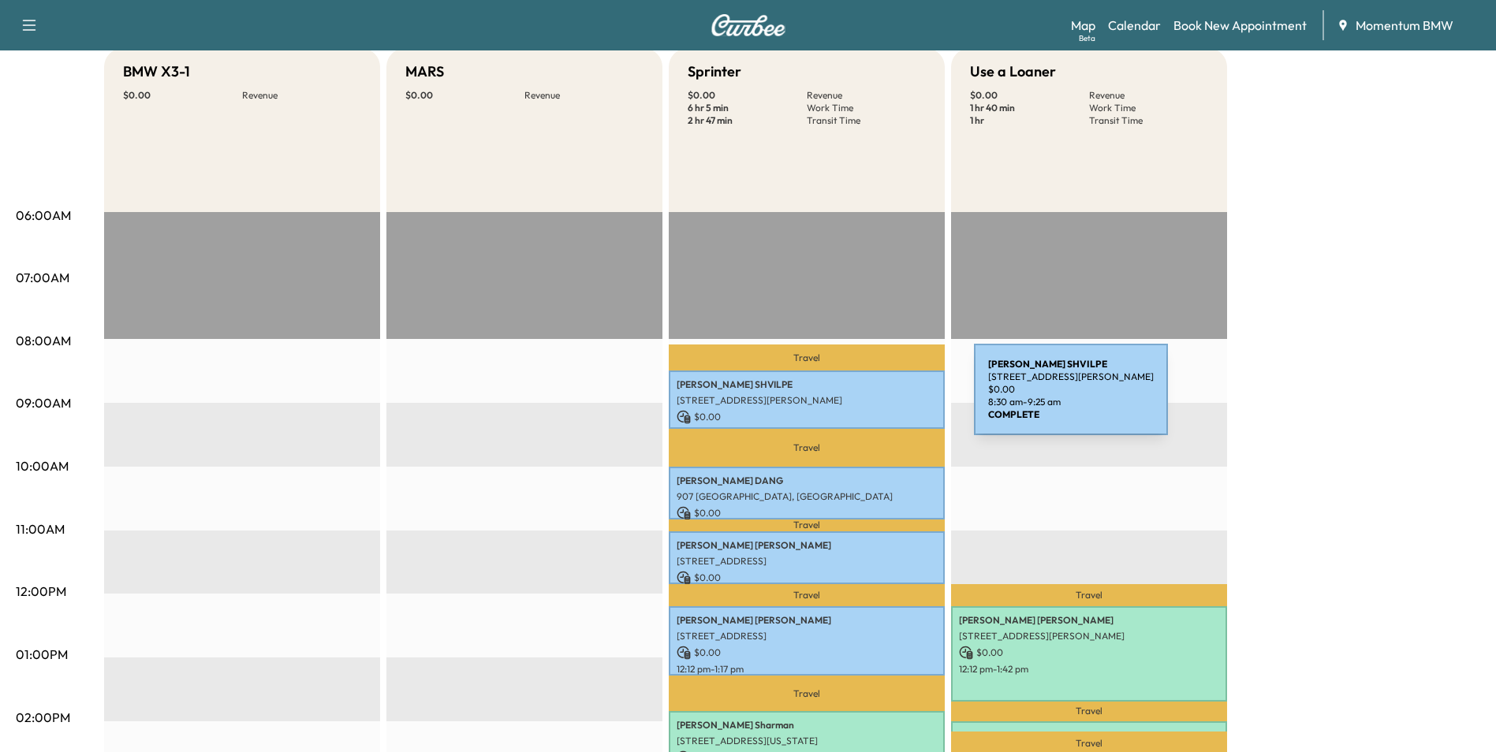
click at [855, 399] on p "[STREET_ADDRESS][PERSON_NAME]" at bounding box center [806, 400] width 260 height 13
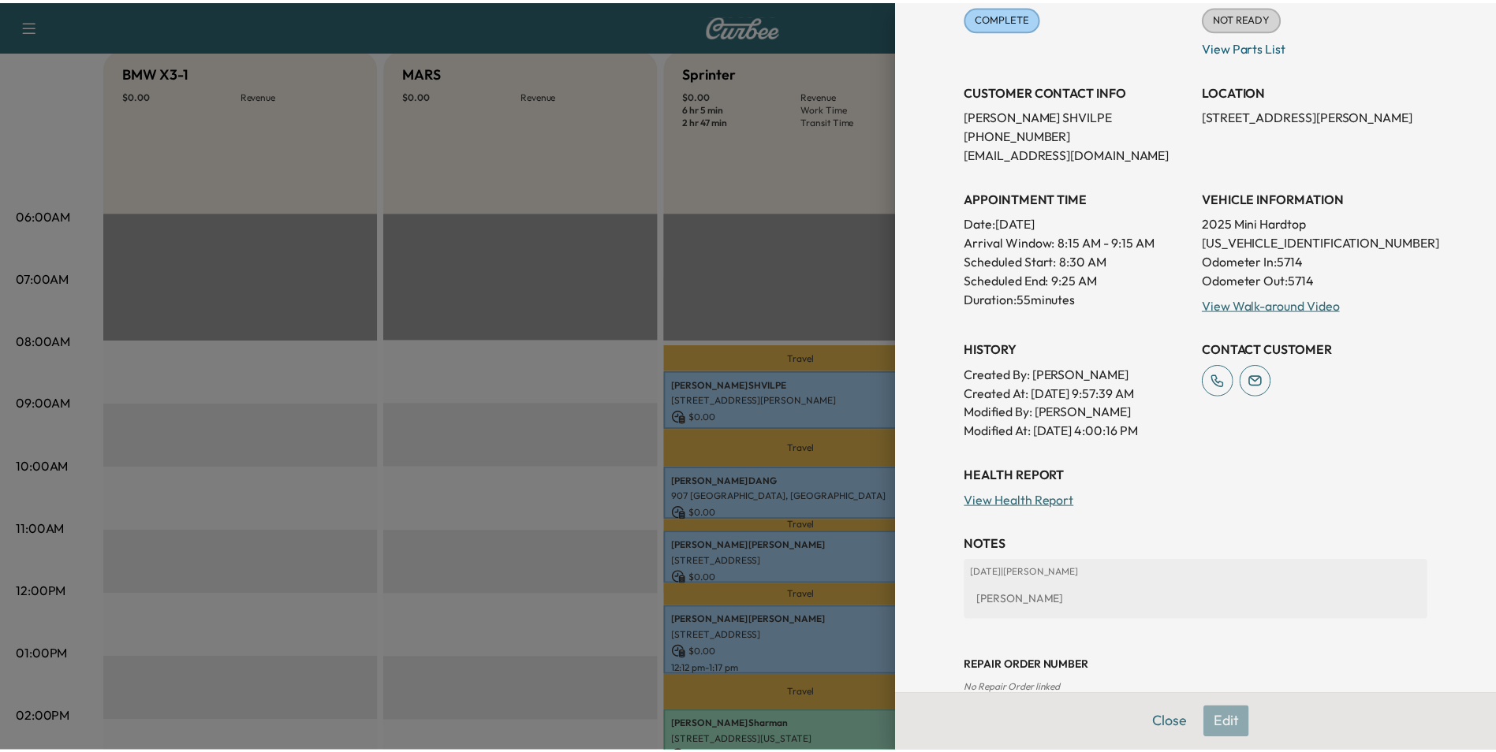
scroll to position [270, 0]
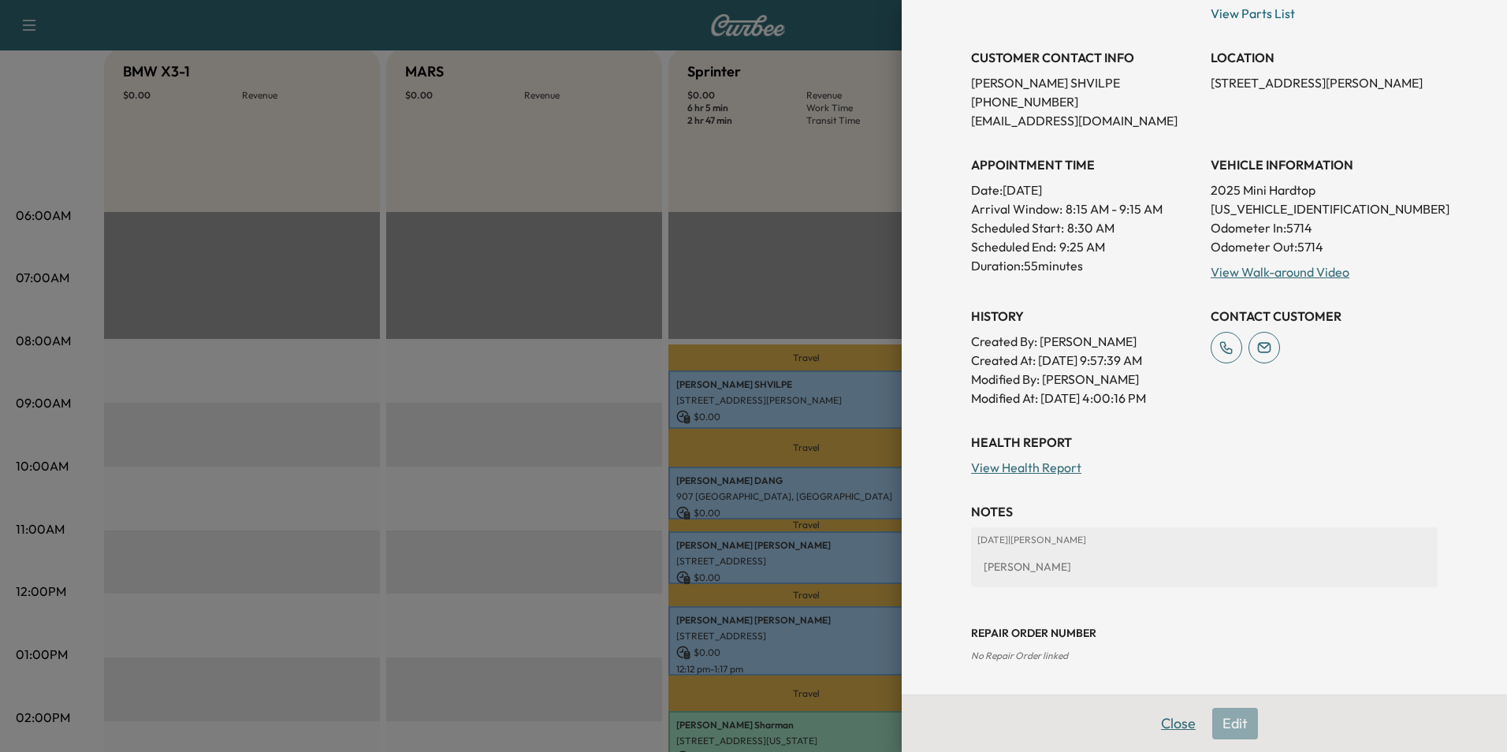
click at [1168, 723] on button "Close" at bounding box center [1178, 724] width 55 height 32
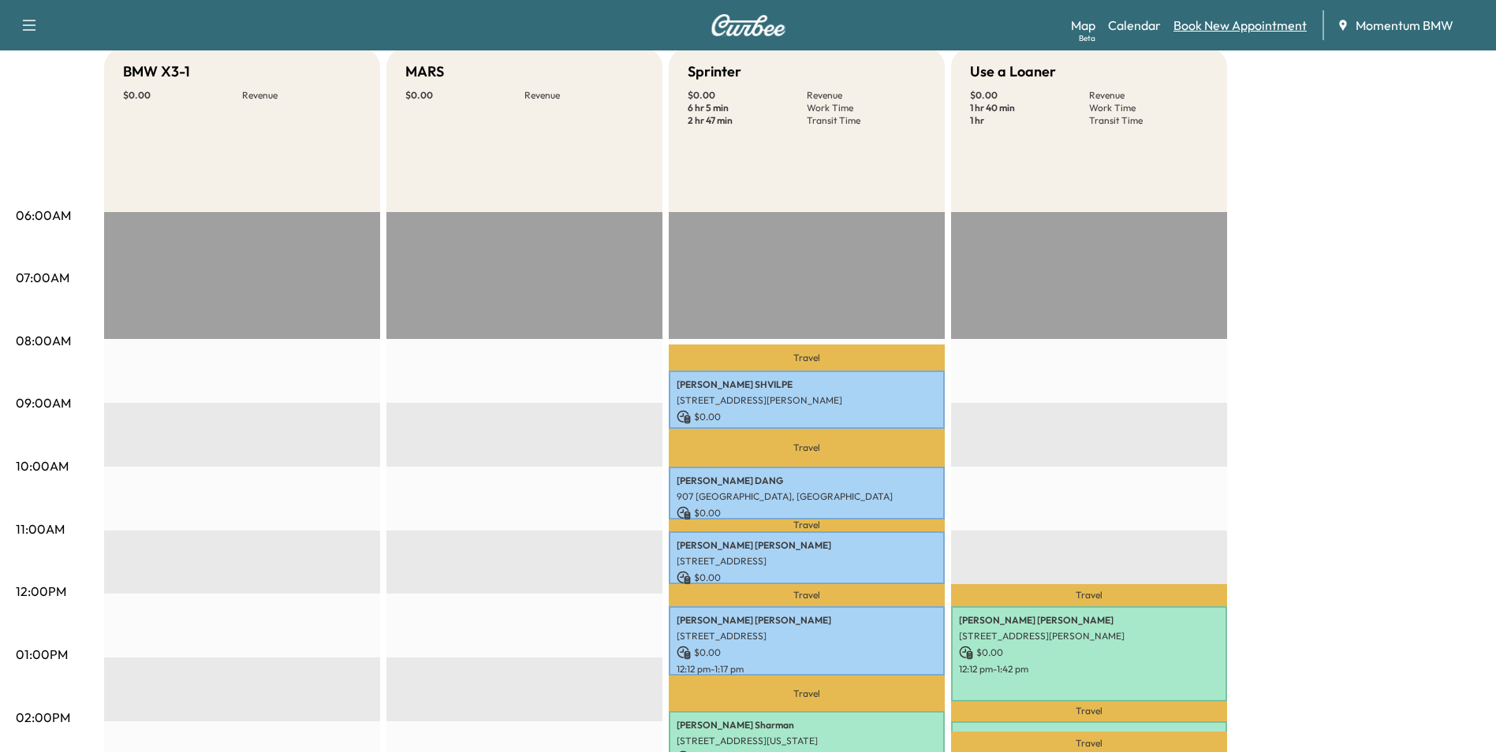
click at [1239, 25] on link "Book New Appointment" at bounding box center [1239, 25] width 133 height 19
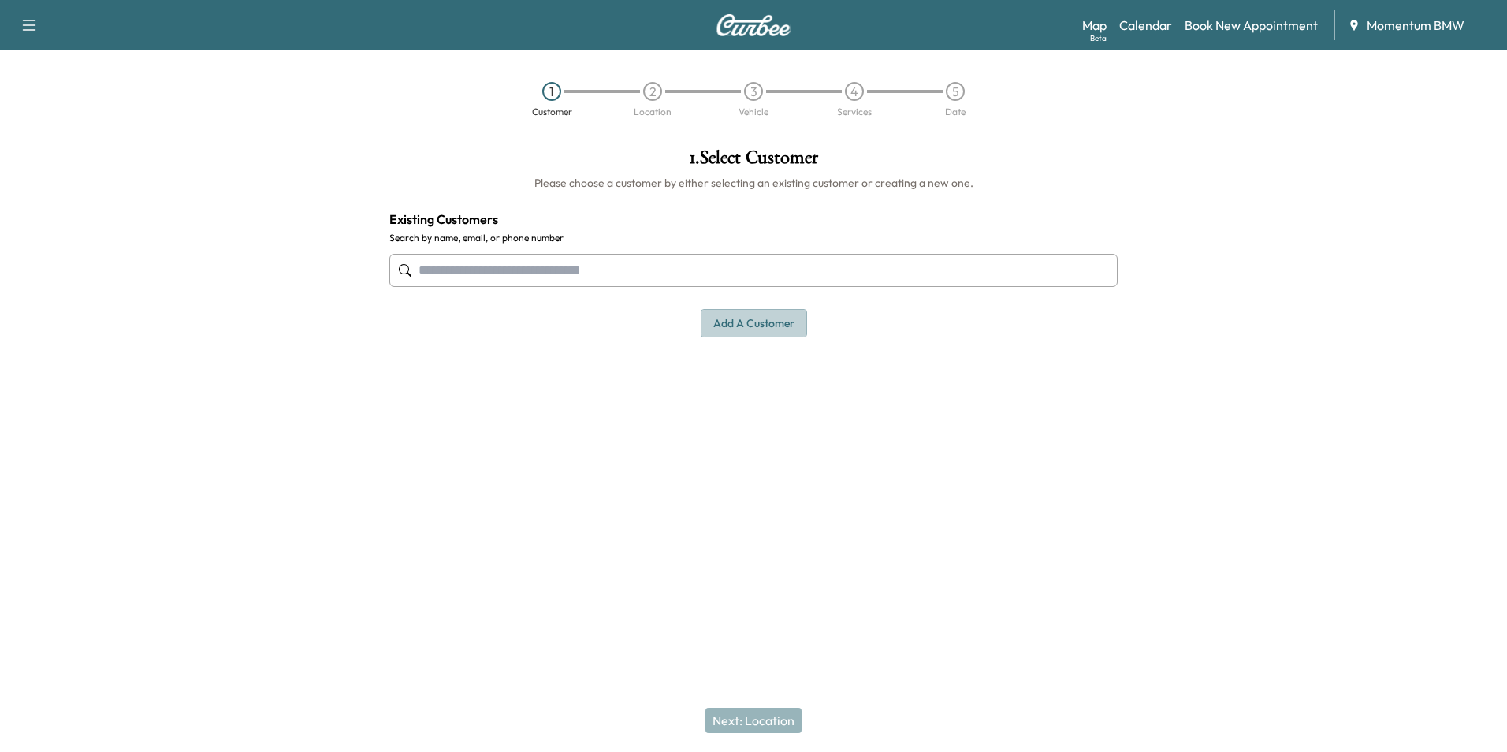
click at [757, 321] on button "Add a customer" at bounding box center [754, 323] width 106 height 29
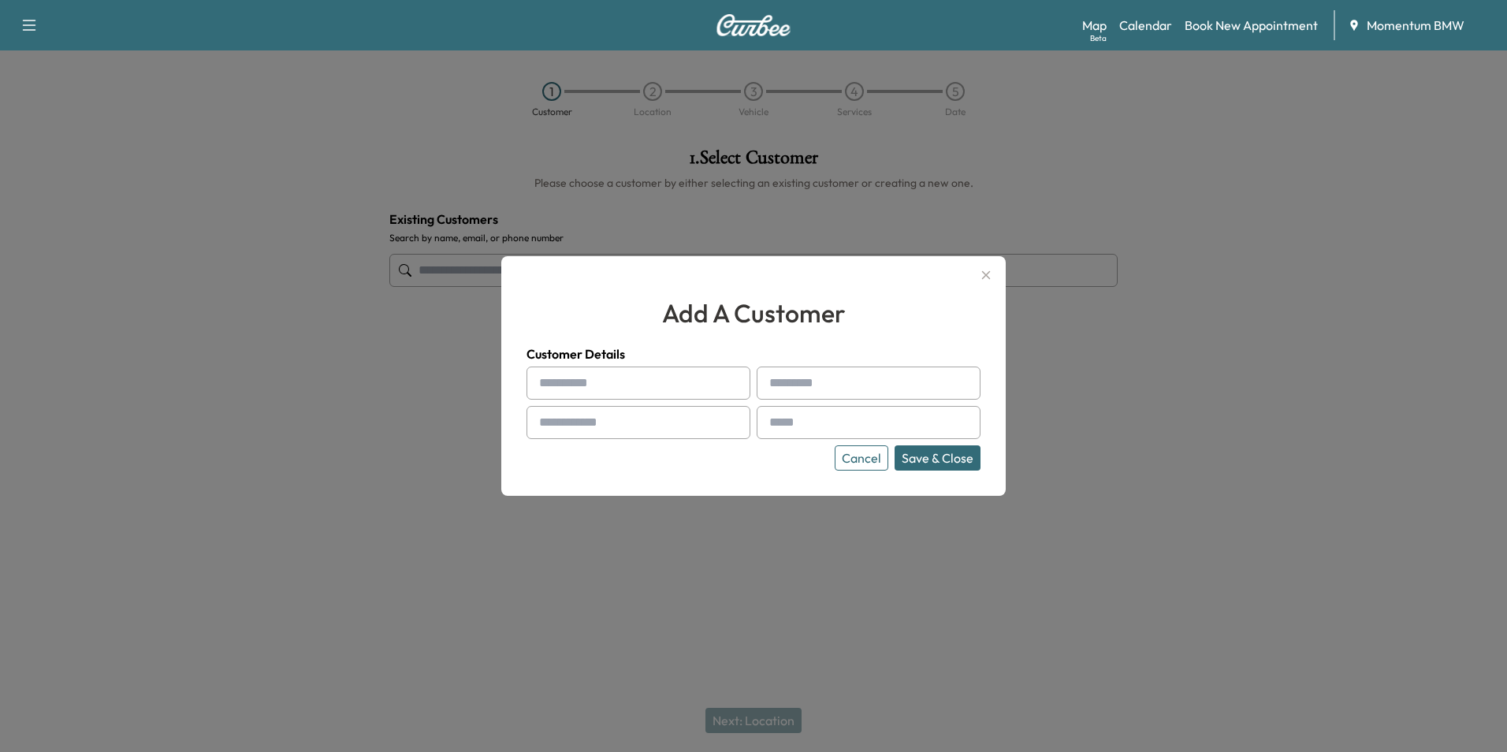
click at [553, 386] on input "text" at bounding box center [639, 383] width 224 height 33
paste input "******"
type input "******"
click at [840, 379] on input "text" at bounding box center [869, 383] width 224 height 33
paste input "*****"
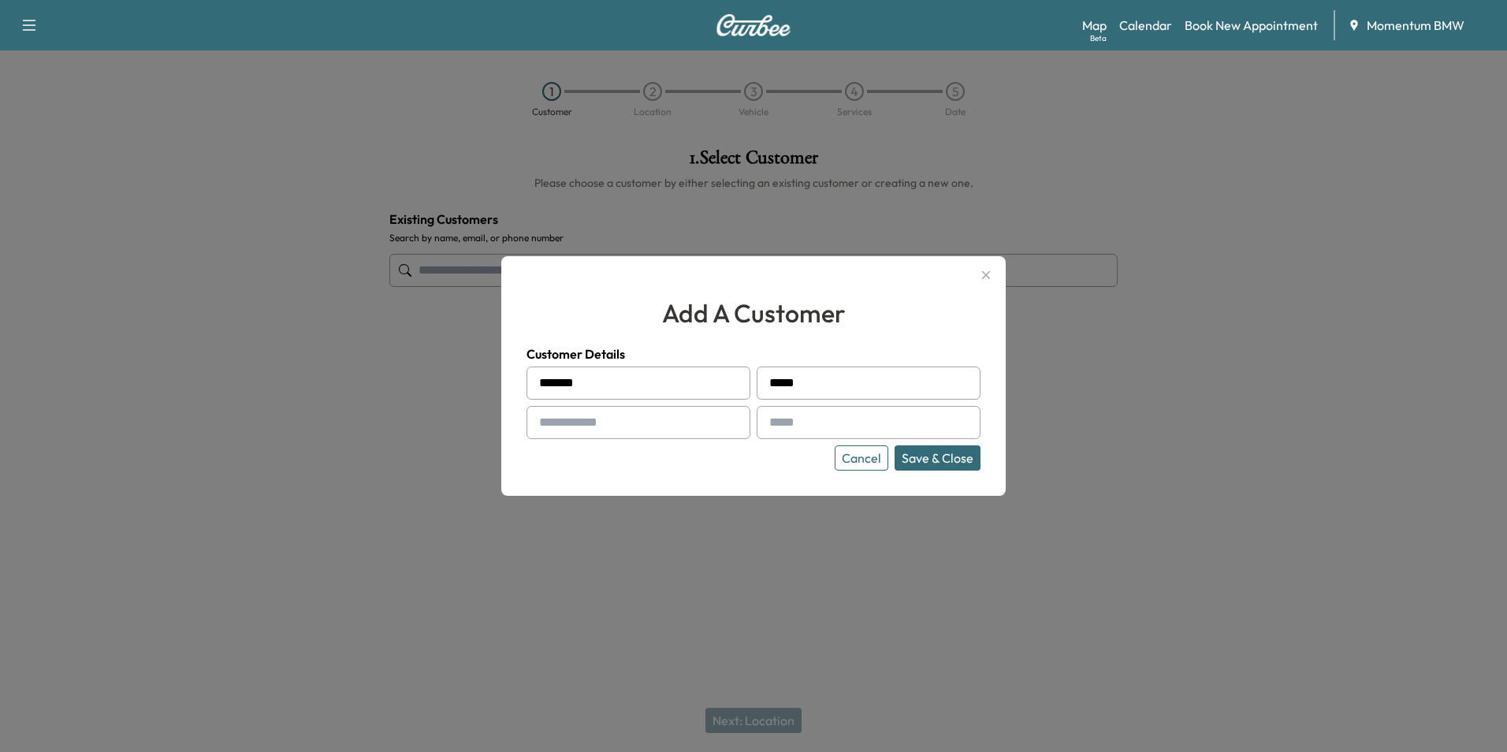
type input "*****"
click at [596, 421] on input "text" at bounding box center [639, 422] width 224 height 33
click at [580, 424] on input "text" at bounding box center [639, 422] width 224 height 33
paste input "**********"
type input "**********"
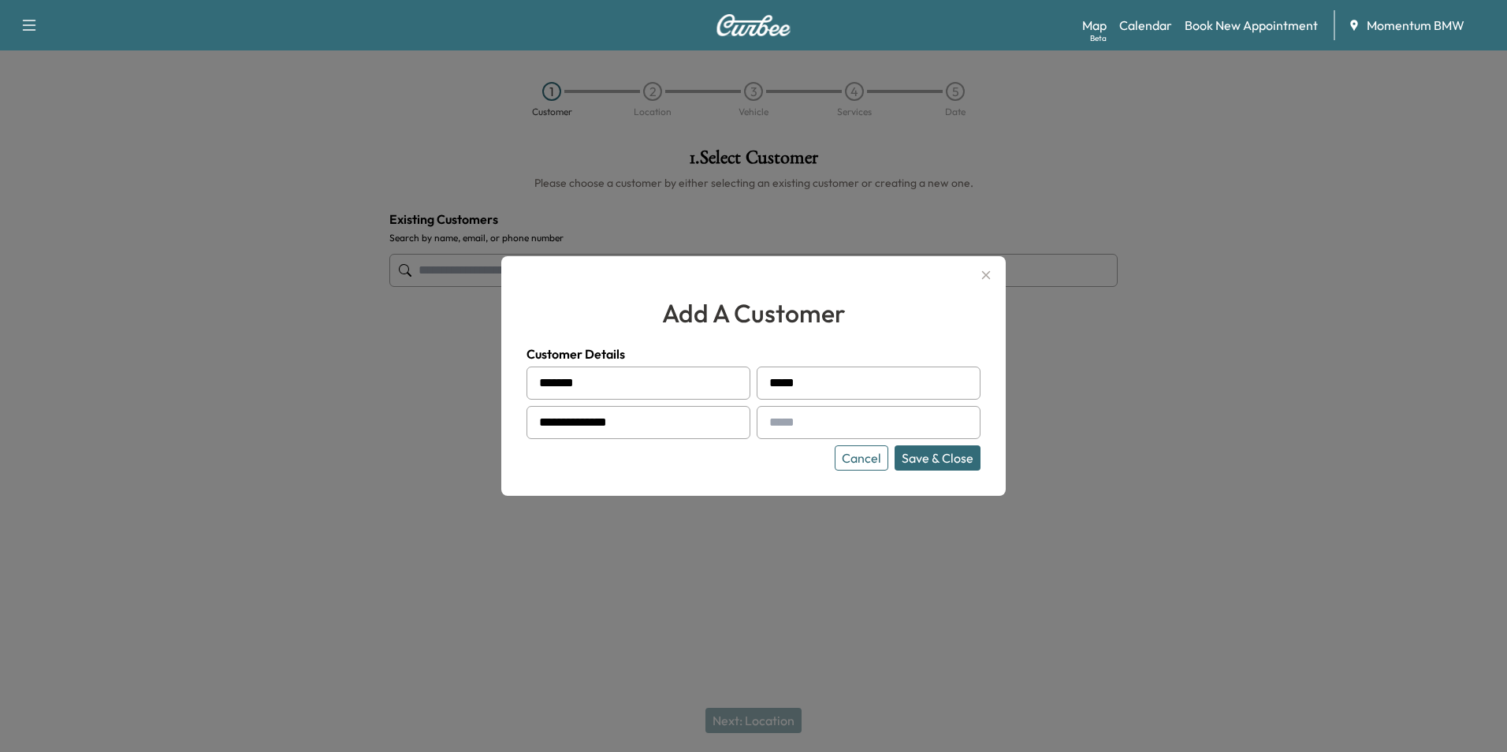
click at [788, 428] on input "text" at bounding box center [869, 422] width 224 height 33
paste input "**********"
type input "**********"
click at [941, 457] on button "Save & Close" at bounding box center [938, 457] width 86 height 25
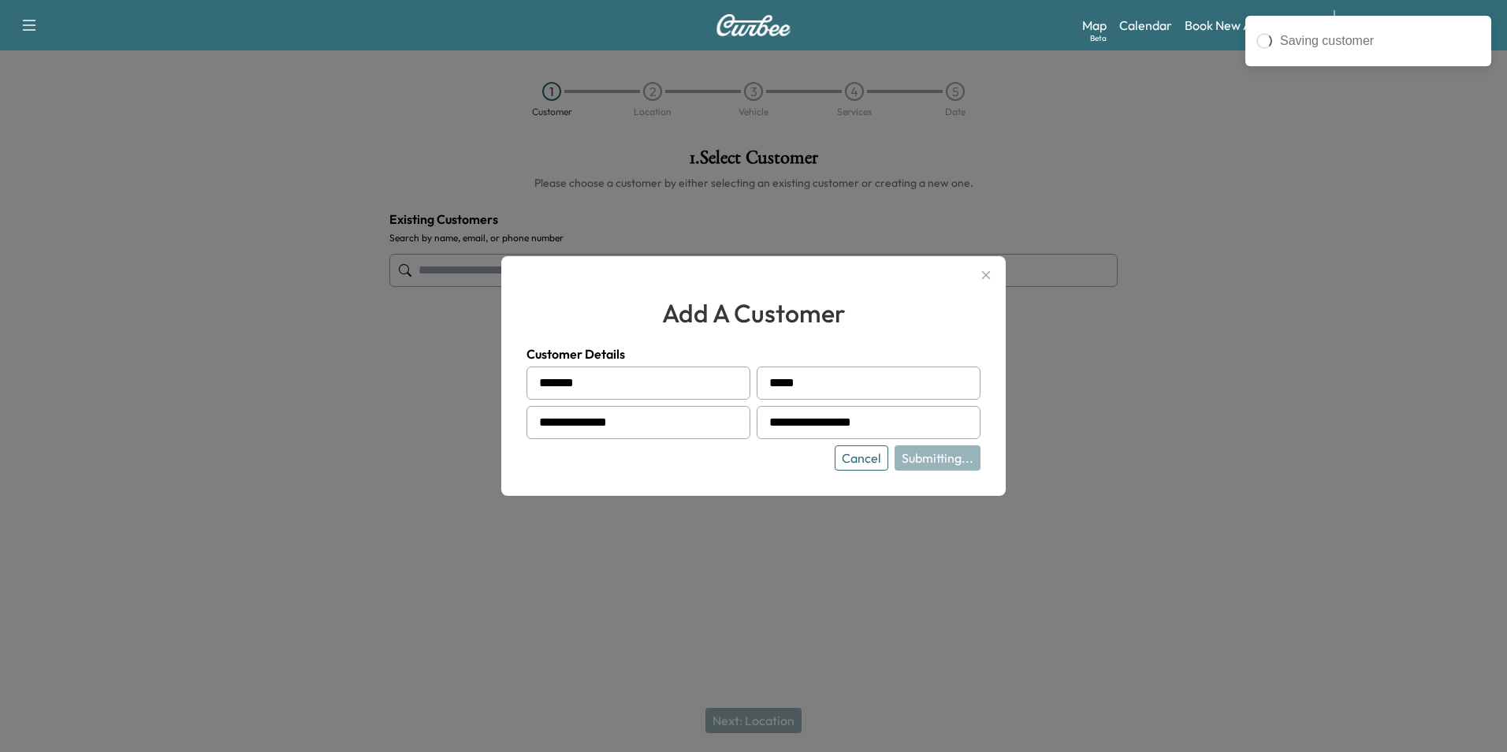
type input "**********"
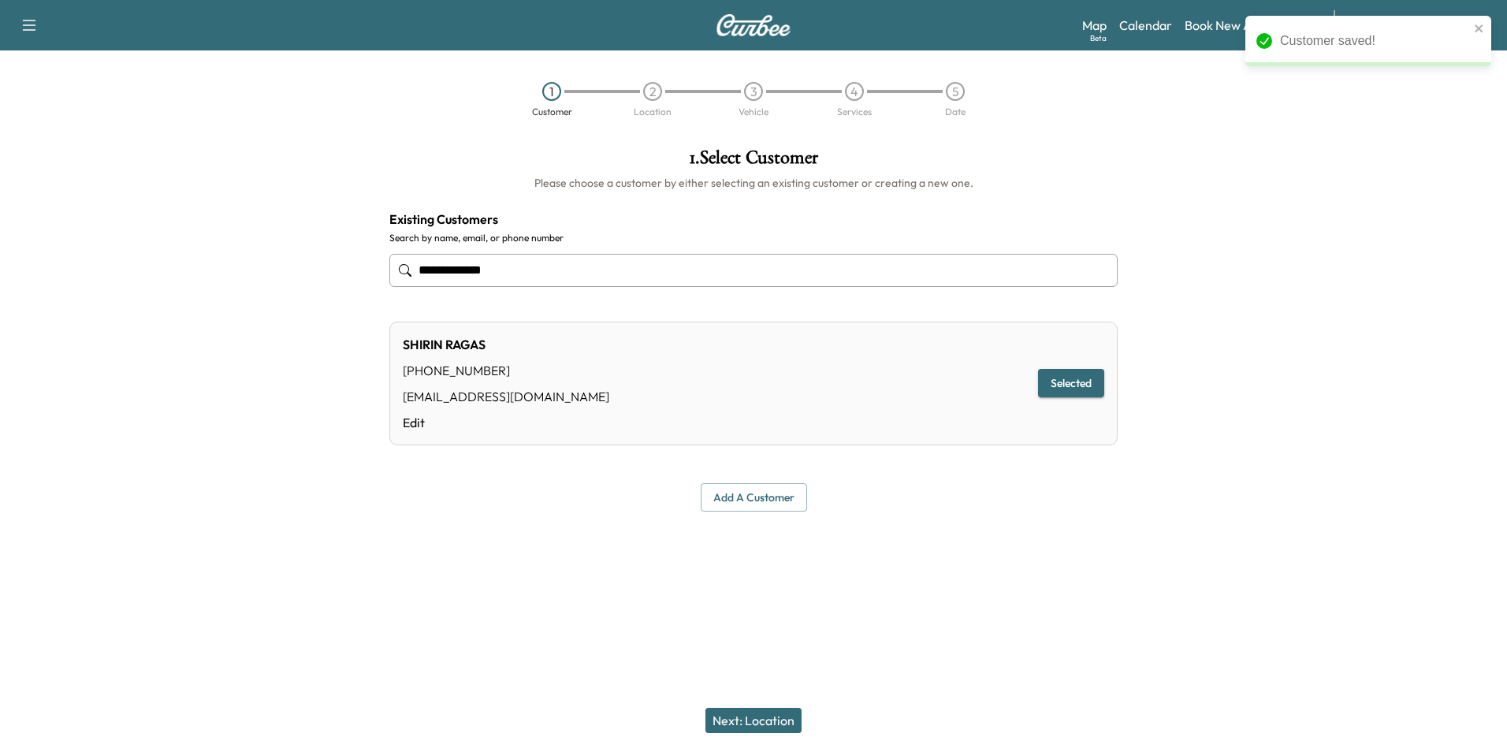
click at [758, 717] on button "Next: Location" at bounding box center [754, 720] width 96 height 25
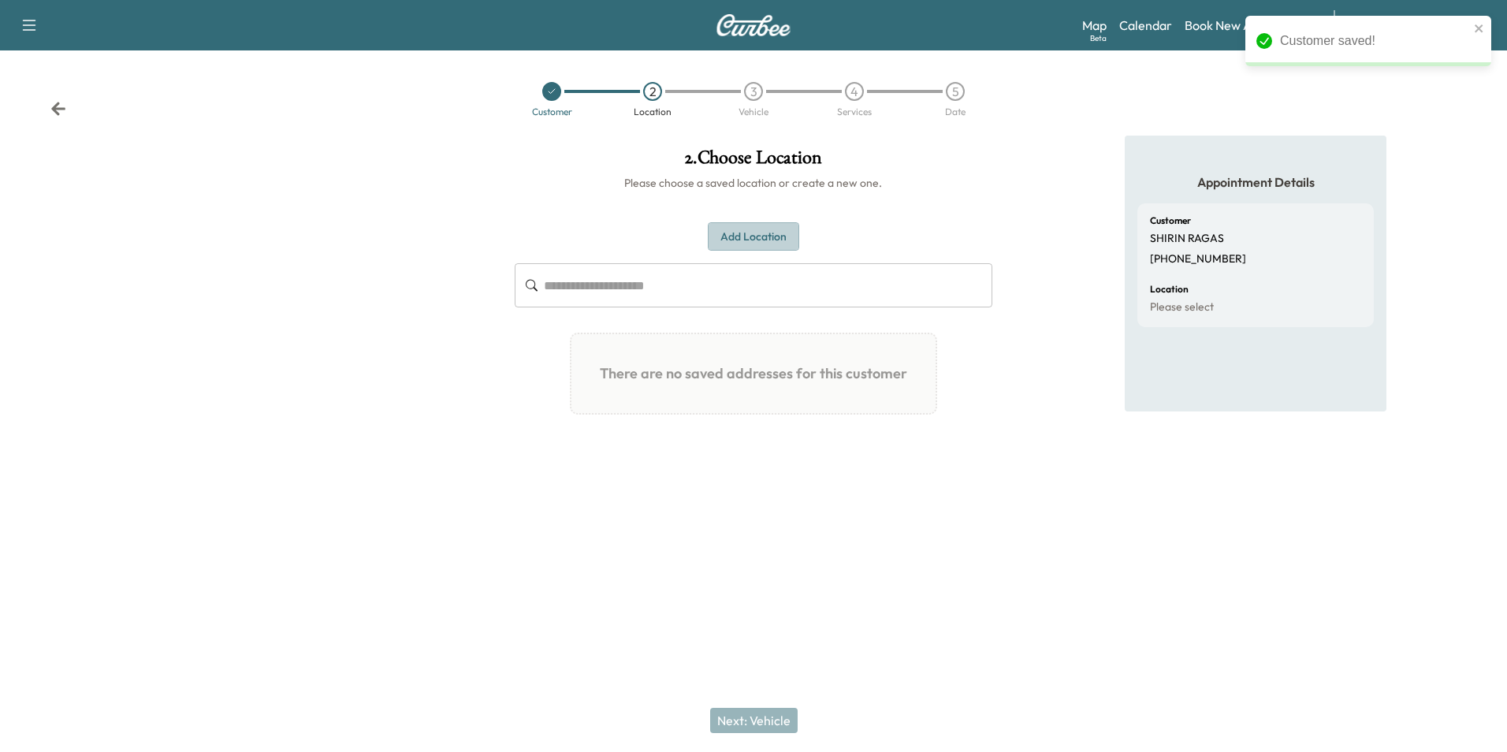
click at [748, 237] on button "Add Location" at bounding box center [753, 236] width 91 height 29
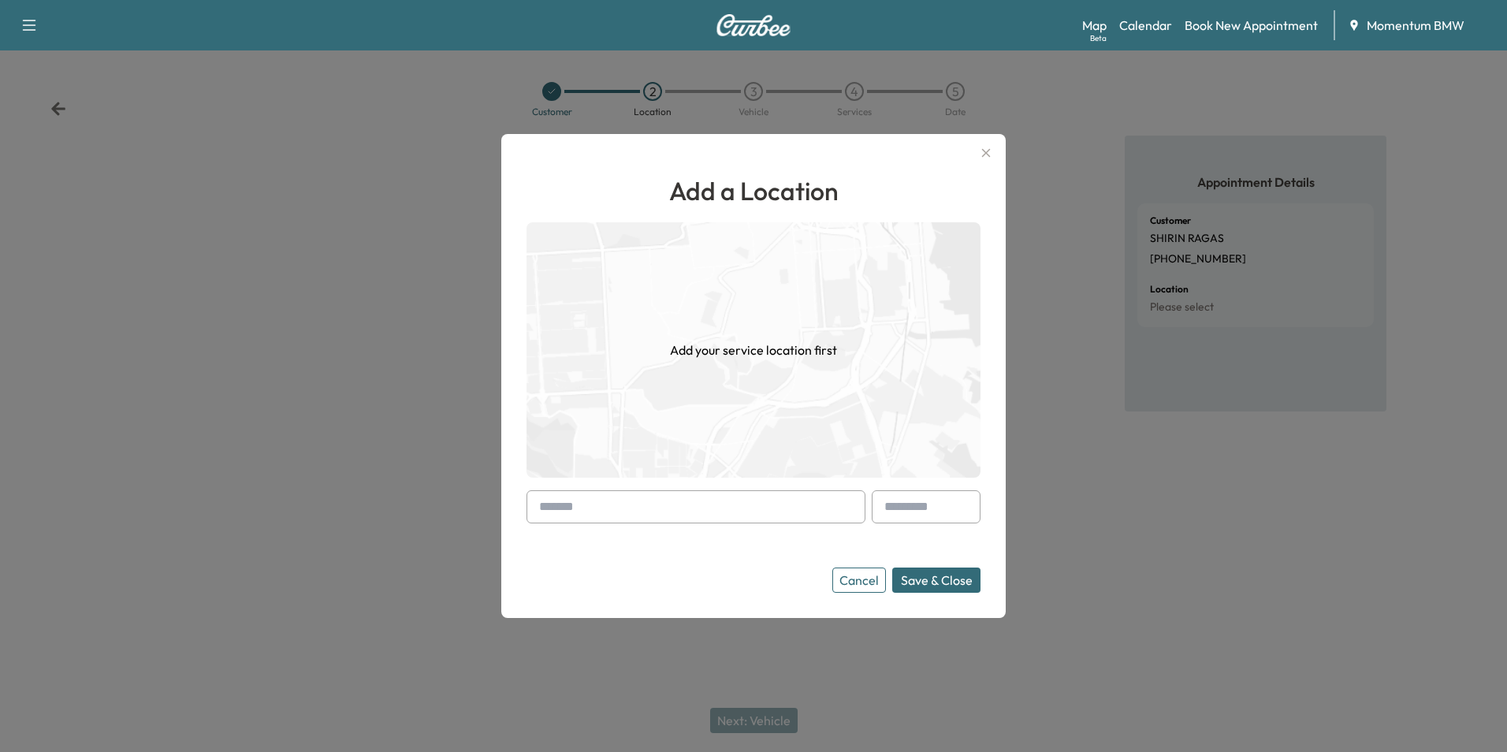
click at [646, 509] on input "text" at bounding box center [696, 506] width 339 height 33
click at [572, 493] on input "text" at bounding box center [696, 506] width 339 height 33
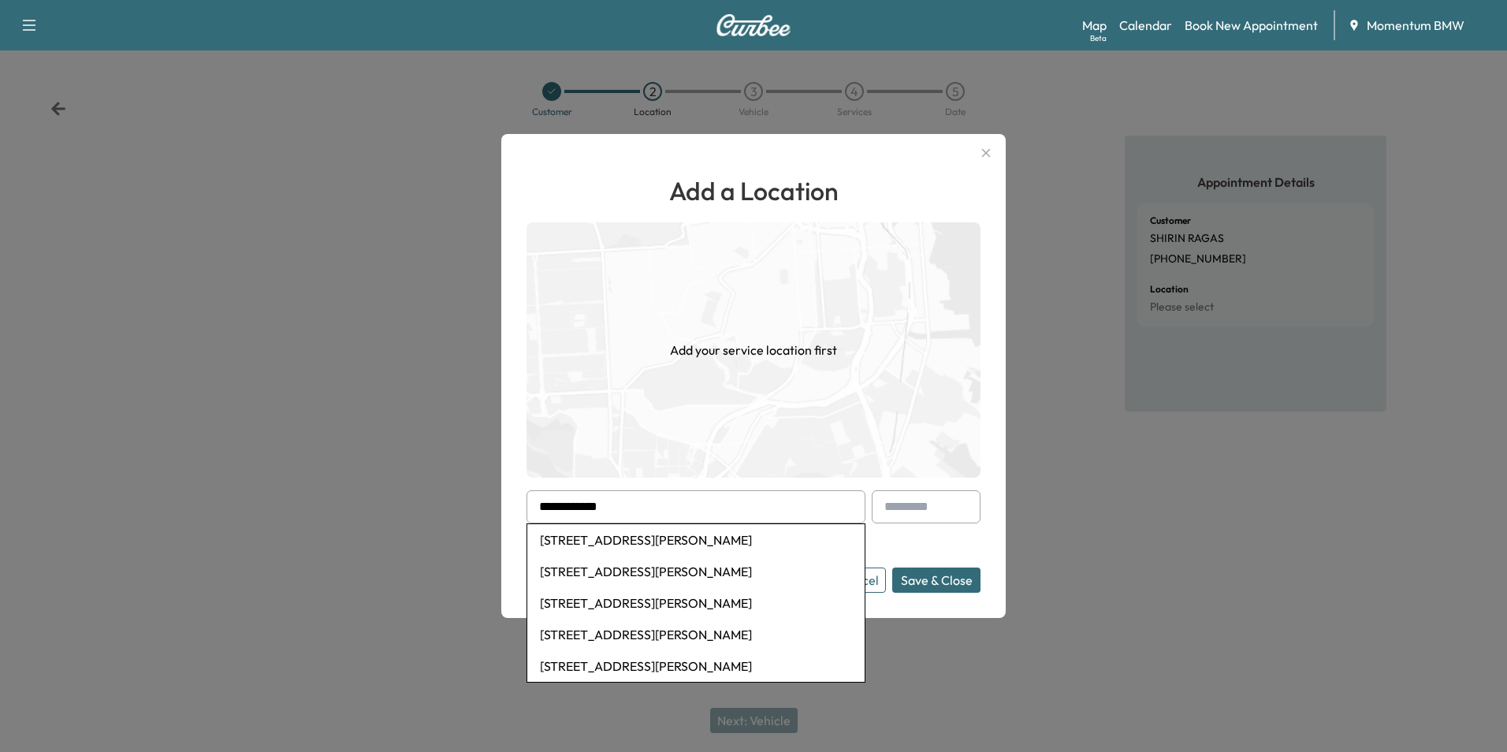
click at [608, 532] on li "[STREET_ADDRESS][PERSON_NAME]" at bounding box center [695, 540] width 337 height 32
type input "**********"
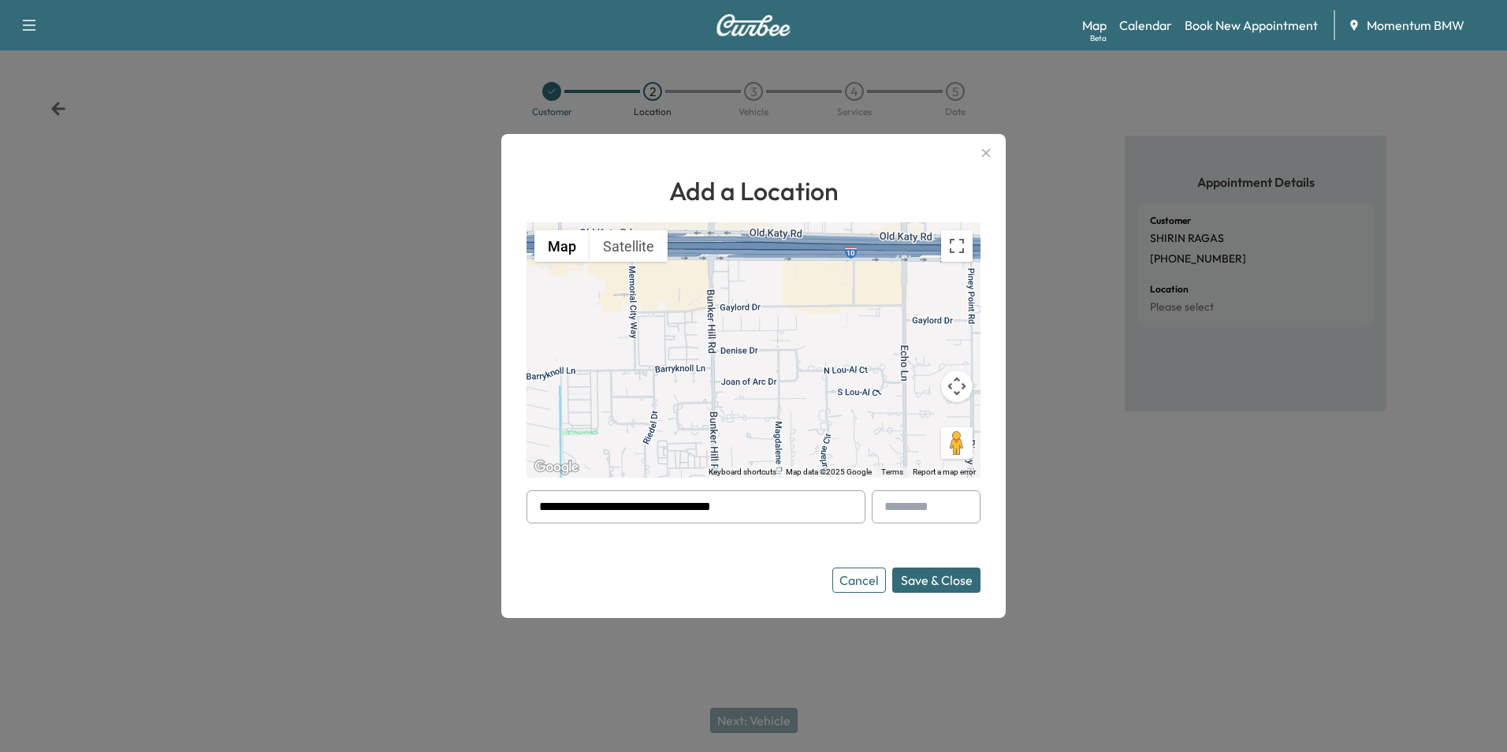
click at [948, 579] on button "Save & Close" at bounding box center [936, 580] width 88 height 25
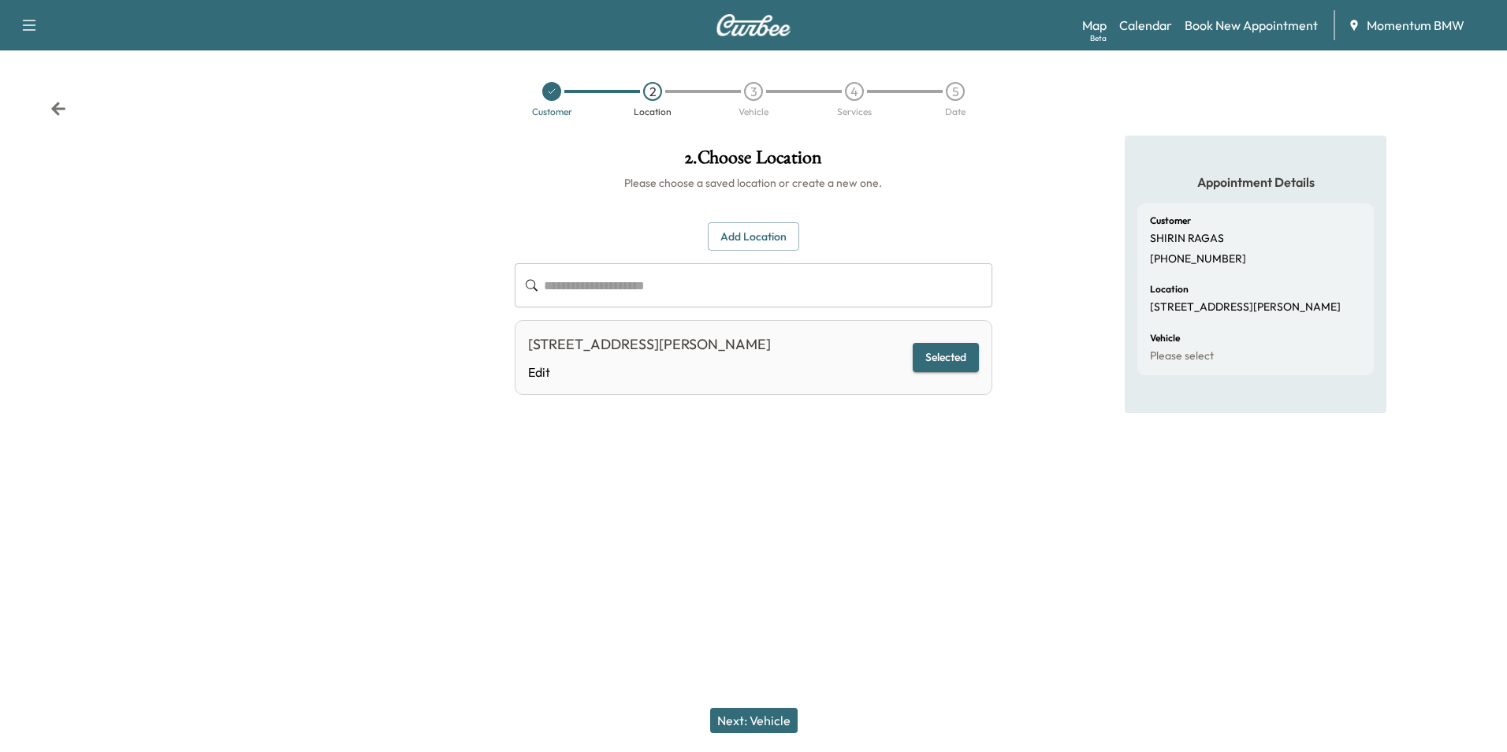
click at [751, 715] on button "Next: Vehicle" at bounding box center [754, 720] width 88 height 25
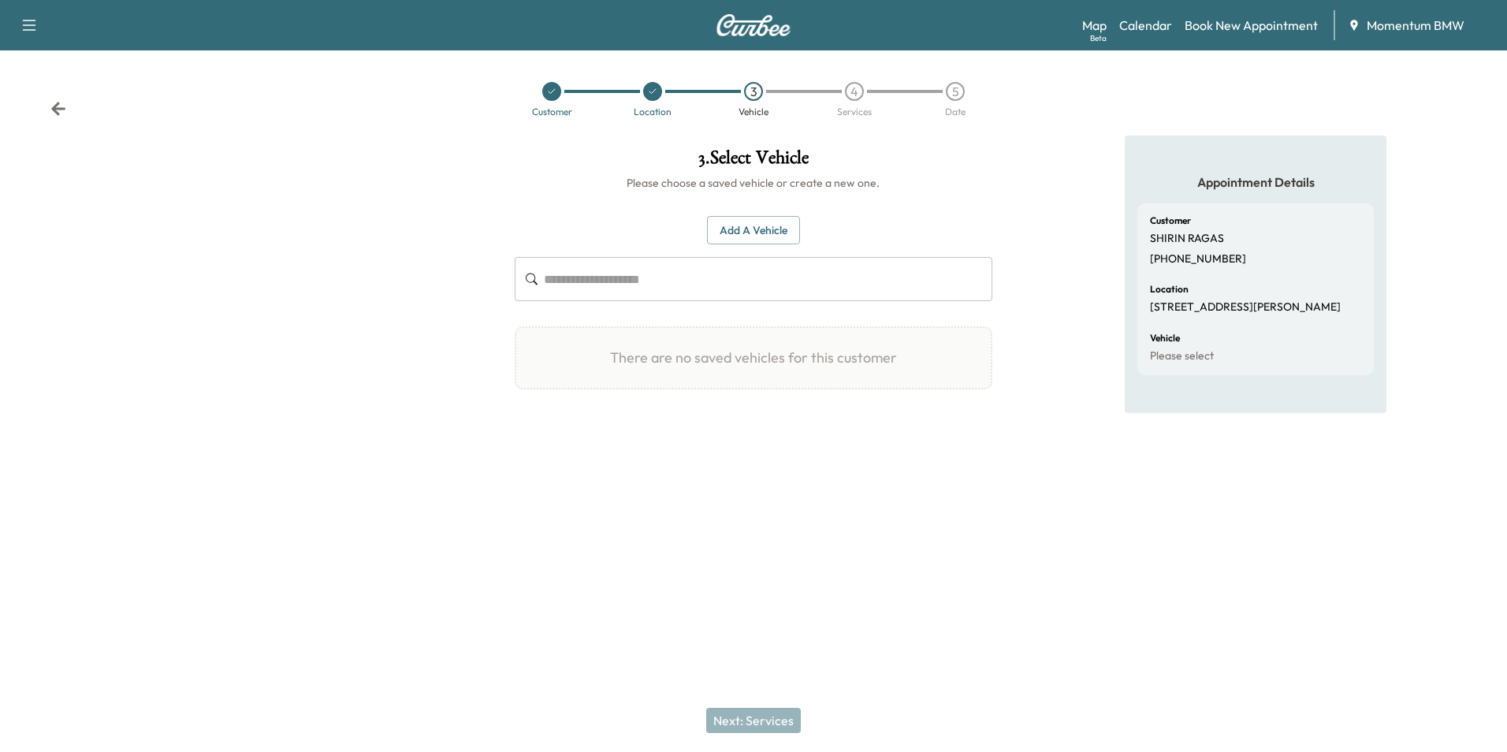
click at [749, 223] on button "Add a Vehicle" at bounding box center [753, 230] width 93 height 29
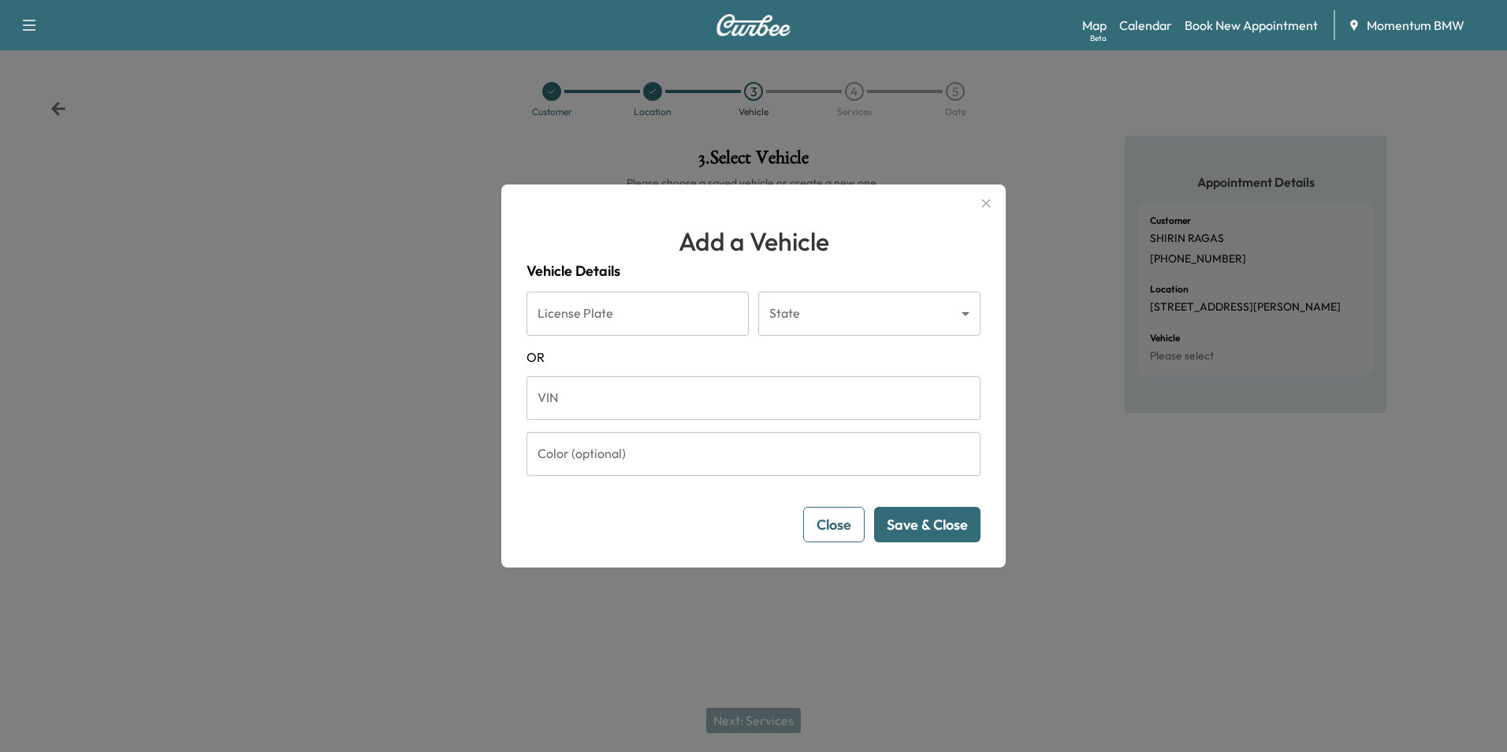
click at [553, 395] on input "VIN" at bounding box center [754, 398] width 454 height 44
click at [564, 392] on input "VIN" at bounding box center [754, 398] width 454 height 44
paste input "**********"
type input "**********"
click at [935, 525] on button "Save & Close" at bounding box center [927, 524] width 106 height 35
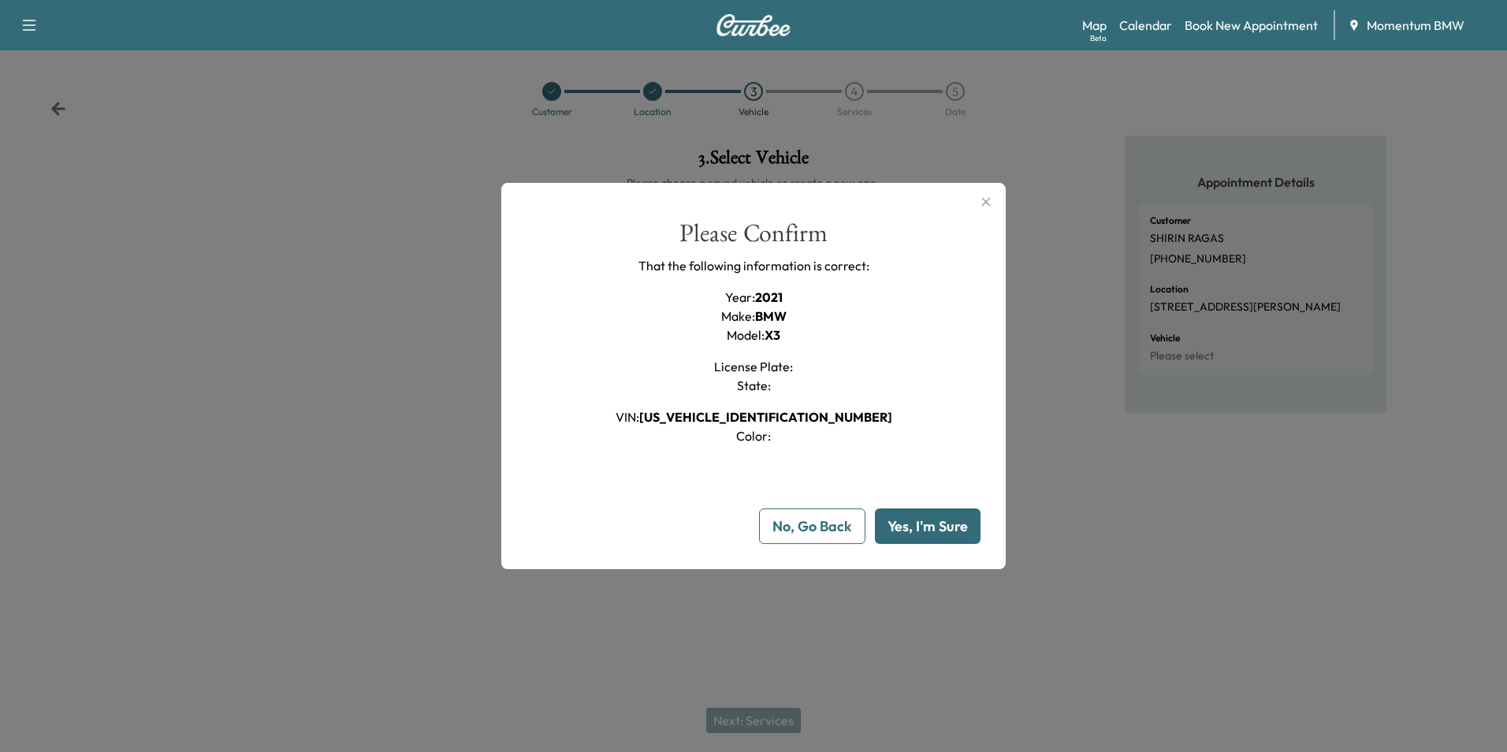
click at [932, 525] on button "Yes, I'm Sure" at bounding box center [928, 526] width 106 height 35
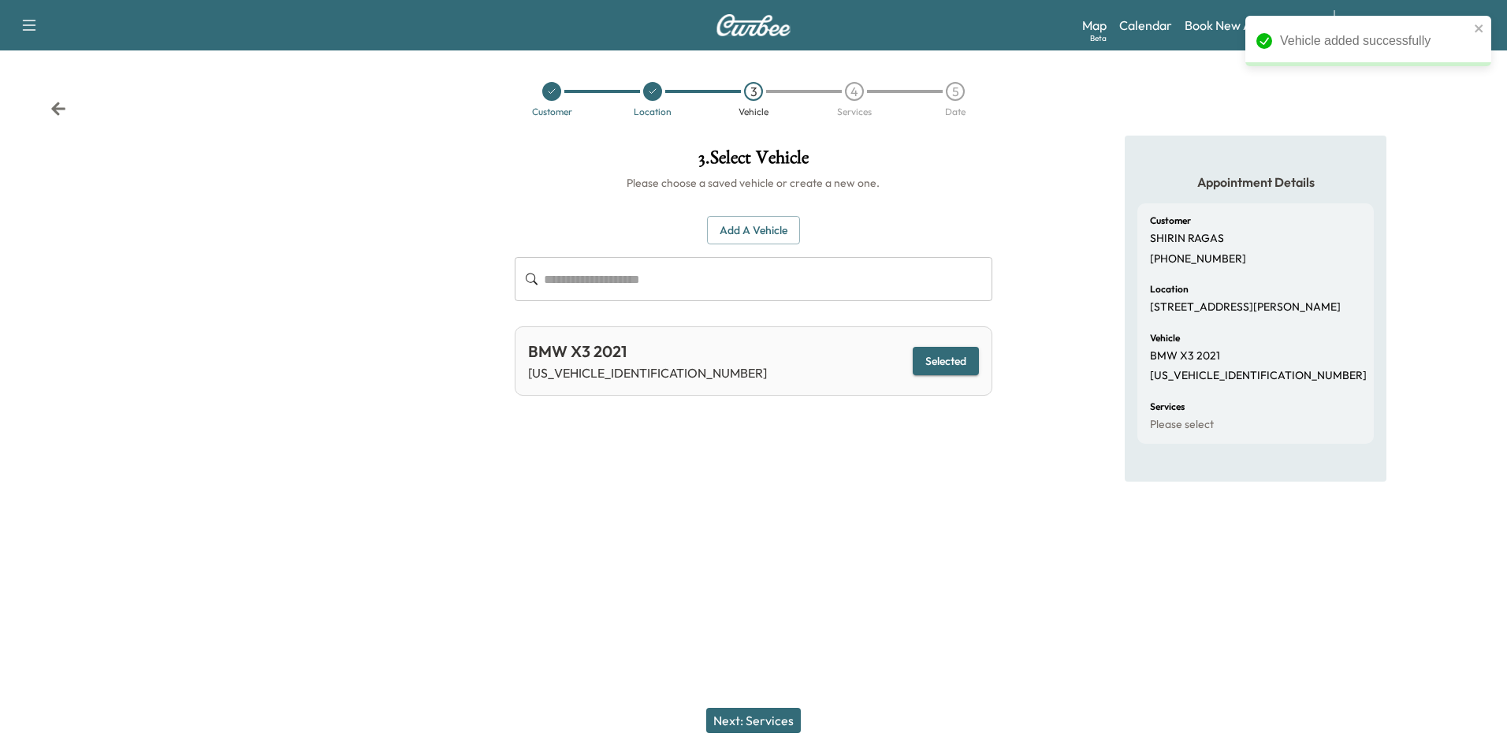
click at [762, 719] on button "Next: Services" at bounding box center [753, 720] width 95 height 25
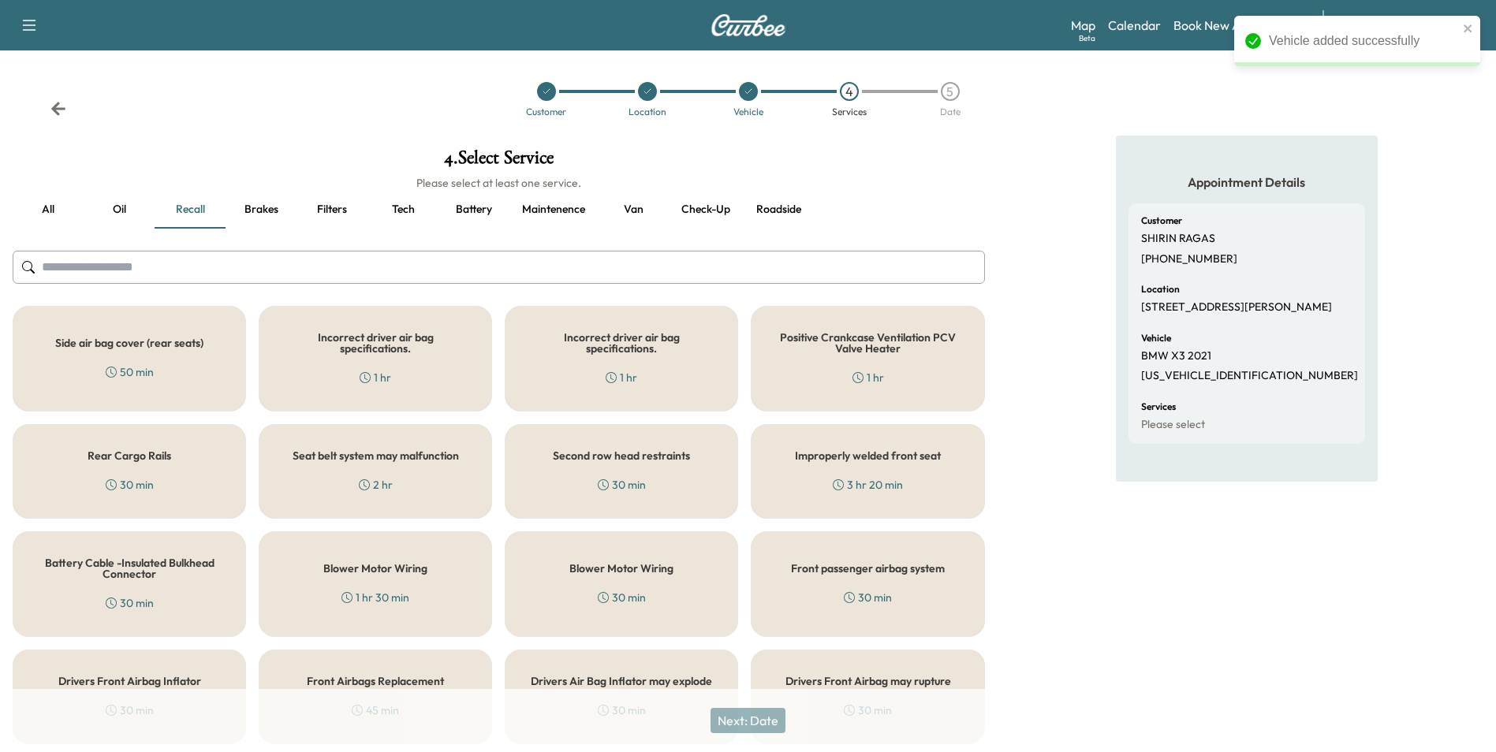
click at [255, 208] on button "Brakes" at bounding box center [260, 210] width 71 height 38
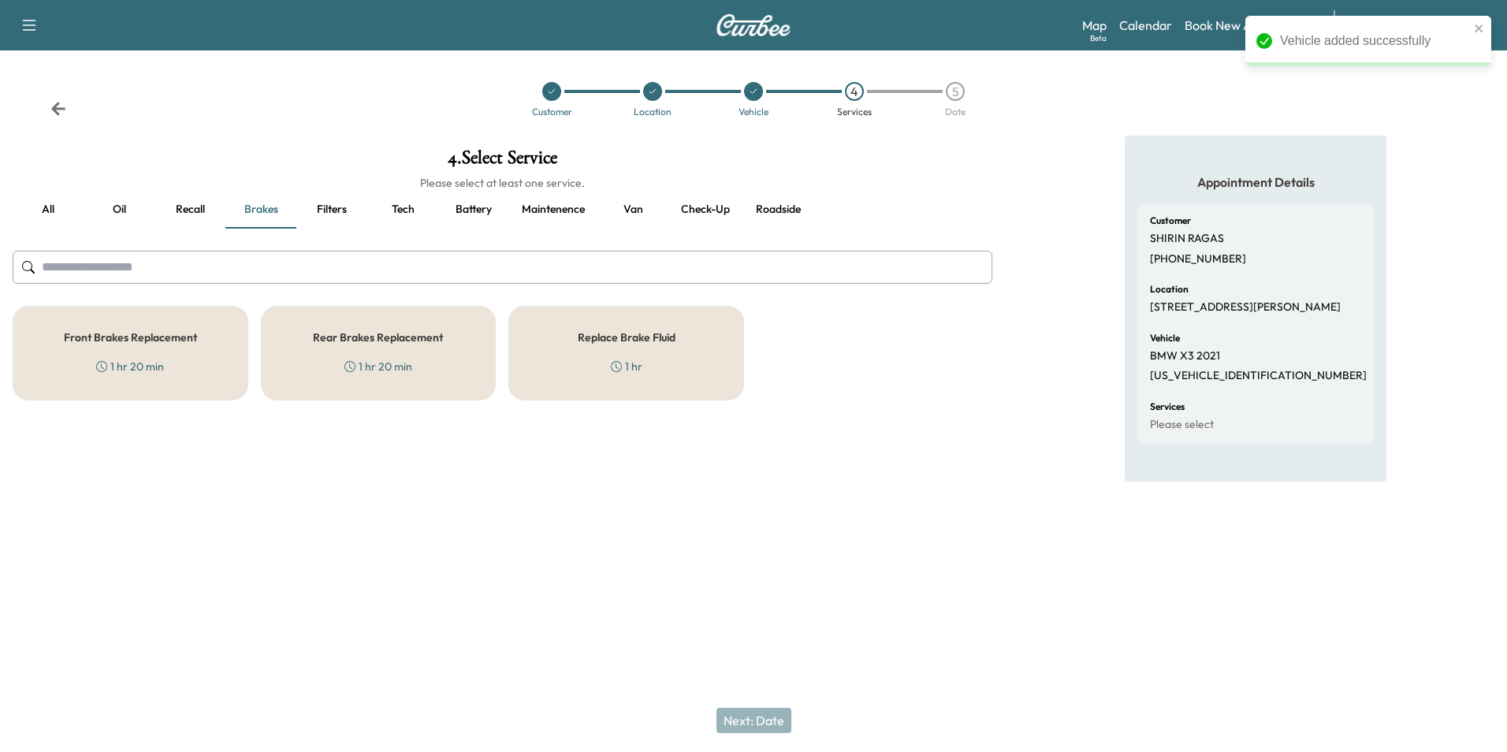
click at [659, 354] on div "Replace Brake Fluid 1 hr" at bounding box center [627, 353] width 236 height 95
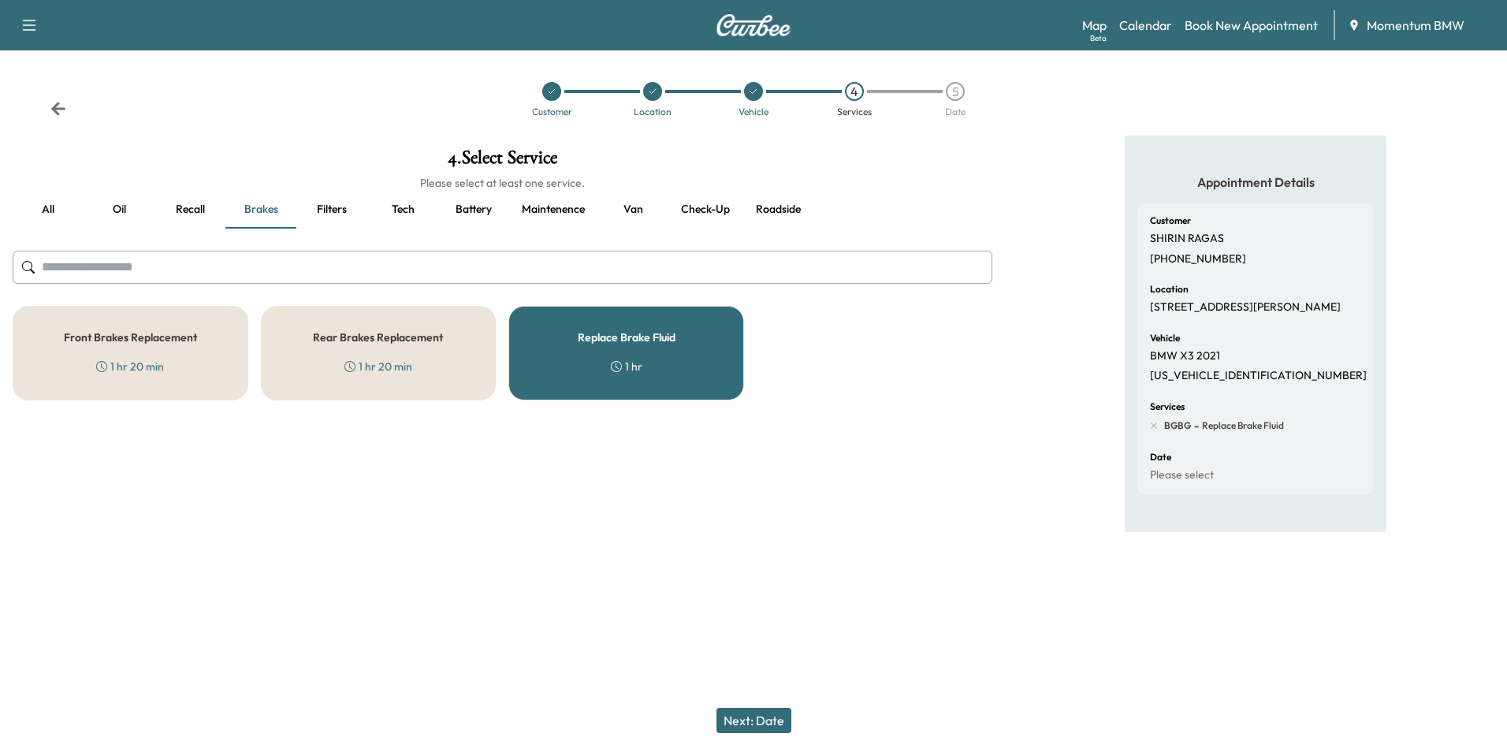
click at [771, 724] on button "Next: Date" at bounding box center [754, 720] width 75 height 25
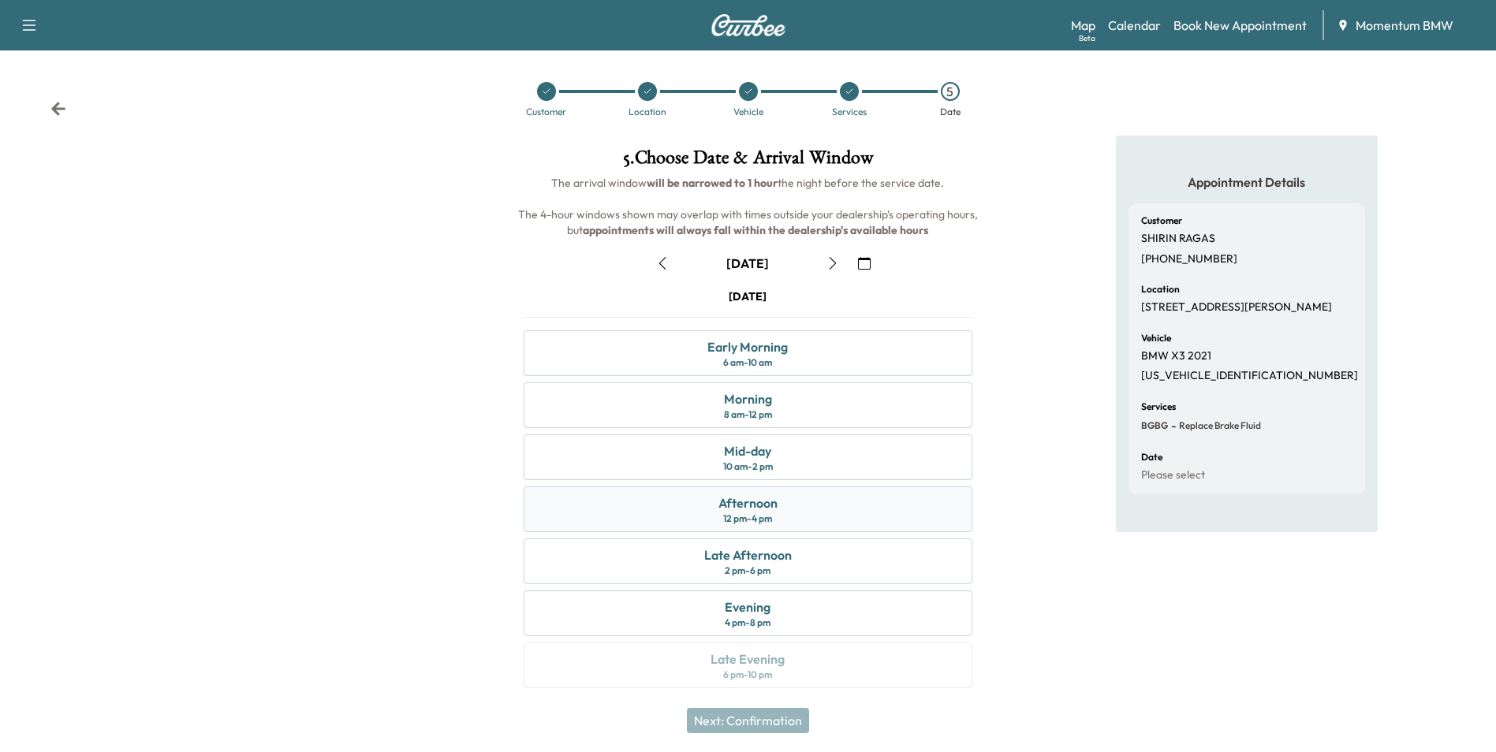
click at [781, 509] on div "Afternoon 12 pm - 4 pm" at bounding box center [748, 509] width 448 height 46
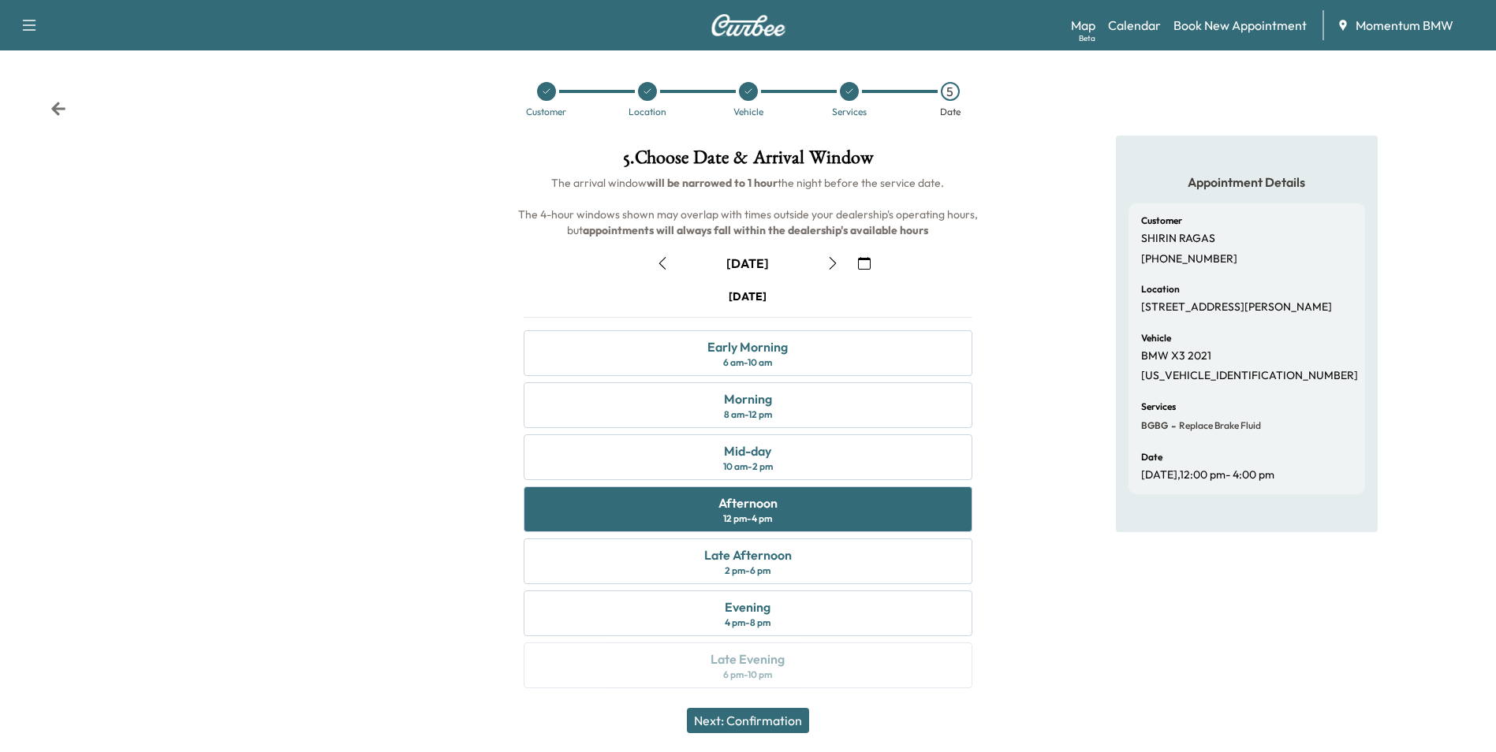
click at [760, 718] on button "Next: Confirmation" at bounding box center [748, 720] width 122 height 25
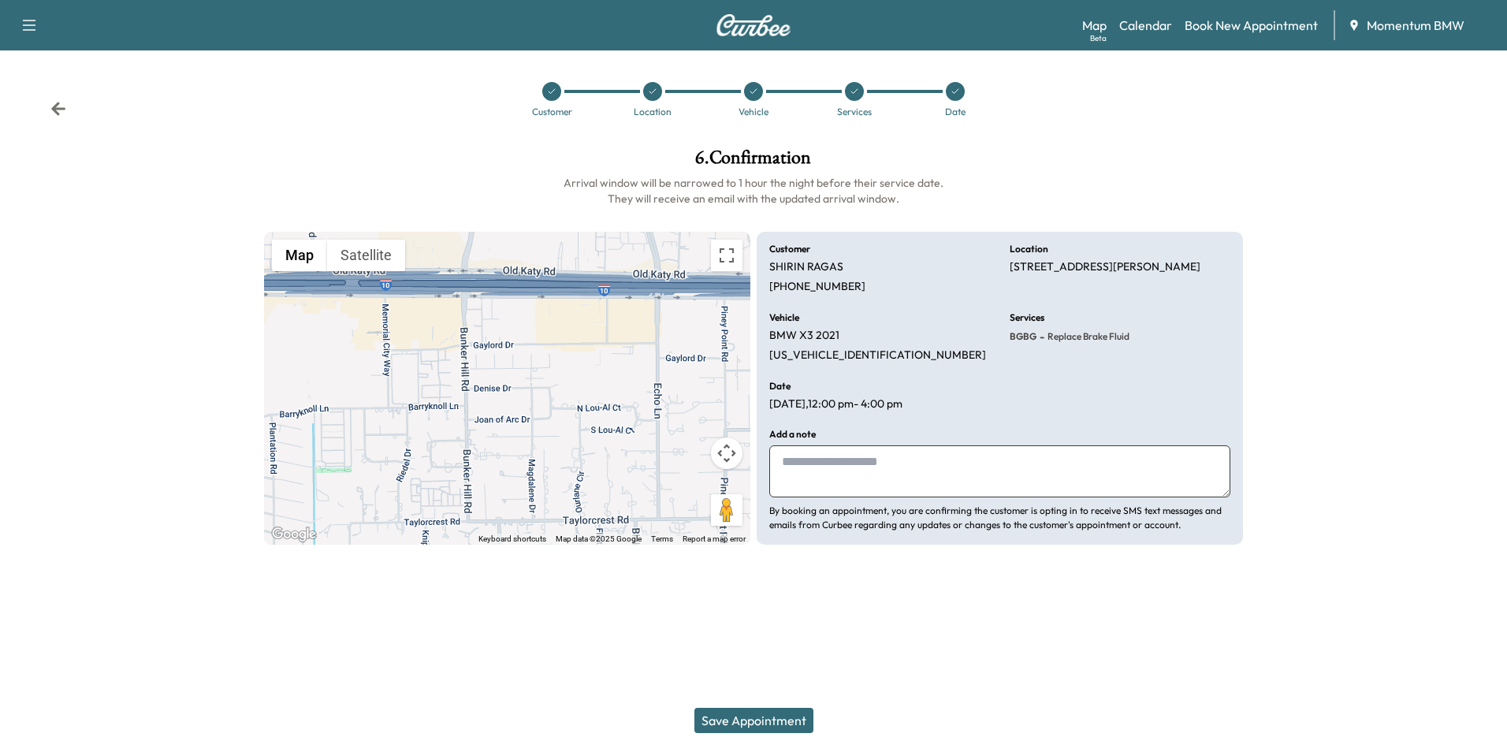
click at [755, 718] on button "Save Appointment" at bounding box center [754, 720] width 119 height 25
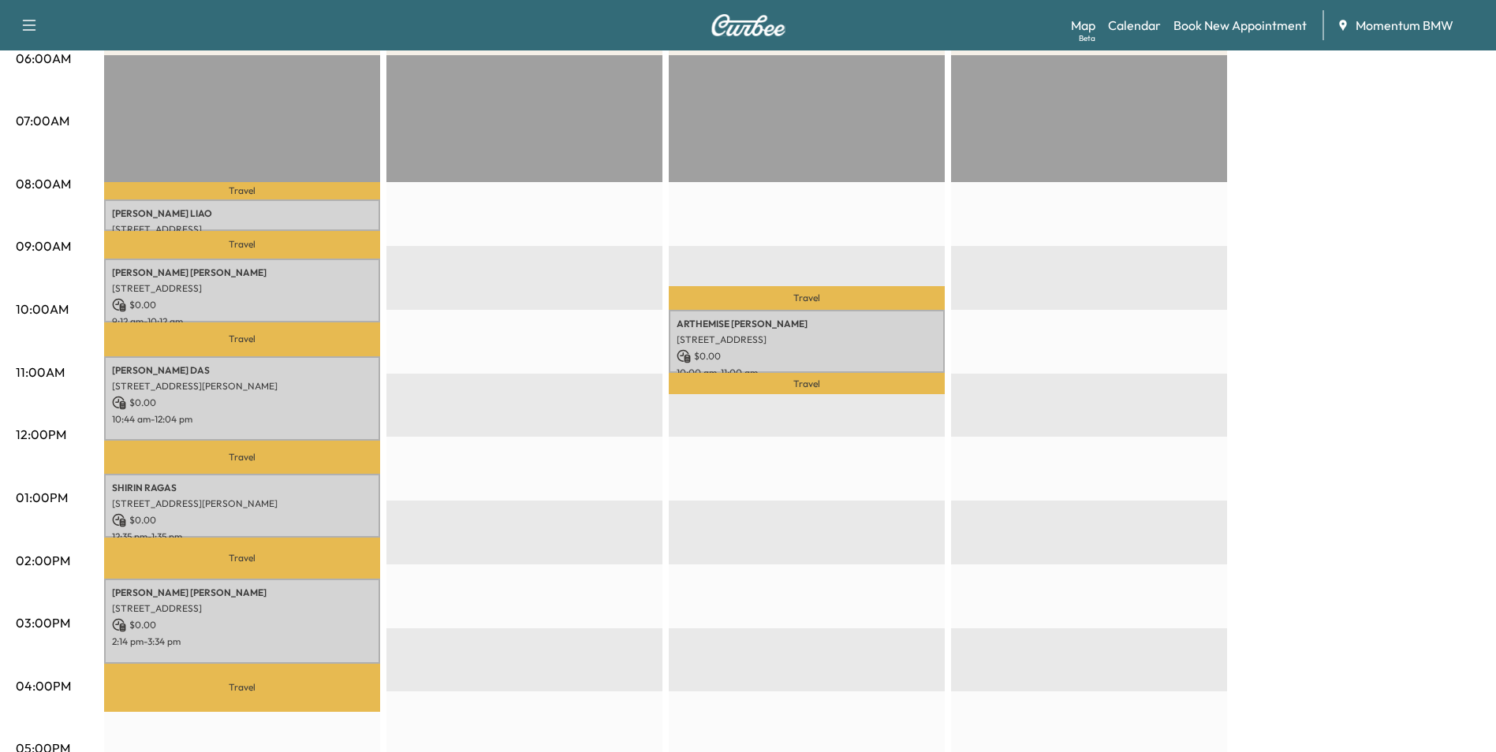
scroll to position [315, 0]
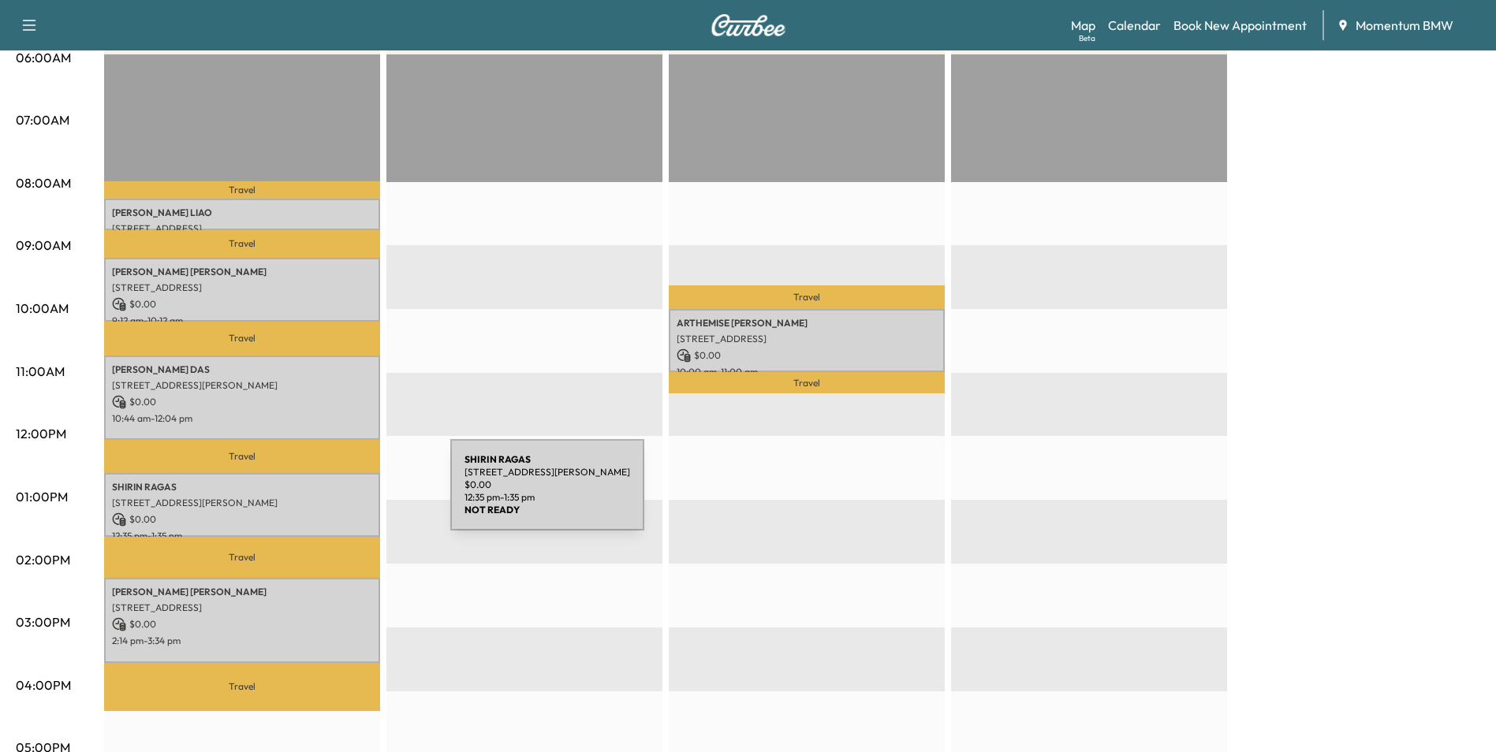
click at [332, 497] on p "[STREET_ADDRESS][PERSON_NAME]" at bounding box center [242, 503] width 260 height 13
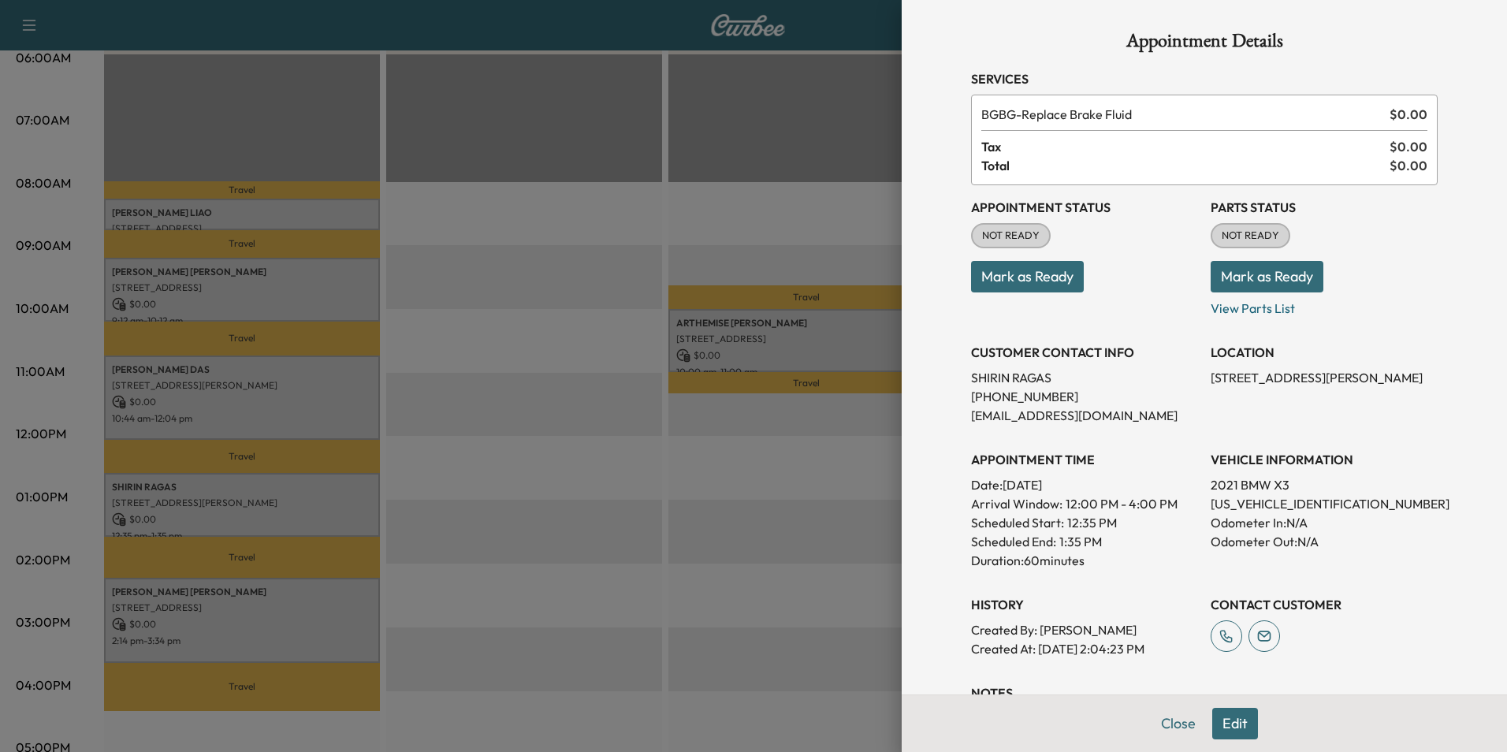
drag, startPoint x: 1194, startPoint y: 375, endPoint x: 1426, endPoint y: 371, distance: 231.8
click at [1426, 371] on div "Appointment Details Services BGBG - Replace Brake Fluid $ 0.00 Tax $ 0.00 Total…" at bounding box center [1204, 408] width 505 height 816
drag, startPoint x: 1426, startPoint y: 371, endPoint x: 1399, endPoint y: 371, distance: 27.6
copy p "[STREET_ADDRESS][PERSON_NAME]"
click at [1159, 722] on button "Close" at bounding box center [1178, 724] width 55 height 32
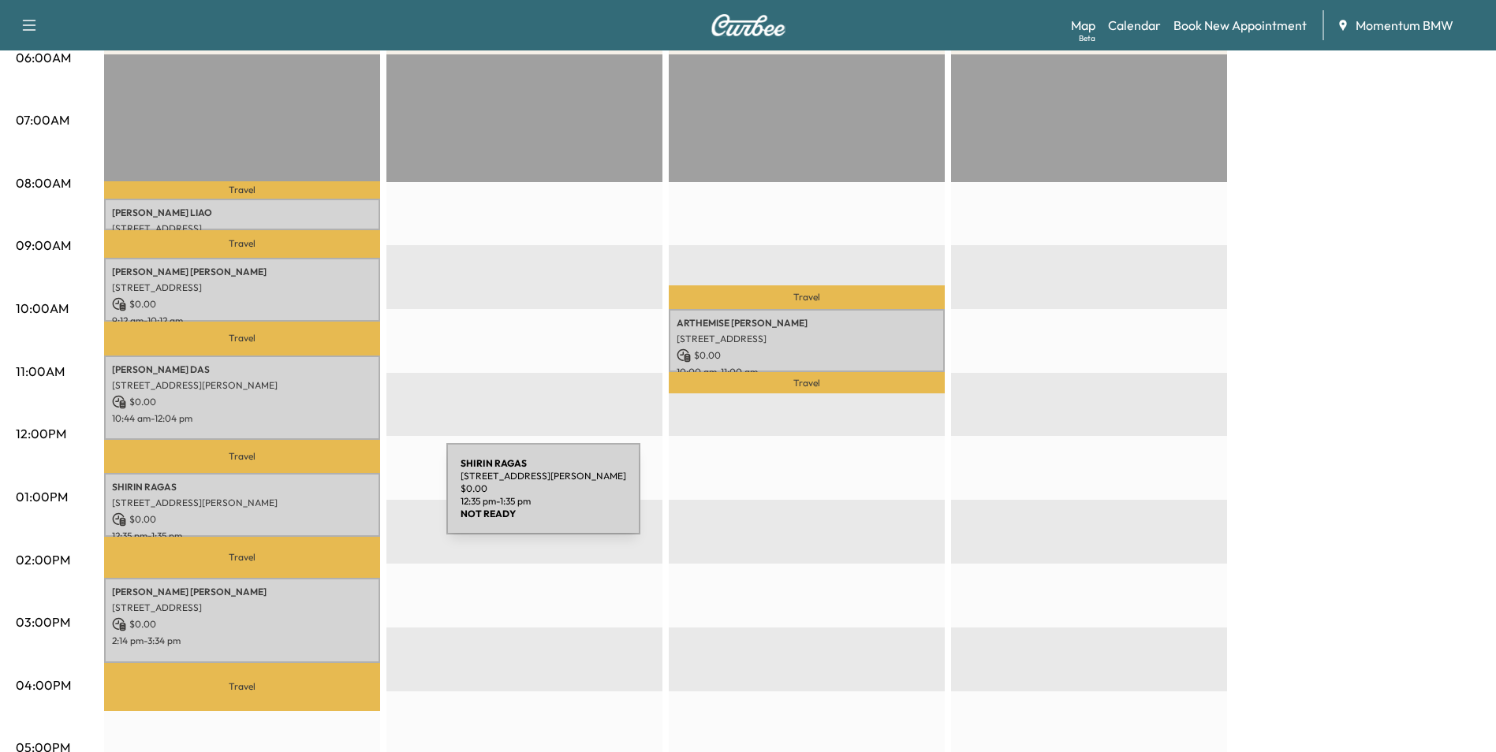
click at [328, 498] on p "[STREET_ADDRESS][PERSON_NAME]" at bounding box center [242, 503] width 260 height 13
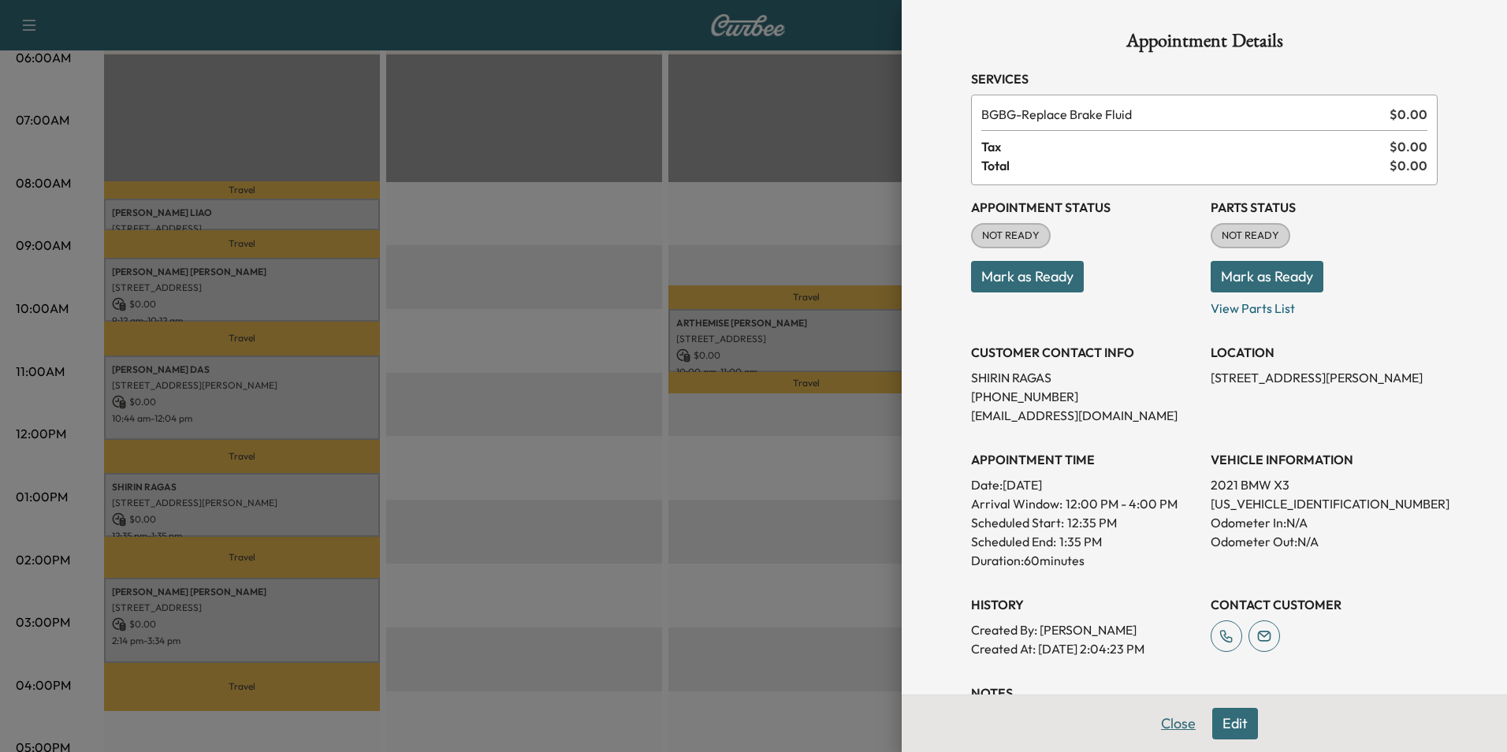
click at [1164, 724] on button "Close" at bounding box center [1178, 724] width 55 height 32
